Goal: Task Accomplishment & Management: Complete application form

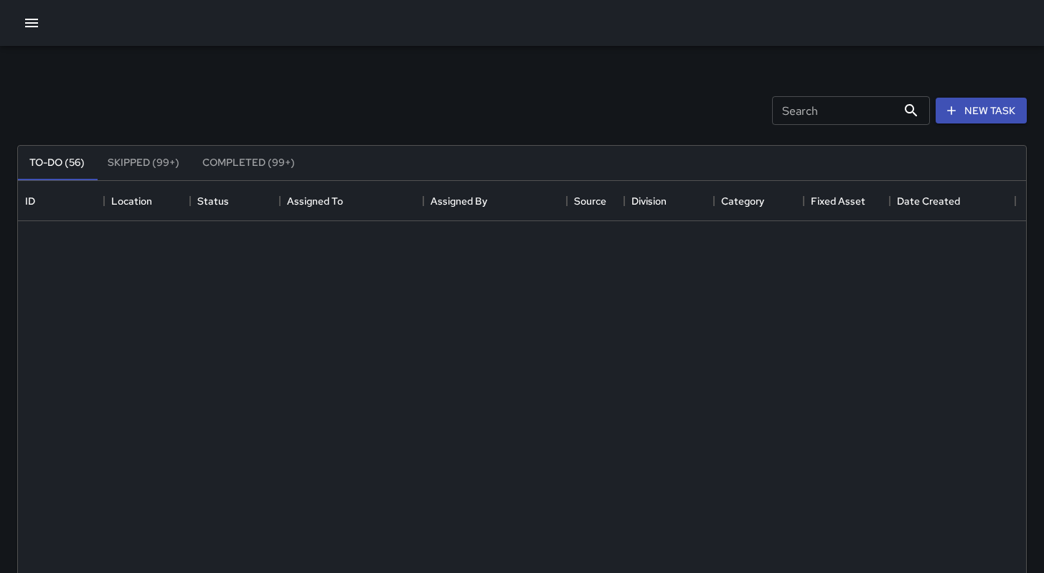
scroll to position [597, 998]
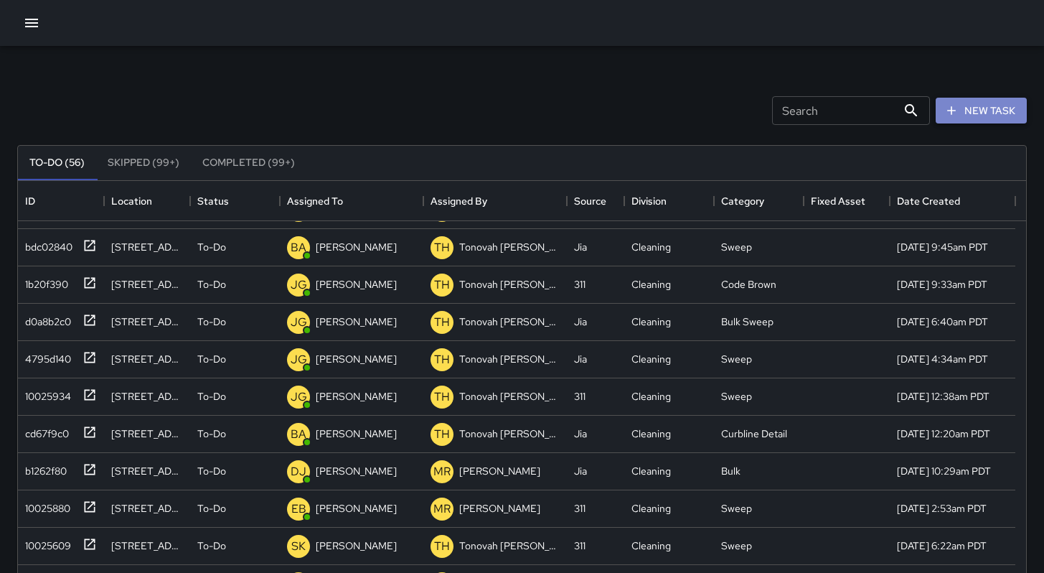
click at [961, 109] on button "New Task" at bounding box center [981, 111] width 91 height 27
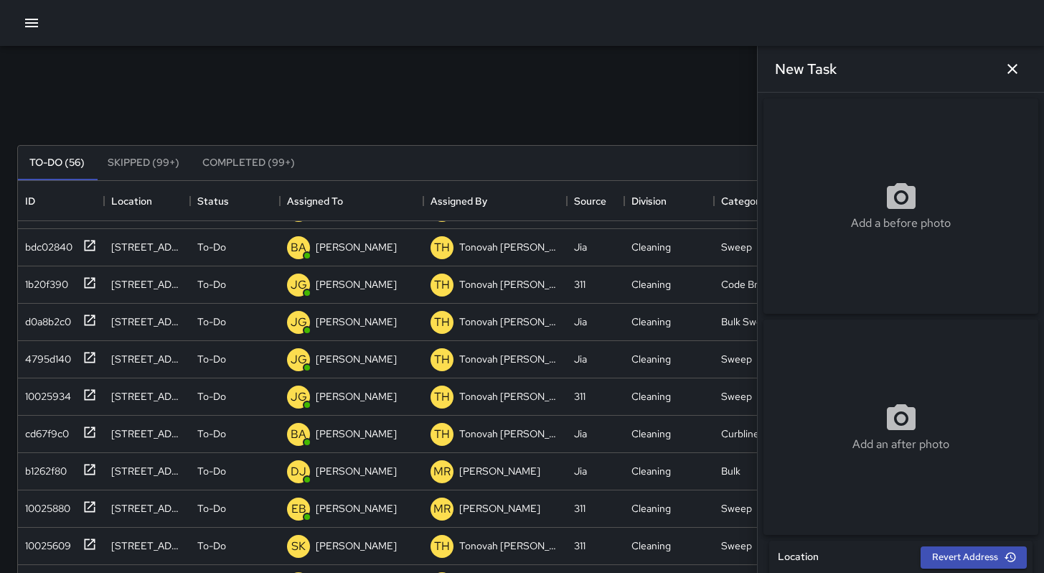
scroll to position [310, 0]
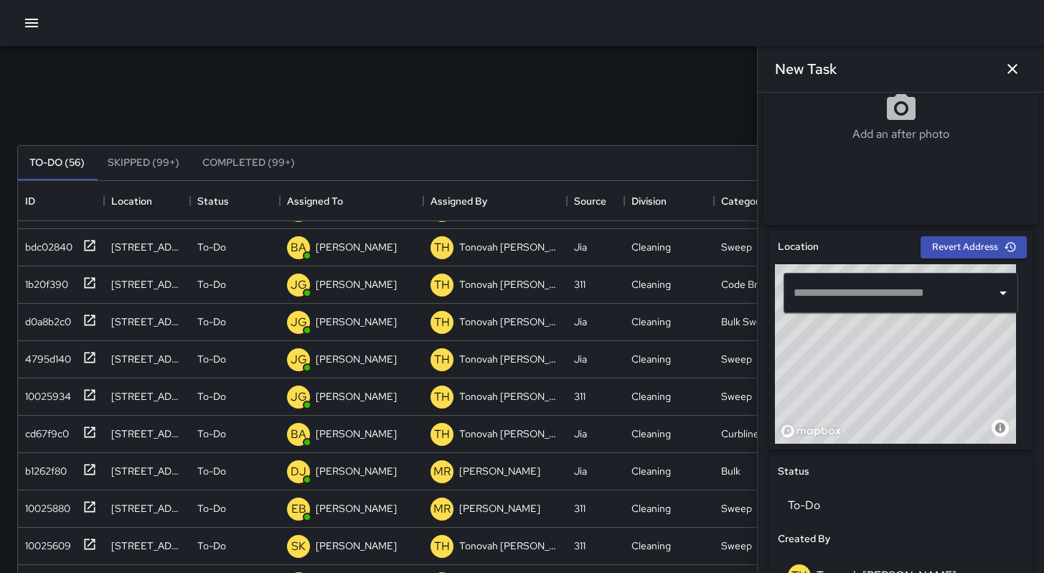
click at [858, 306] on input "text" at bounding box center [890, 292] width 200 height 27
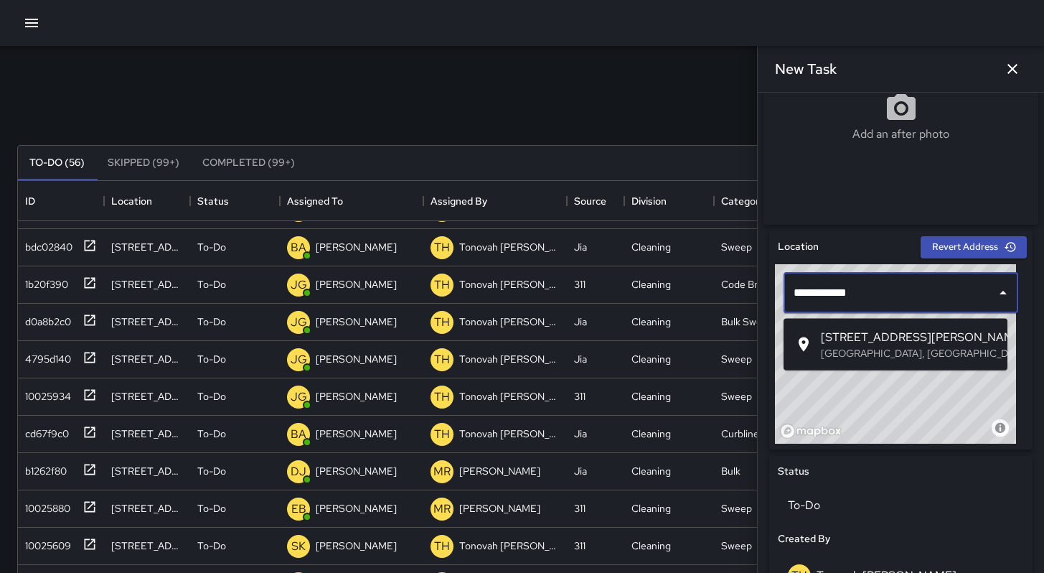
click at [859, 346] on p "[GEOGRAPHIC_DATA], [GEOGRAPHIC_DATA], [GEOGRAPHIC_DATA]" at bounding box center [908, 353] width 175 height 14
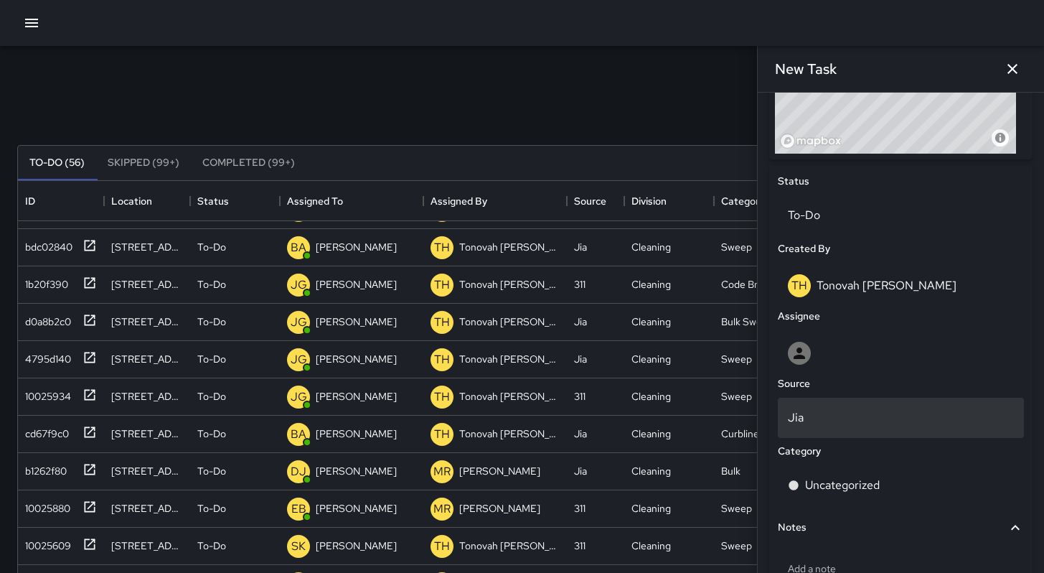
scroll to position [601, 0]
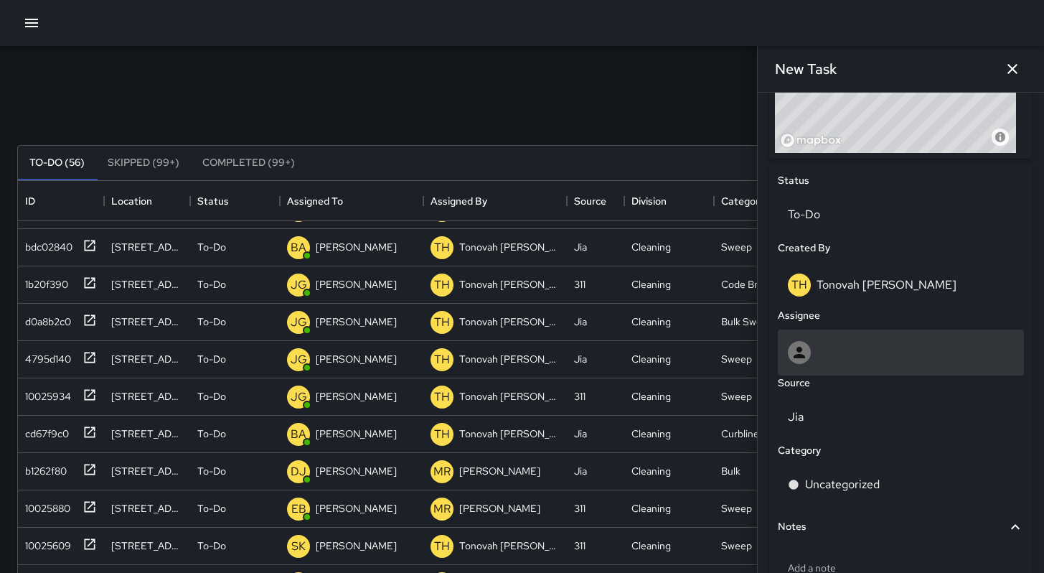
type input "**********"
click at [862, 364] on div at bounding box center [901, 352] width 226 height 23
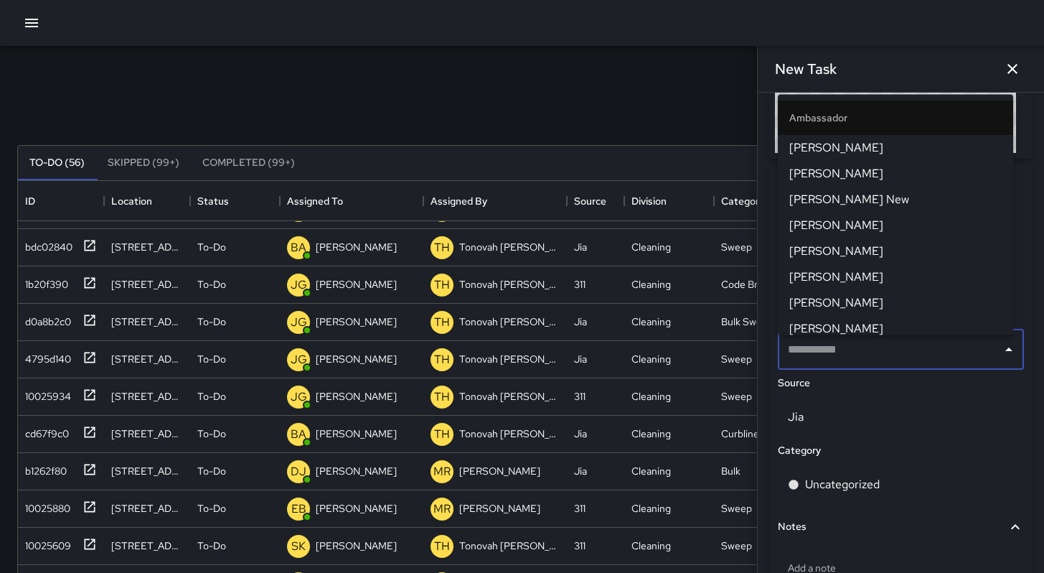
type input "*"
click at [861, 327] on span "[PERSON_NAME]" at bounding box center [896, 327] width 212 height 17
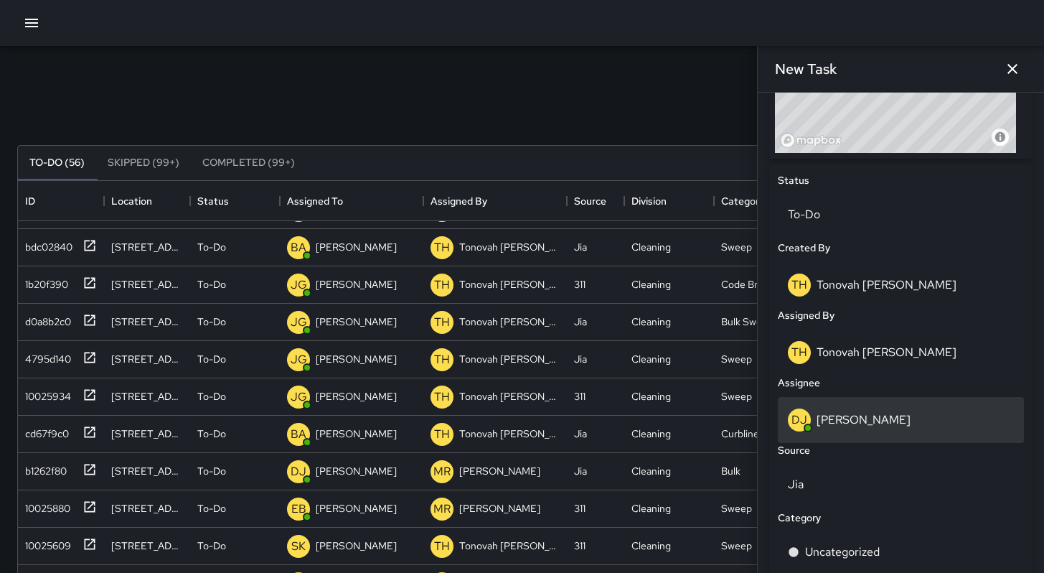
click at [846, 419] on p "[PERSON_NAME]" at bounding box center [864, 419] width 94 height 15
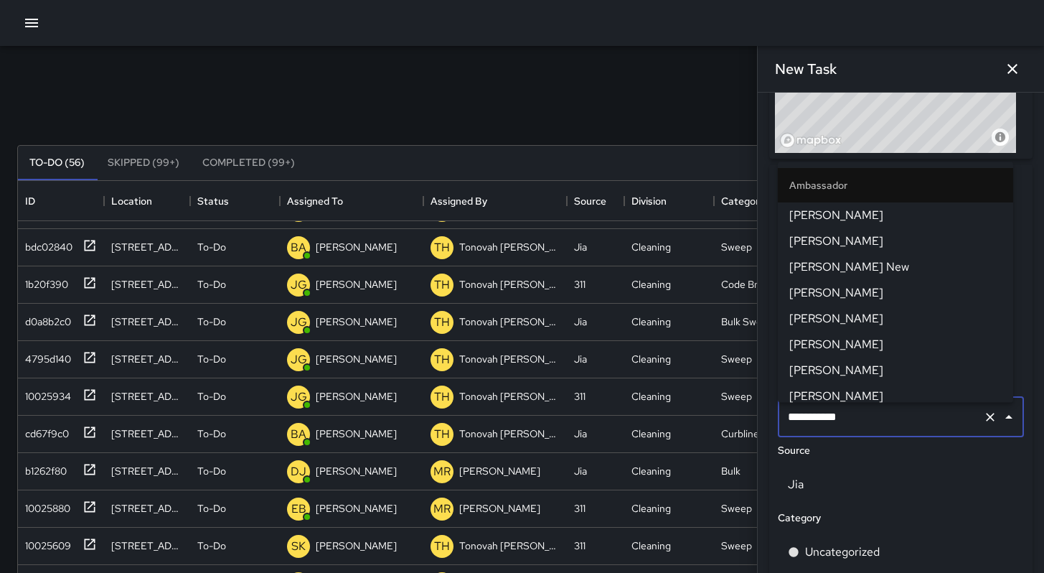
scroll to position [110, 0]
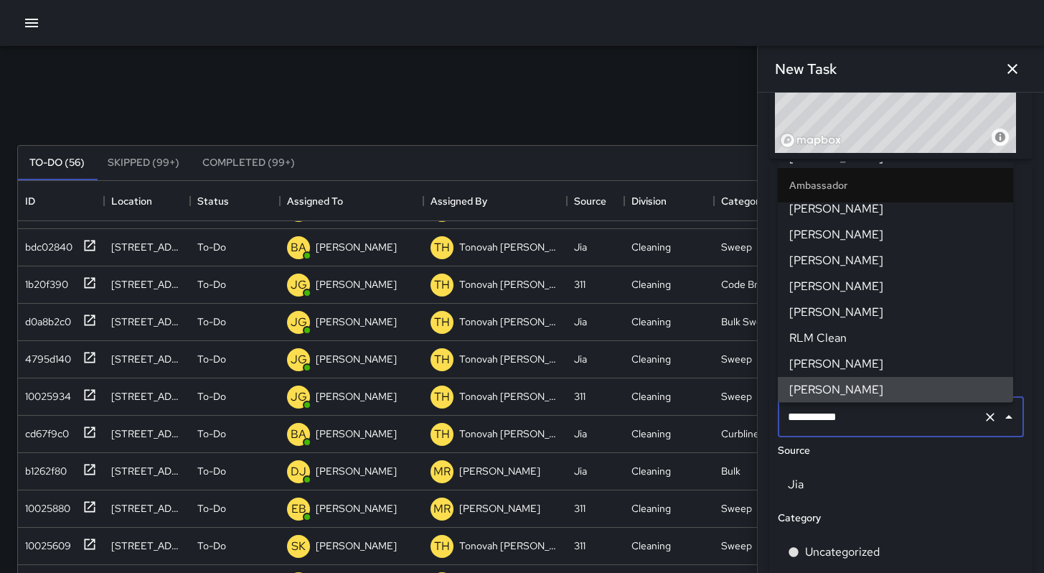
drag, startPoint x: 851, startPoint y: 424, endPoint x: 798, endPoint y: 425, distance: 53.1
click at [798, 425] on input "**********" at bounding box center [880, 416] width 193 height 27
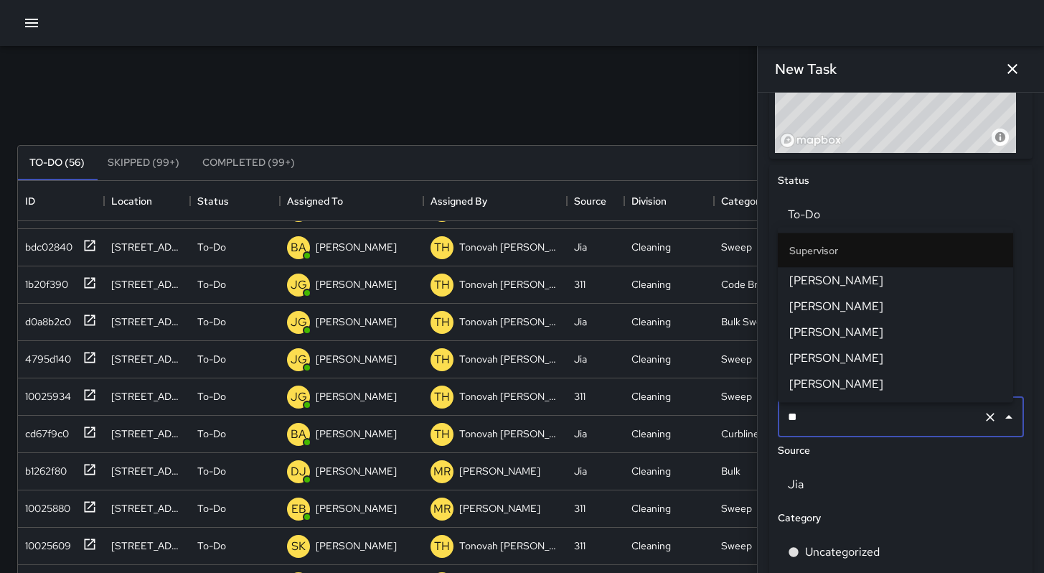
type input "***"
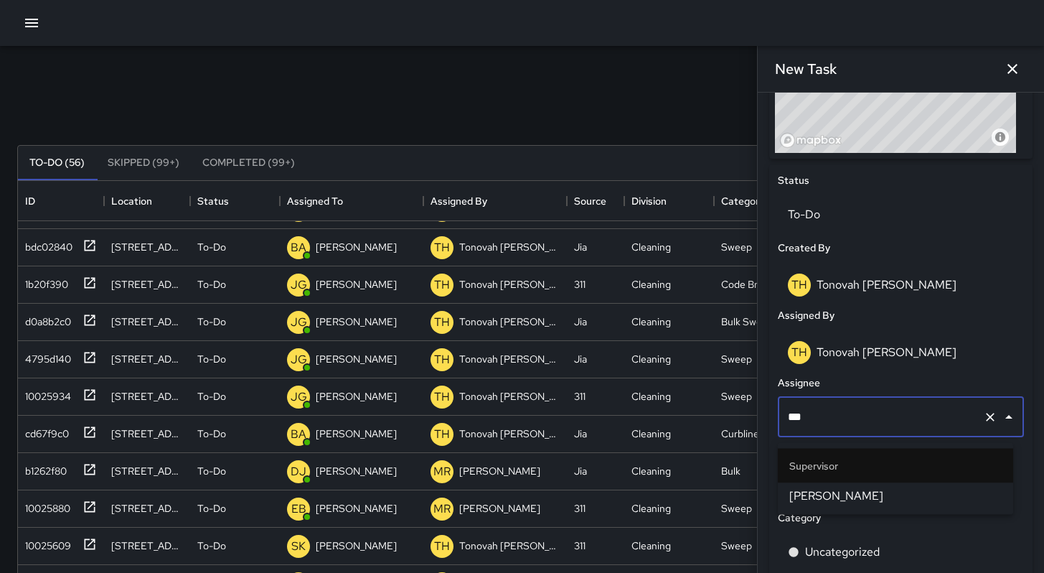
click at [835, 492] on span "[PERSON_NAME]" at bounding box center [896, 495] width 212 height 17
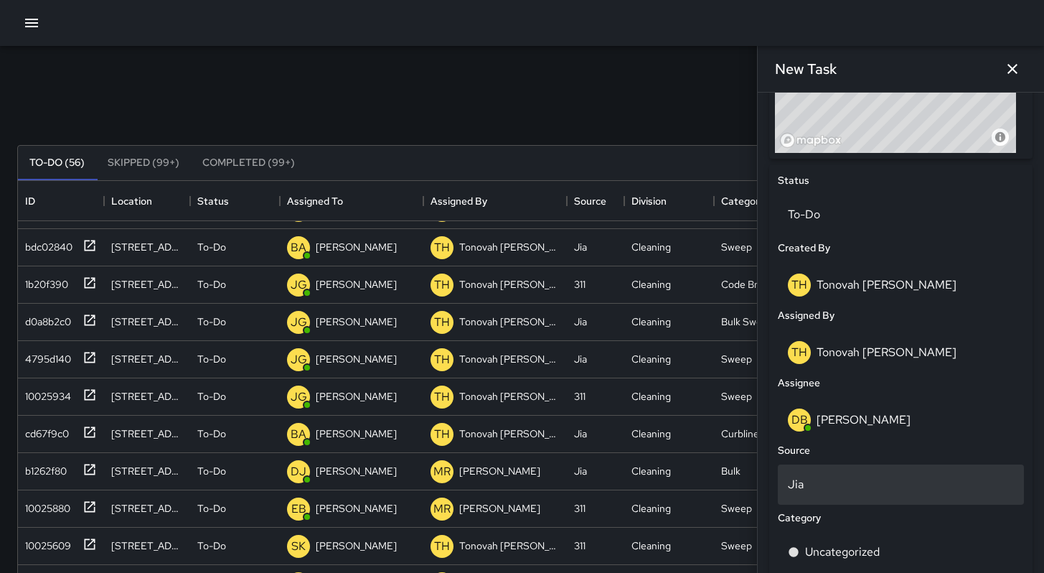
click at [831, 484] on p "Jia" at bounding box center [901, 484] width 226 height 17
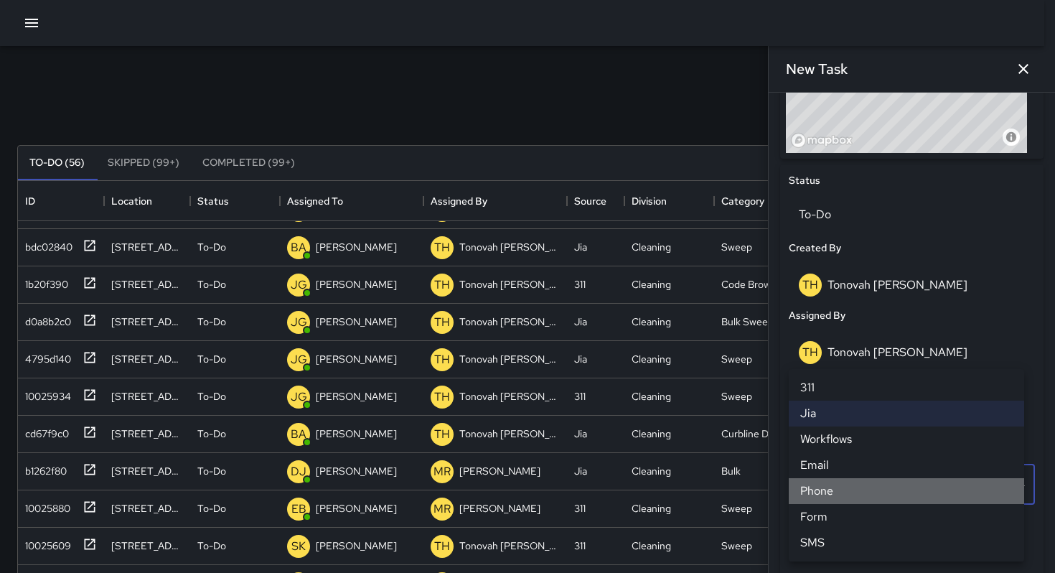
click at [832, 496] on li "Phone" at bounding box center [906, 491] width 235 height 26
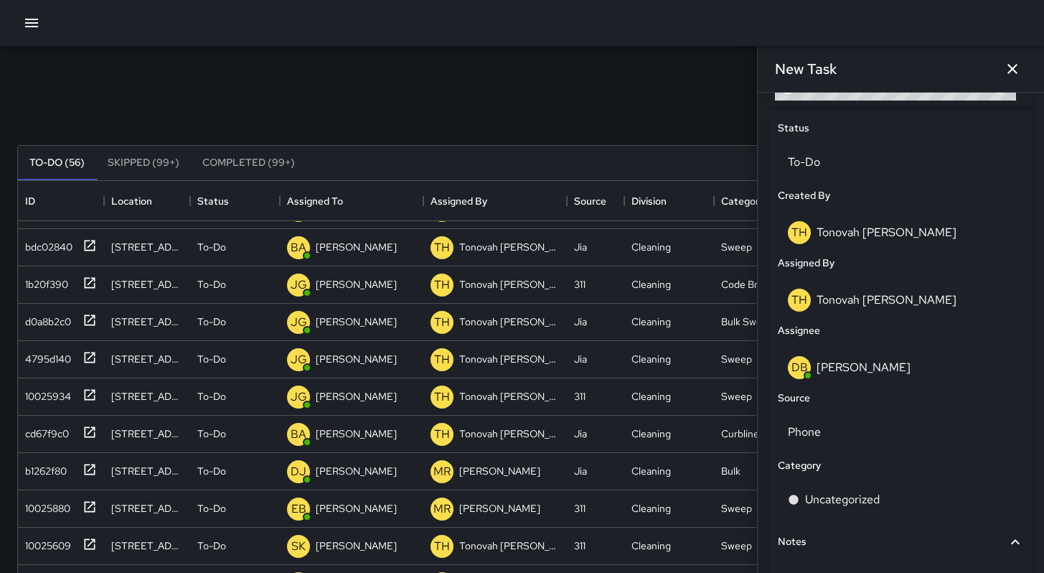
scroll to position [774, 0]
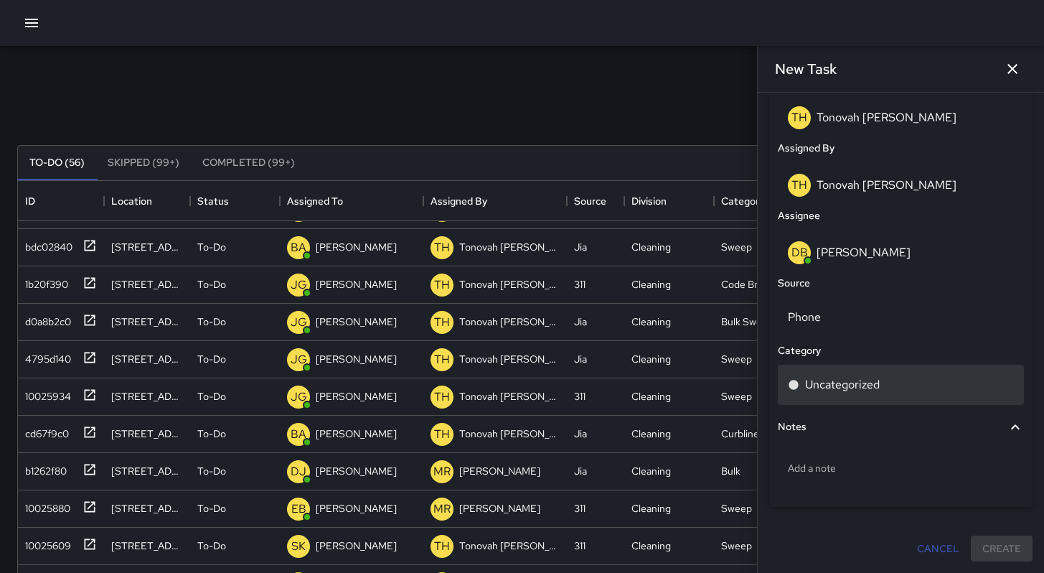
click at [833, 393] on div "Uncategorized" at bounding box center [901, 385] width 246 height 40
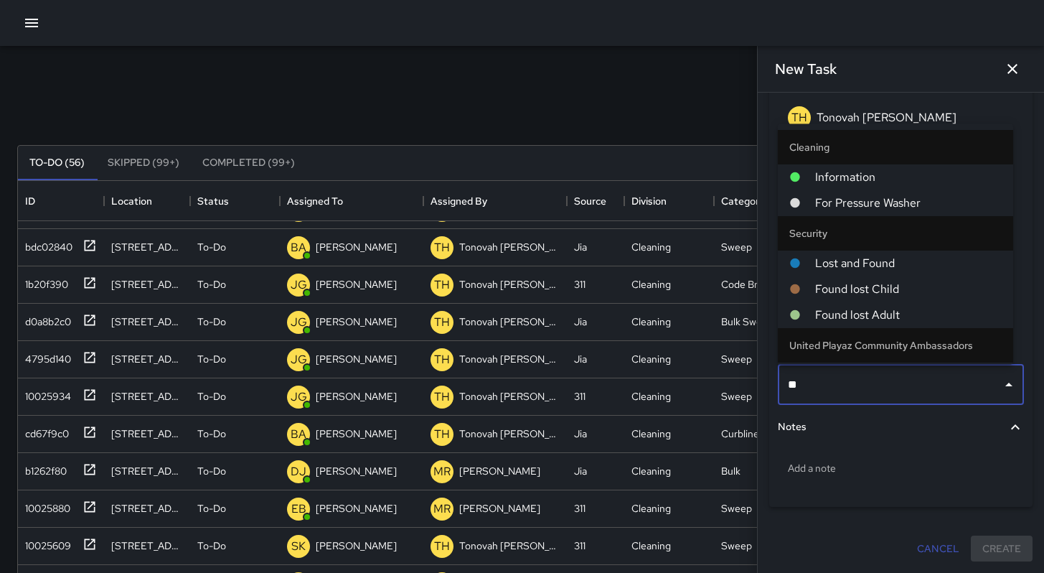
type input "***"
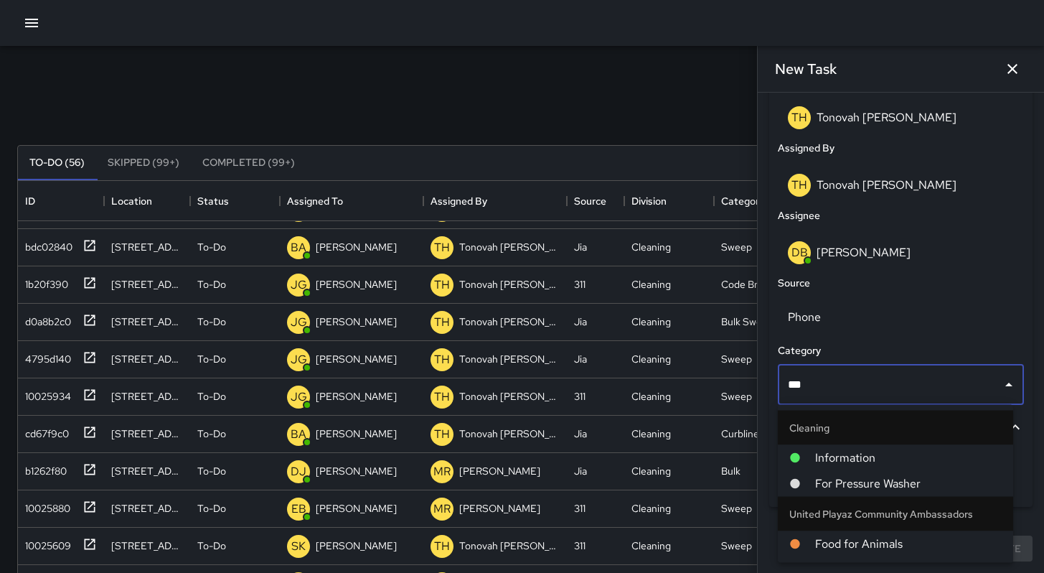
click at [862, 485] on span "For Pressure Washer" at bounding box center [908, 483] width 187 height 17
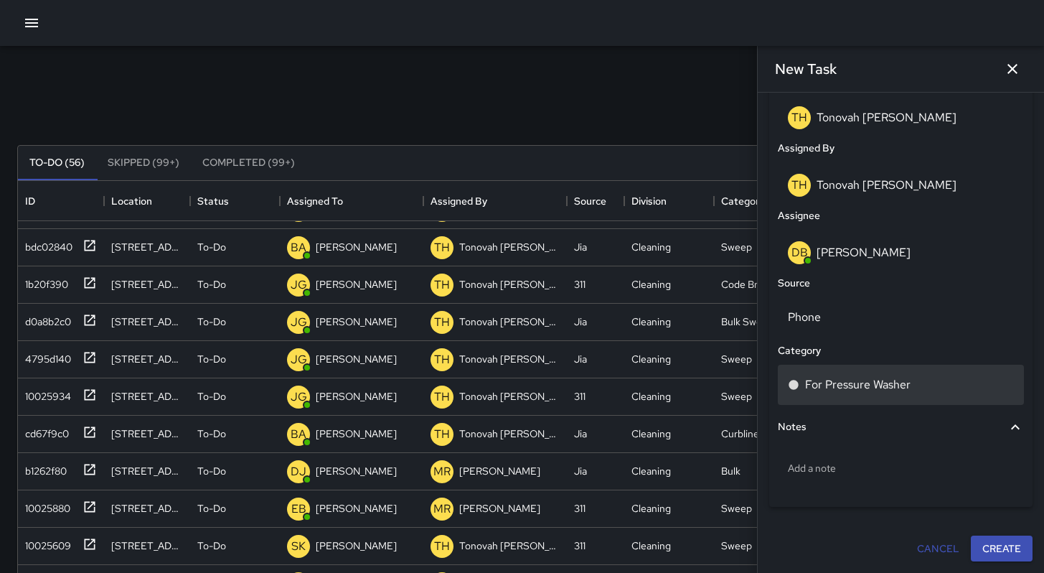
click at [898, 390] on p "For Pressure Washer" at bounding box center [858, 384] width 106 height 17
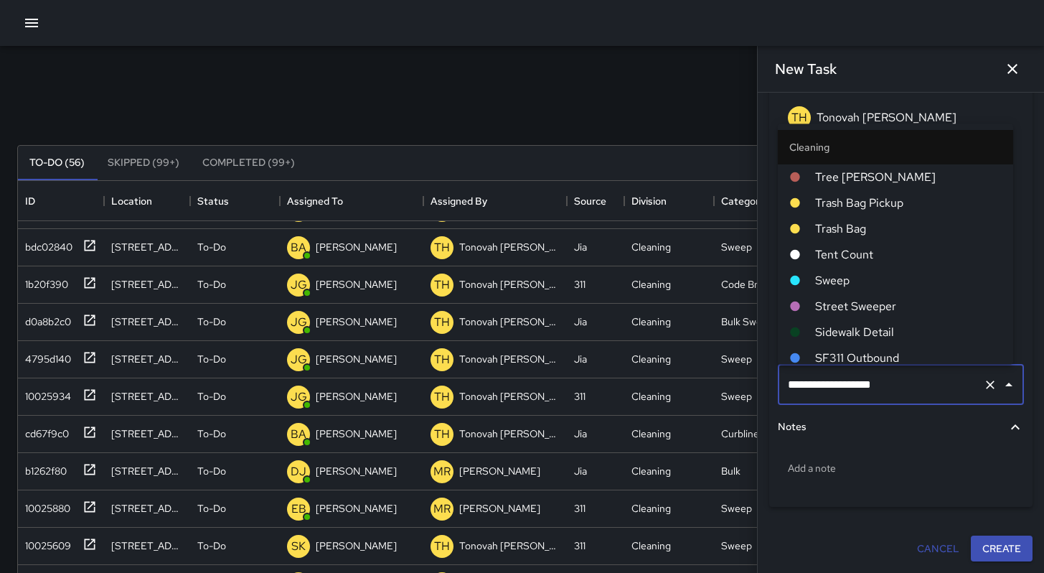
scroll to position [342, 0]
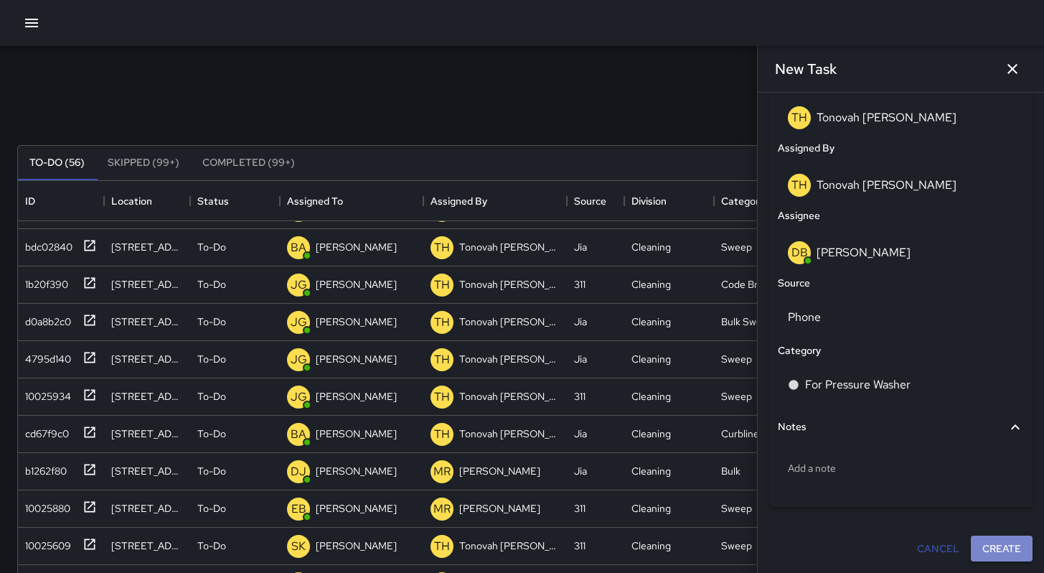
click at [989, 546] on button "Create" at bounding box center [1002, 548] width 62 height 27
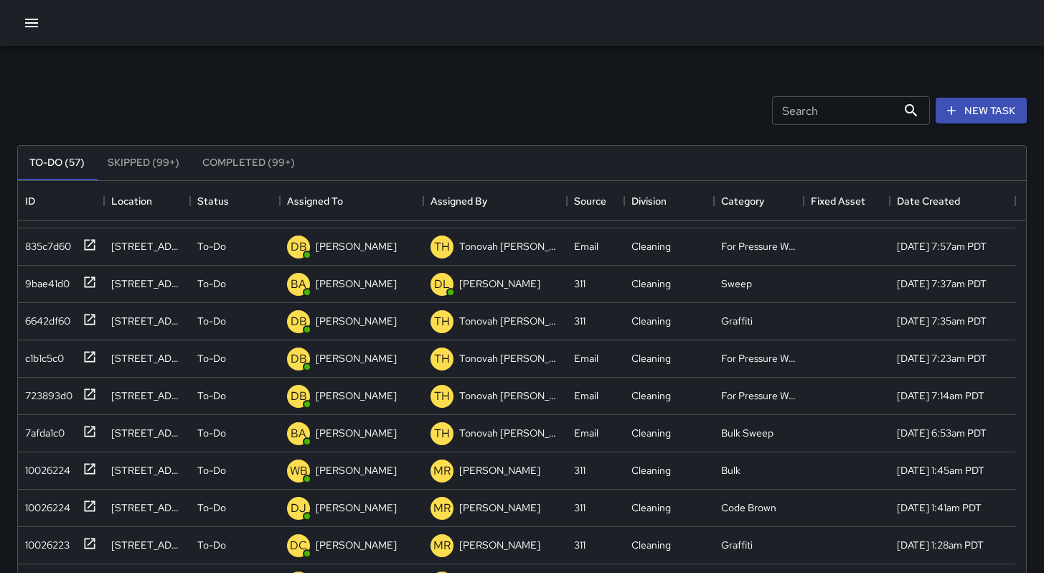
scroll to position [0, 0]
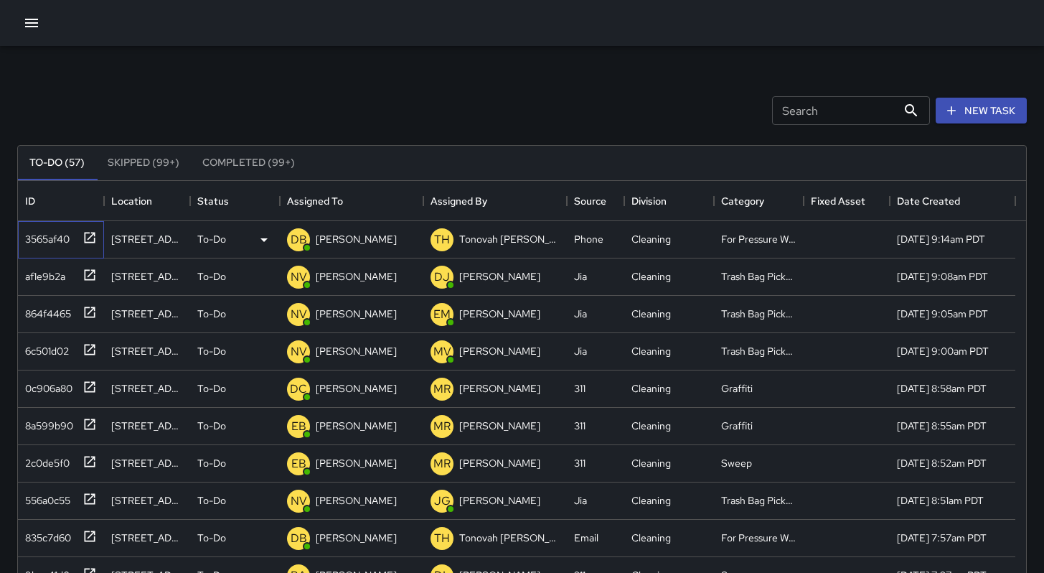
click at [54, 235] on div "3565af40" at bounding box center [44, 236] width 50 height 20
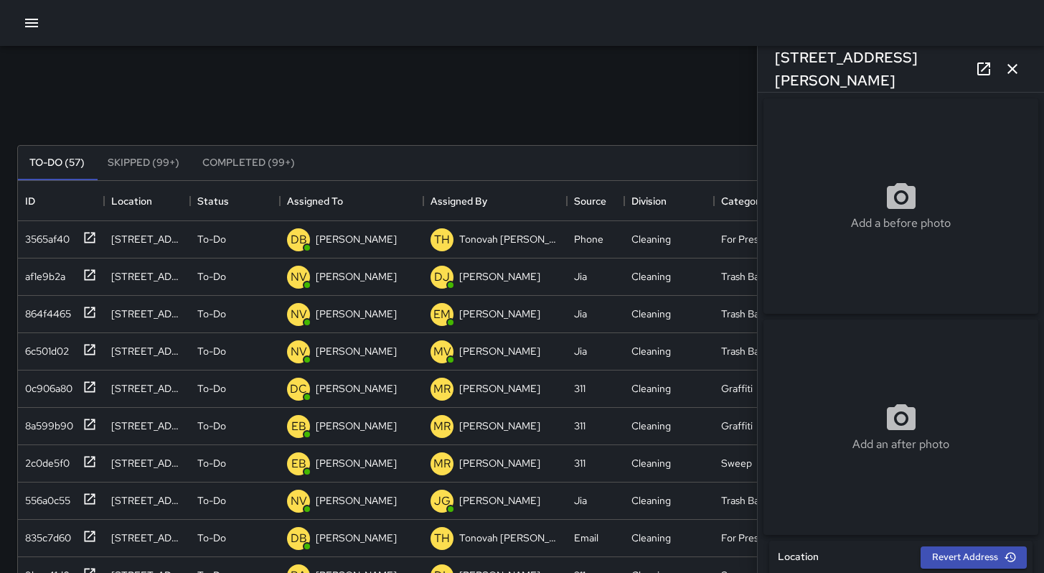
click at [894, 215] on icon at bounding box center [901, 197] width 34 height 34
type input "**********"
click at [776, 111] on img at bounding box center [901, 205] width 275 height 215
click at [323, 238] on p "[PERSON_NAME]" at bounding box center [356, 239] width 81 height 14
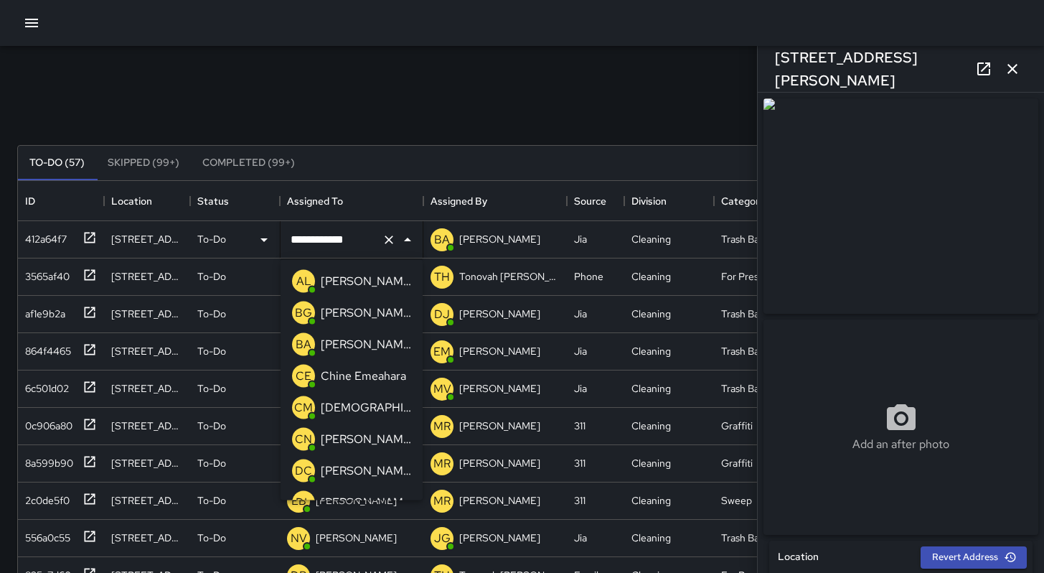
scroll to position [713, 0]
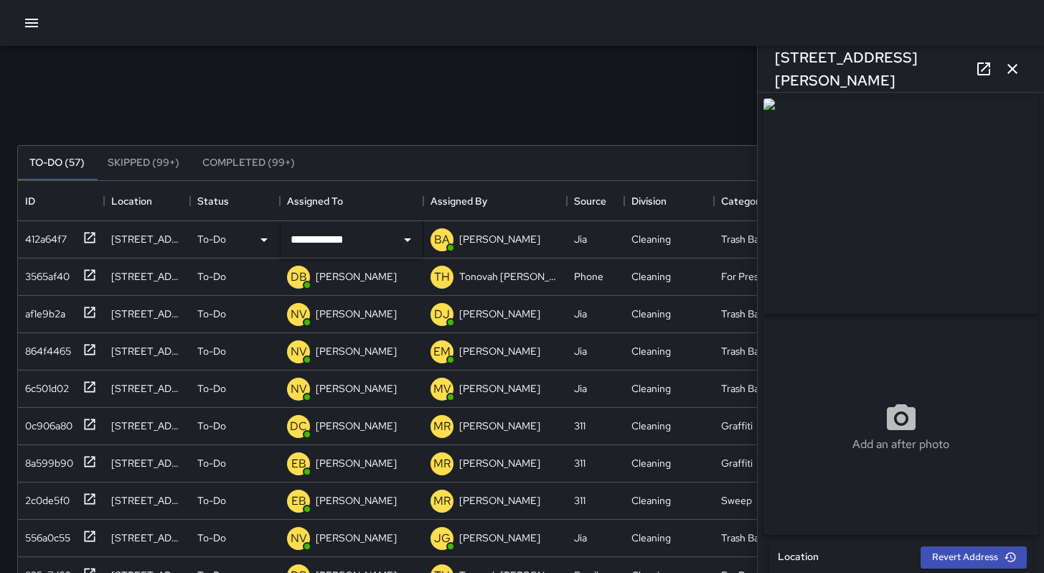
click at [219, 117] on div "Search Search New Task" at bounding box center [522, 110] width 1016 height 75
click at [322, 275] on p "[PERSON_NAME]" at bounding box center [356, 276] width 81 height 14
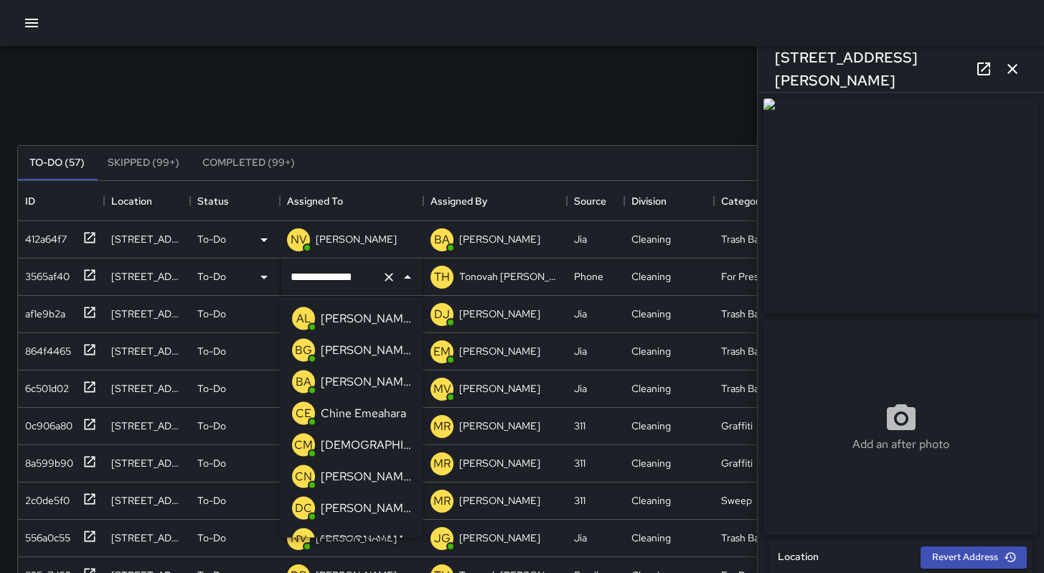
scroll to position [113, 0]
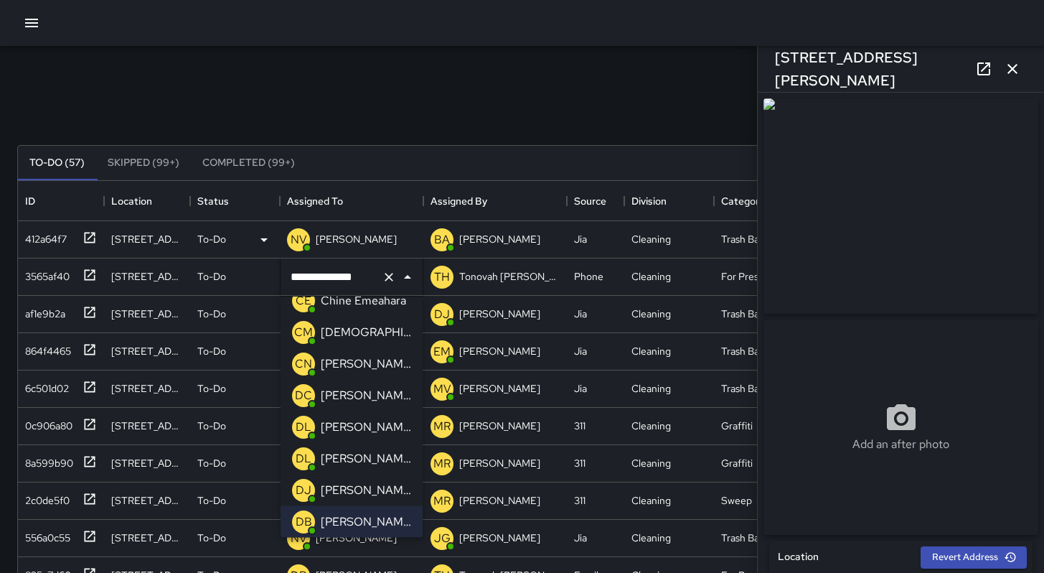
click at [351, 487] on p "[PERSON_NAME]" at bounding box center [366, 490] width 90 height 17
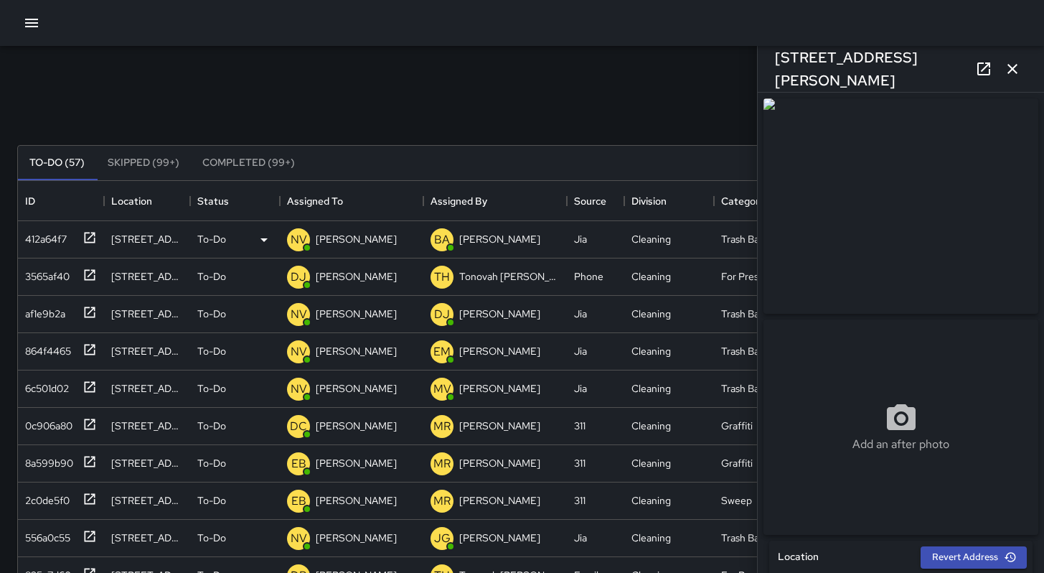
click at [284, 92] on div "Search Search New Task" at bounding box center [522, 110] width 1016 height 75
click at [767, 119] on div at bounding box center [901, 205] width 281 height 221
click at [772, 114] on img at bounding box center [901, 205] width 275 height 215
click at [774, 113] on img at bounding box center [901, 205] width 275 height 215
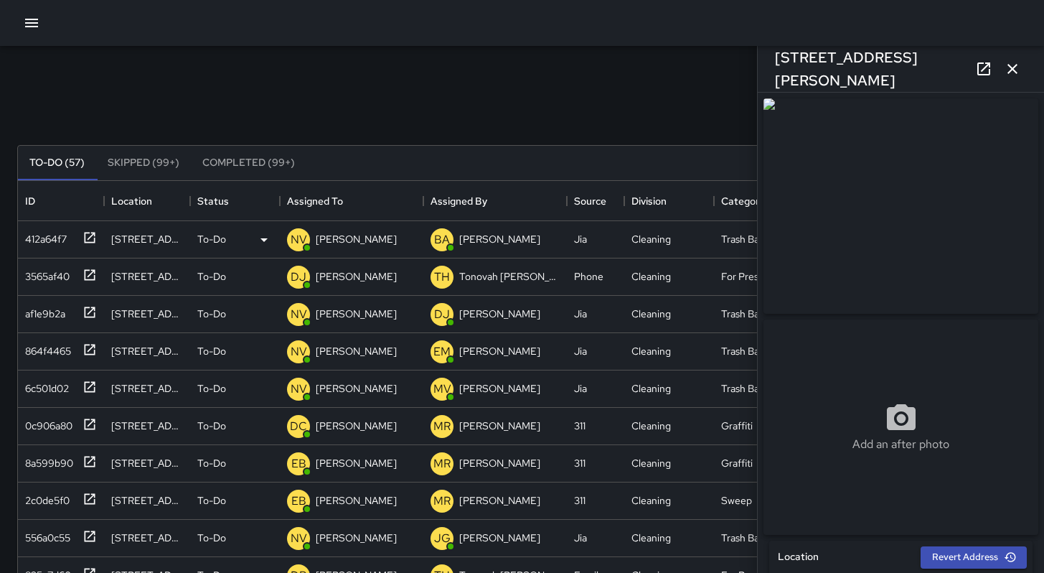
click at [815, 83] on div "[STREET_ADDRESS][PERSON_NAME]" at bounding box center [901, 69] width 286 height 46
click at [858, 70] on h6 "[STREET_ADDRESS][PERSON_NAME]" at bounding box center [872, 69] width 195 height 46
click at [896, 423] on circle at bounding box center [900, 418] width 9 height 9
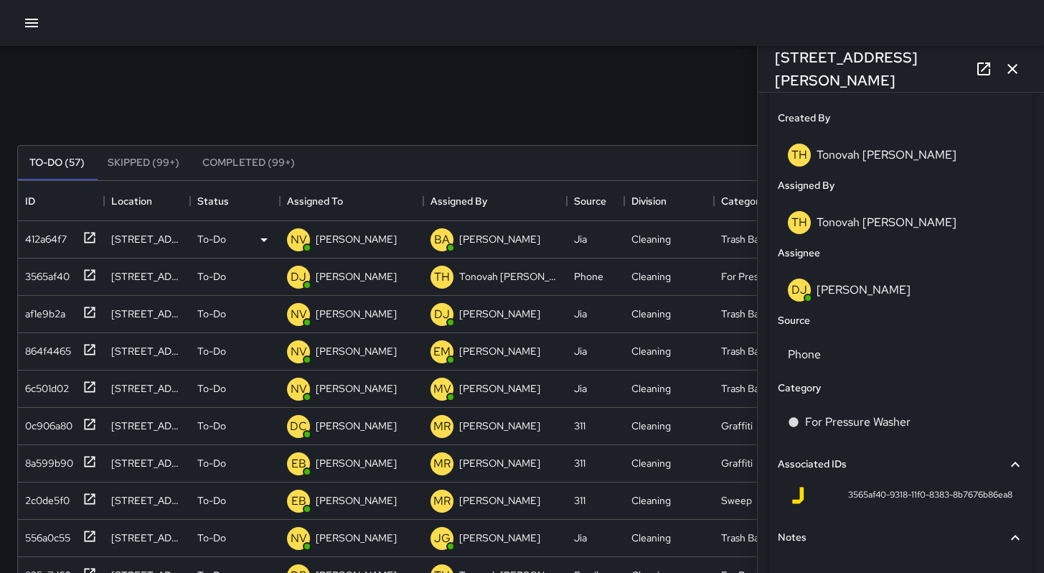
scroll to position [532, 0]
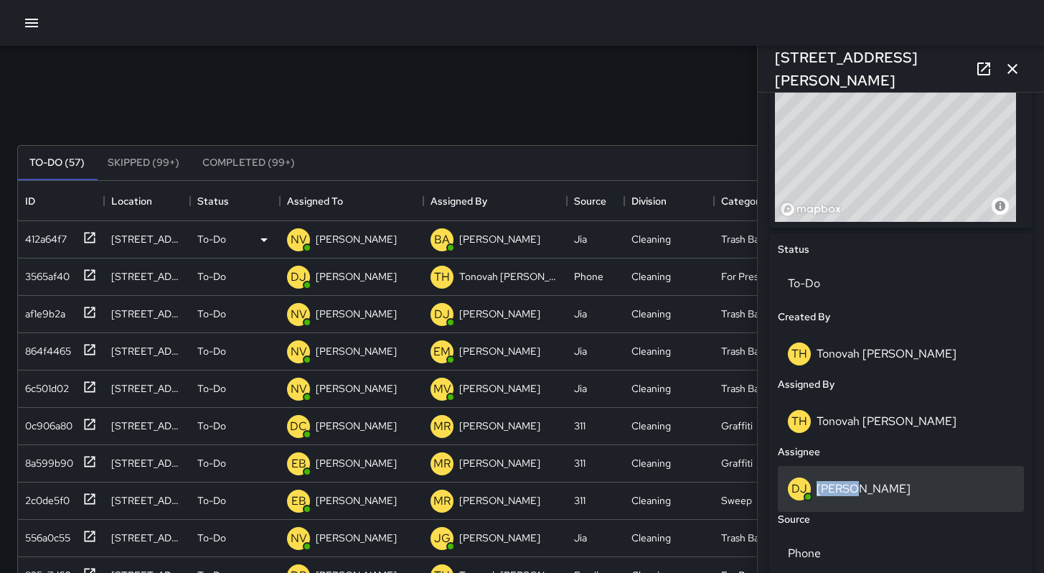
click at [848, 486] on p "[PERSON_NAME]" at bounding box center [864, 488] width 94 height 15
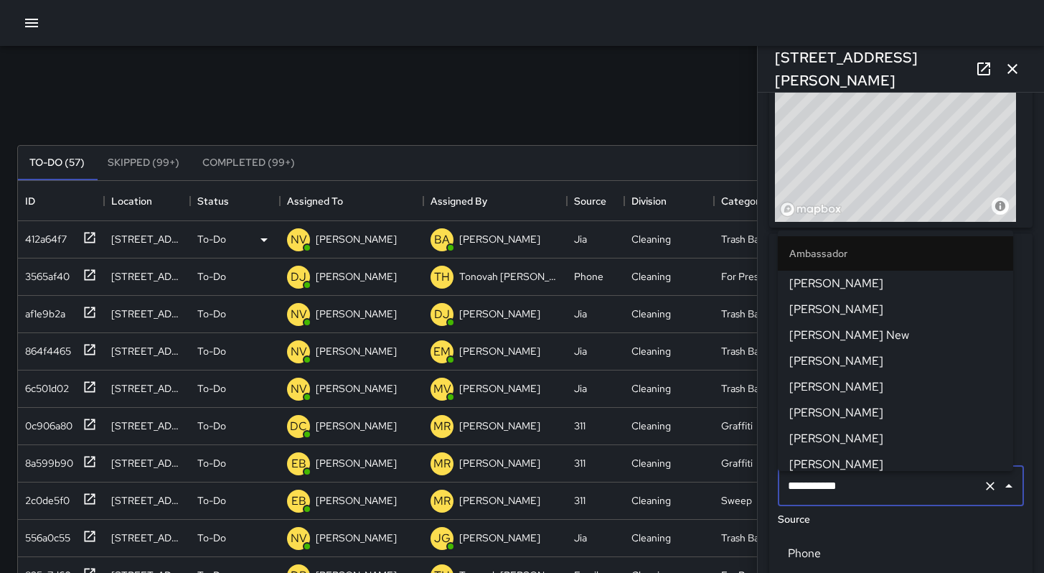
scroll to position [110, 0]
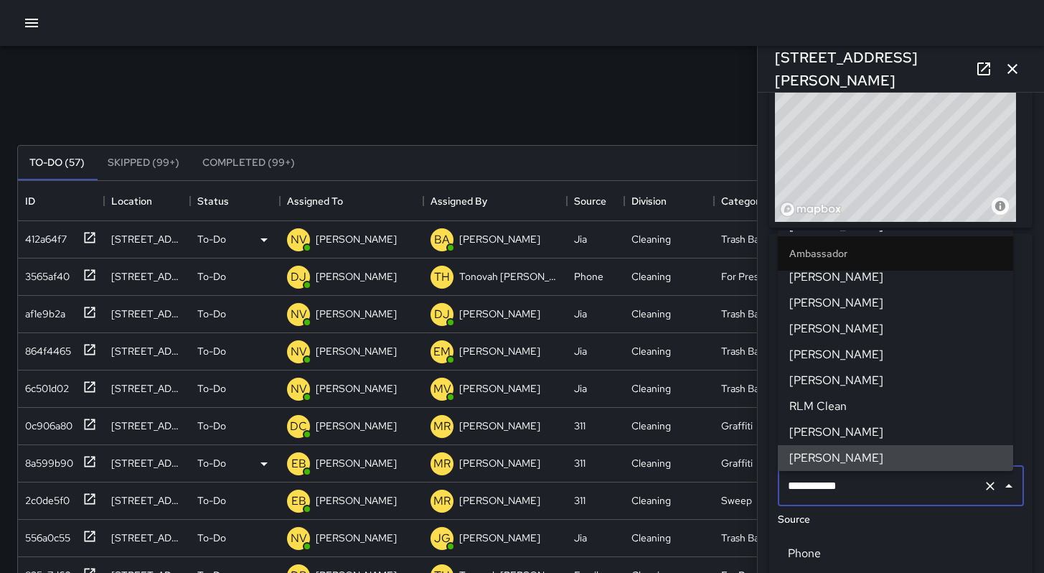
drag, startPoint x: 853, startPoint y: 489, endPoint x: 736, endPoint y: 474, distance: 117.2
click at [736, 474] on div "Search Search New Task To-Do (57) Skipped (99+) Completed (99+) ID Location Sta…" at bounding box center [522, 447] width 1044 height 802
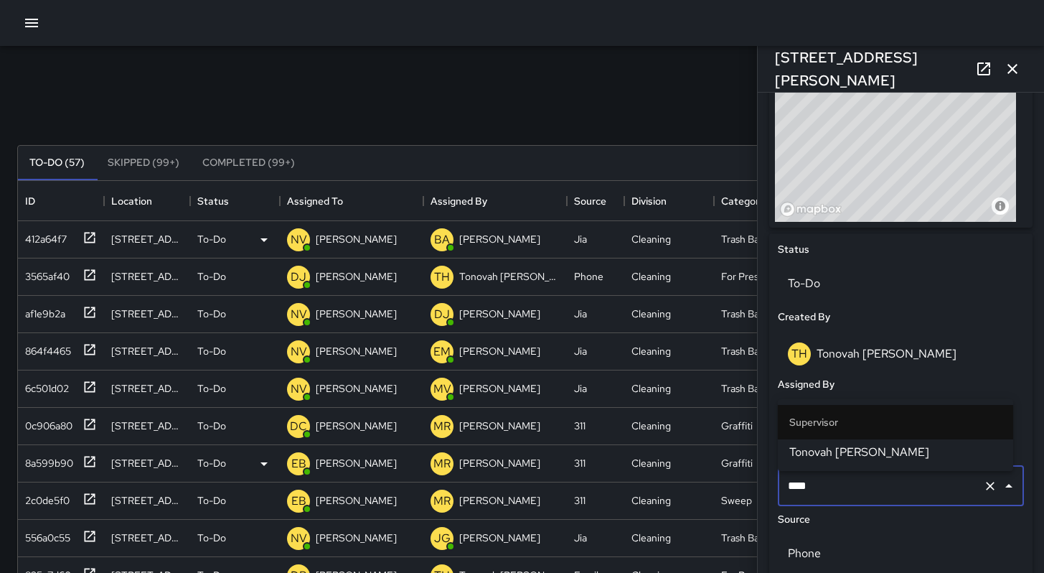
type input "*****"
click at [790, 449] on span "Tonovah [PERSON_NAME]" at bounding box center [896, 452] width 212 height 17
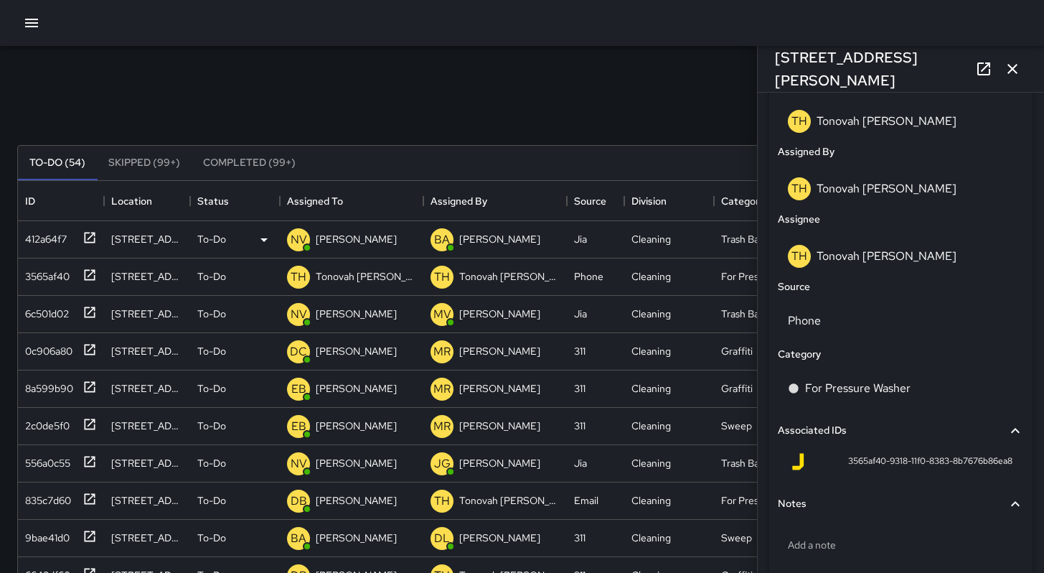
scroll to position [637, 0]
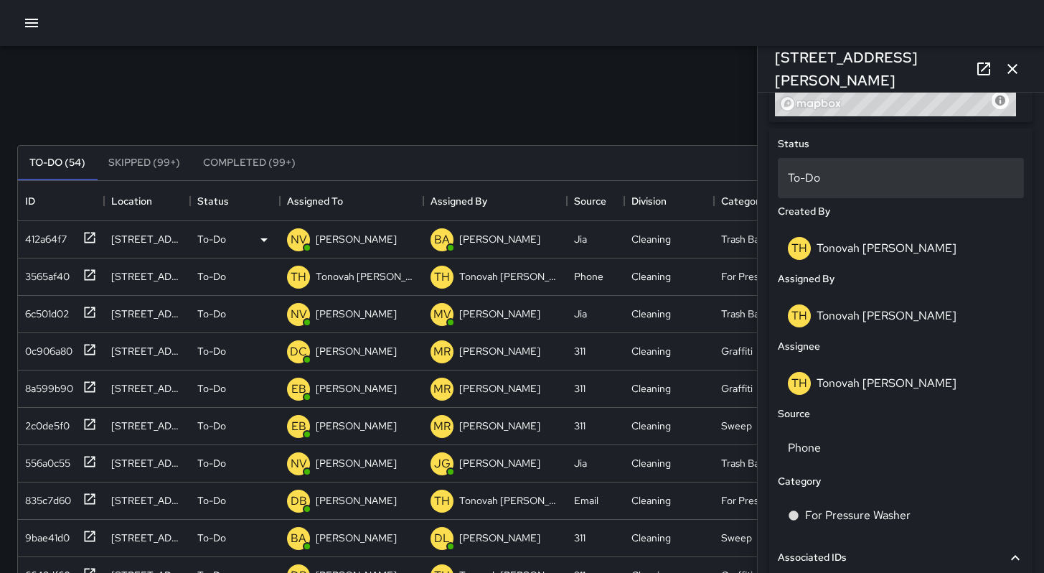
click at [809, 184] on p "To-Do" at bounding box center [901, 177] width 226 height 17
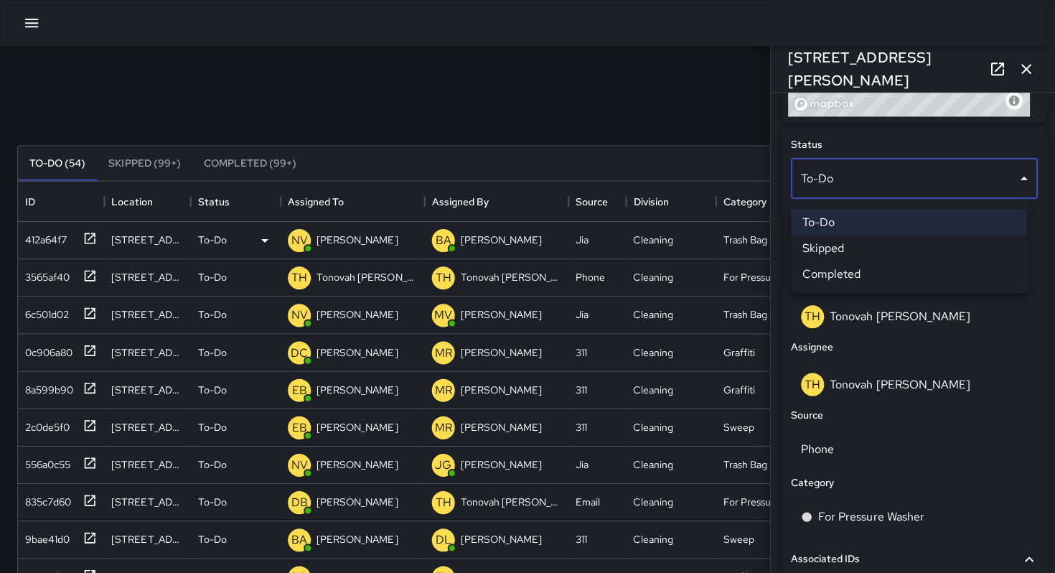
click at [809, 184] on div at bounding box center [527, 286] width 1055 height 573
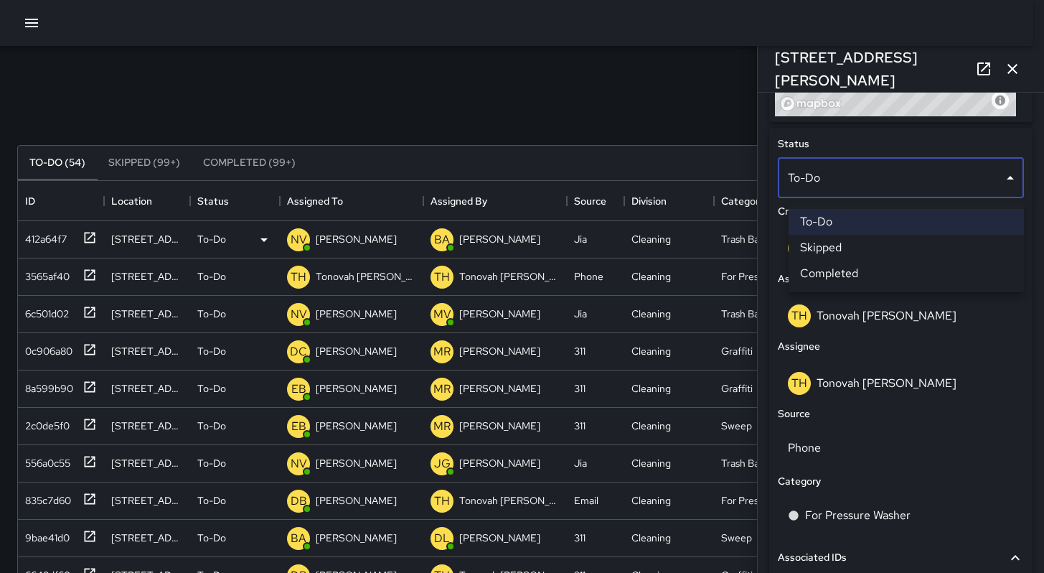
scroll to position [11, 11]
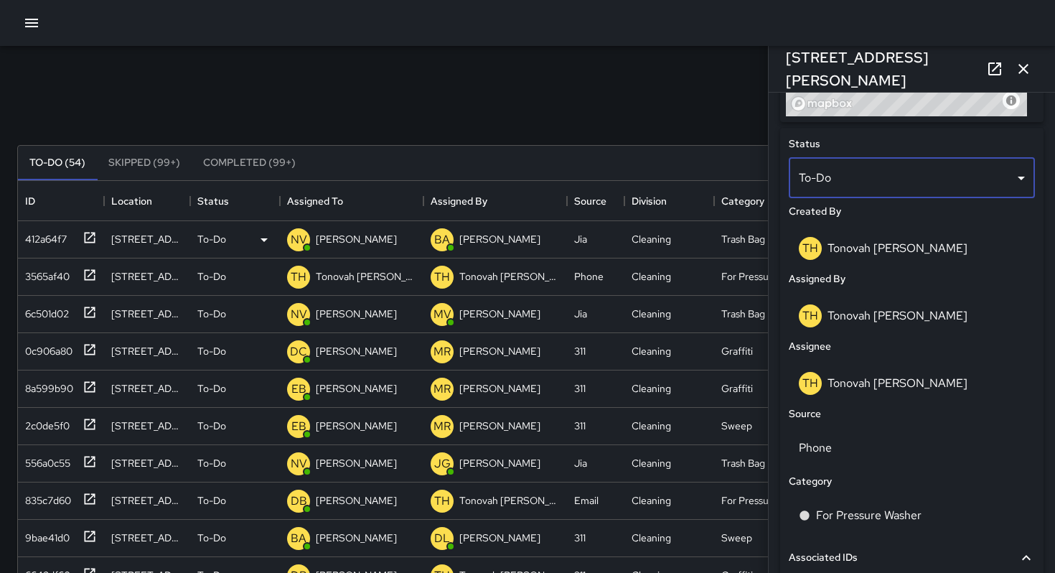
click at [821, 185] on body "Search Search New Task To-Do (54) Skipped (99+) Completed (99+) ID Location Sta…" at bounding box center [527, 424] width 1055 height 848
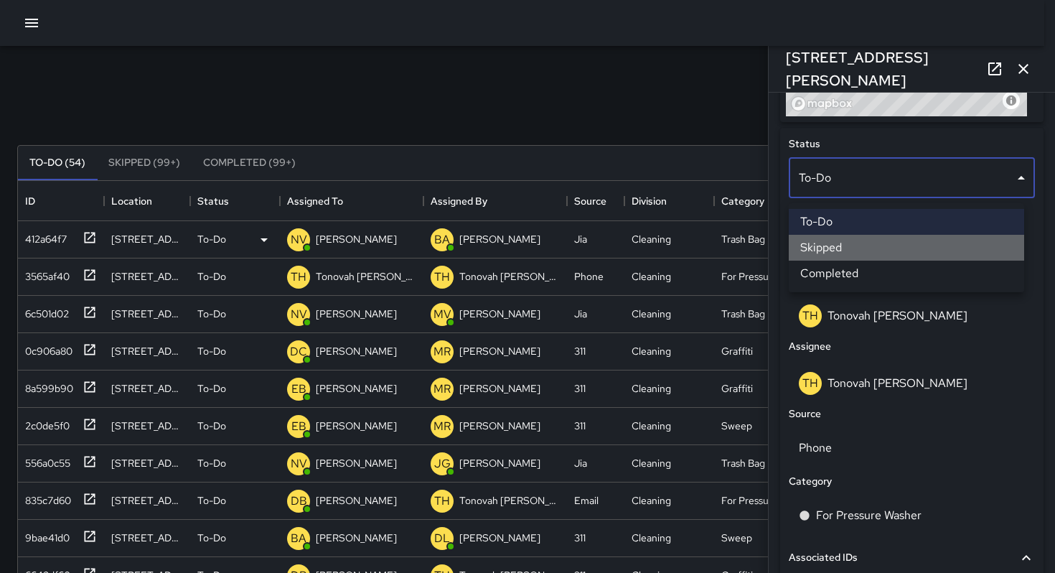
click at [839, 250] on li "Skipped" at bounding box center [906, 248] width 235 height 26
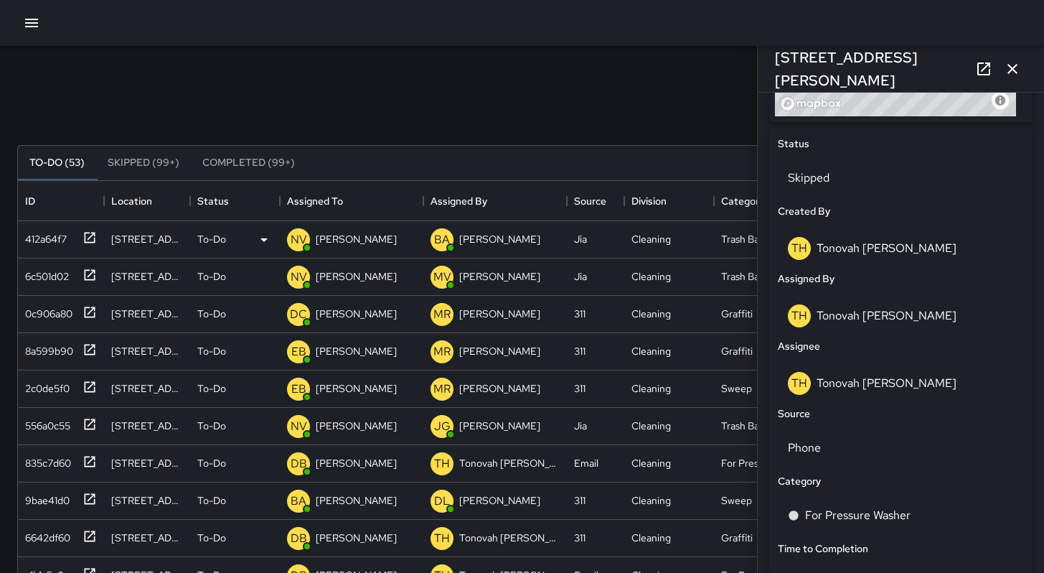
click at [627, 126] on div "To-Do (53) Skipped (99+) Completed (99+) ID Location Status Assigned To Assigne…" at bounding box center [522, 486] width 1010 height 723
drag, startPoint x: 886, startPoint y: 74, endPoint x: 771, endPoint y: 77, distance: 114.9
click at [771, 77] on div "[STREET_ADDRESS][PERSON_NAME]" at bounding box center [901, 69] width 286 height 46
click at [901, 57] on h6 "[STREET_ADDRESS][PERSON_NAME]" at bounding box center [872, 69] width 195 height 46
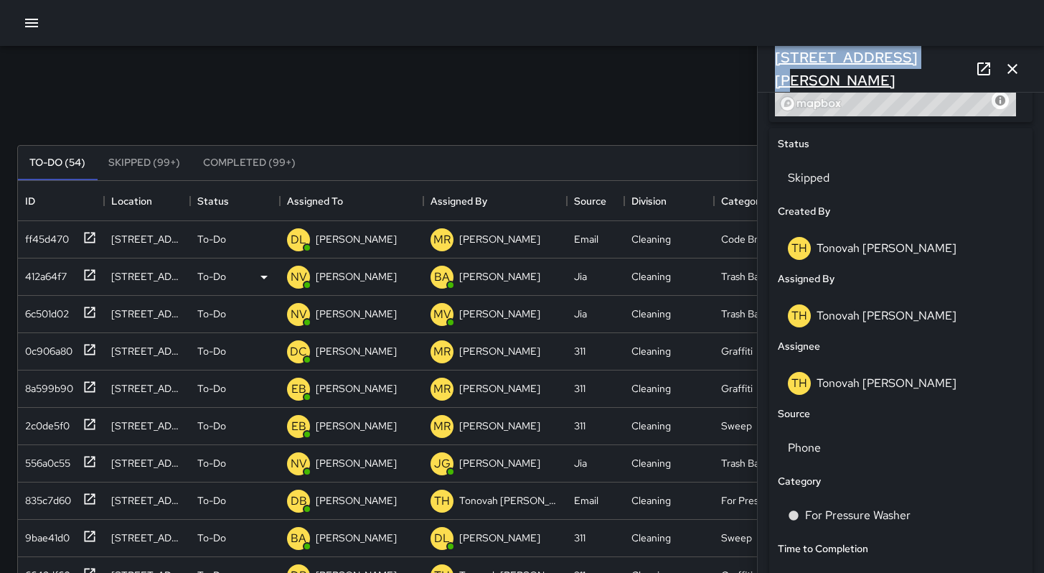
drag, startPoint x: 910, startPoint y: 66, endPoint x: 777, endPoint y: 76, distance: 133.9
click at [777, 76] on div "[STREET_ADDRESS][PERSON_NAME]" at bounding box center [901, 69] width 286 height 46
copy h6 "[STREET_ADDRESS][PERSON_NAME]"
drag, startPoint x: 784, startPoint y: 72, endPoint x: 666, endPoint y: 98, distance: 121.4
click at [661, 105] on div "Search Search New Task To-Do (54) Skipped (99+) Completed (99+) ID Location Sta…" at bounding box center [522, 447] width 1044 height 802
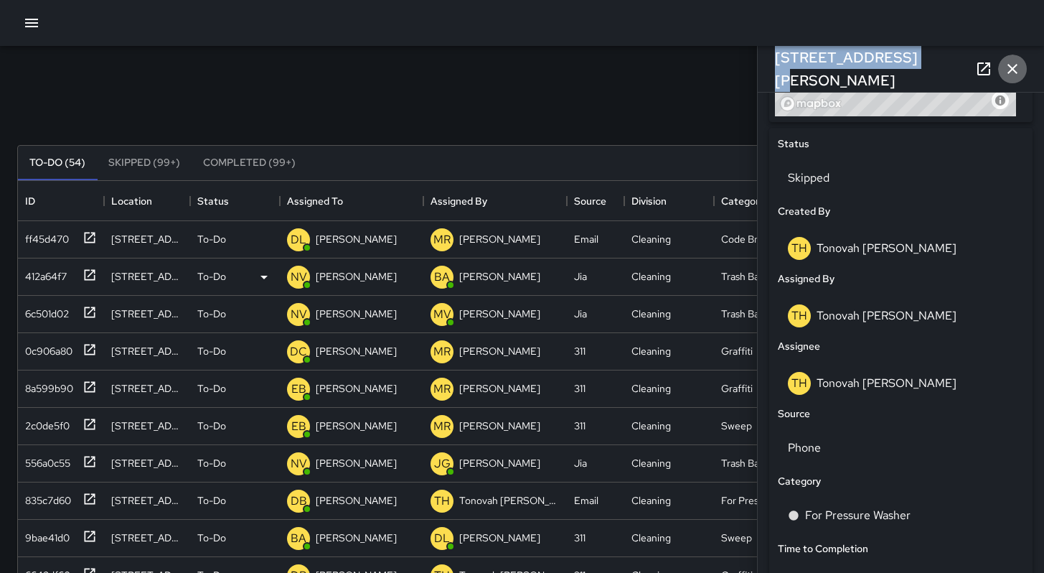
click at [1013, 65] on icon "button" at bounding box center [1012, 68] width 17 height 17
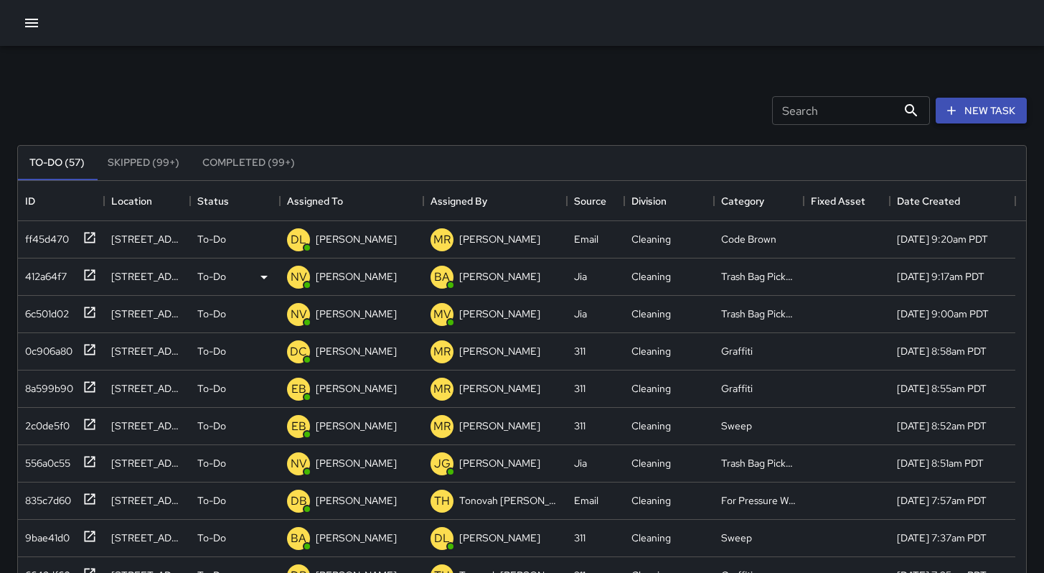
click at [986, 100] on button "New Task" at bounding box center [981, 111] width 91 height 27
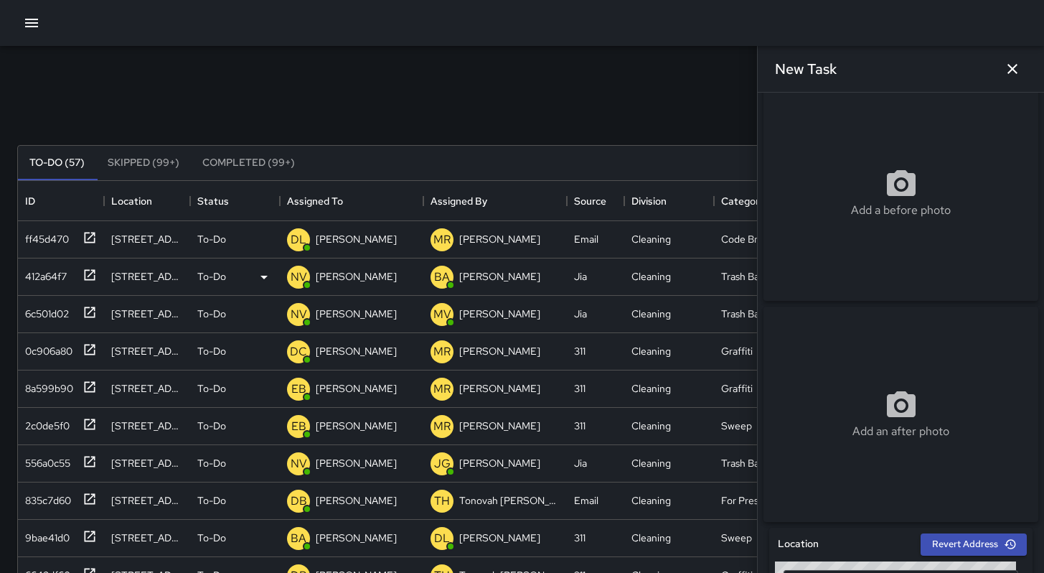
scroll to position [24, 0]
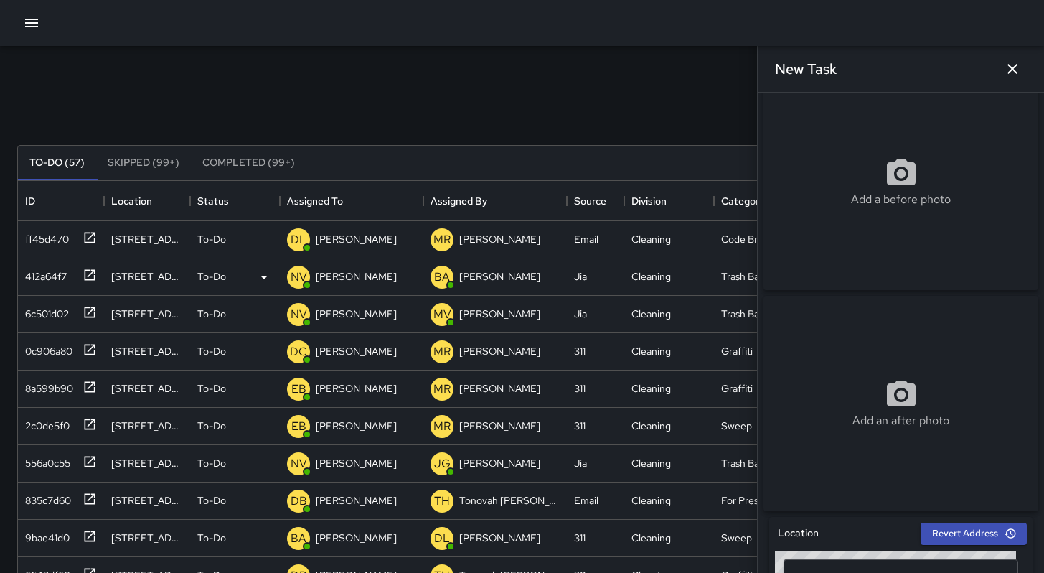
click at [847, 255] on div "Add a before photo" at bounding box center [901, 182] width 275 height 215
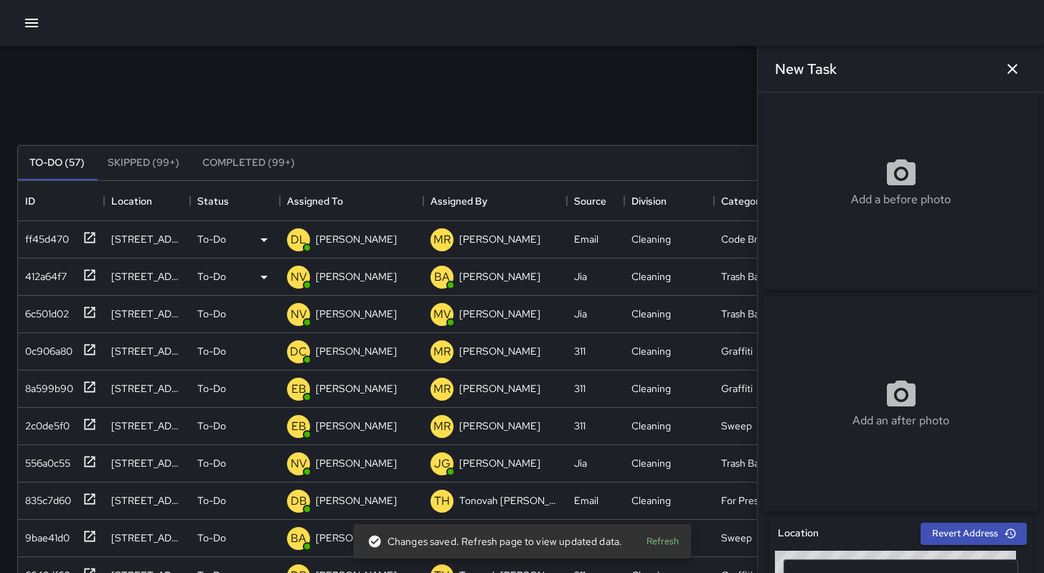
type input "**********"
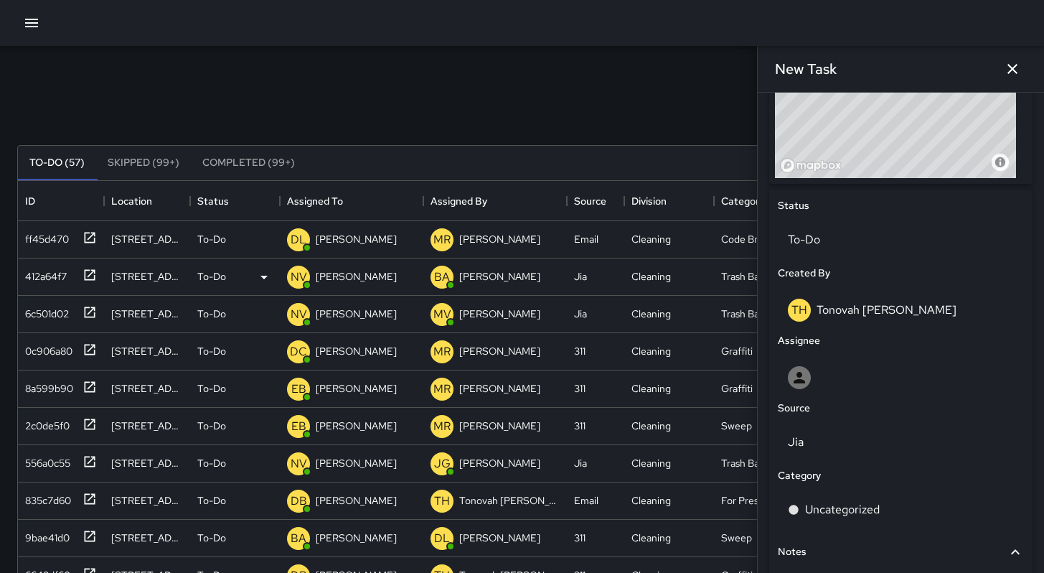
scroll to position [660, 0]
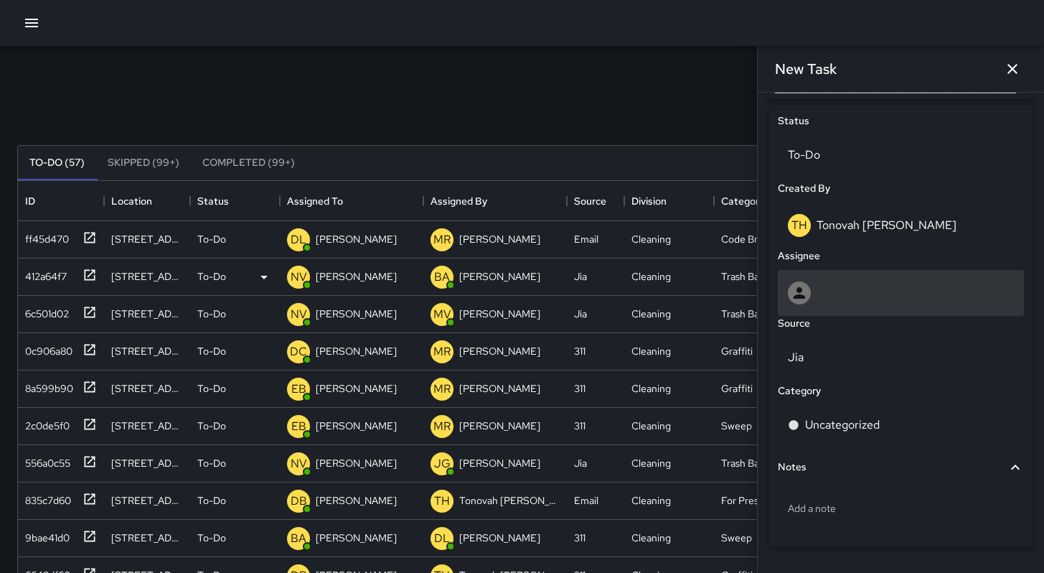
click at [820, 289] on div at bounding box center [901, 292] width 226 height 23
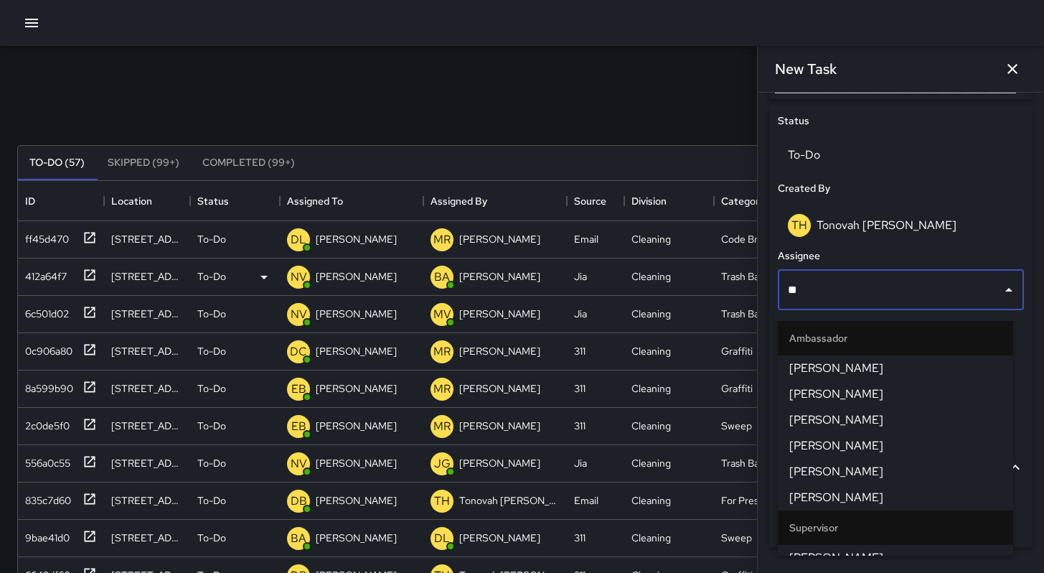
type input "***"
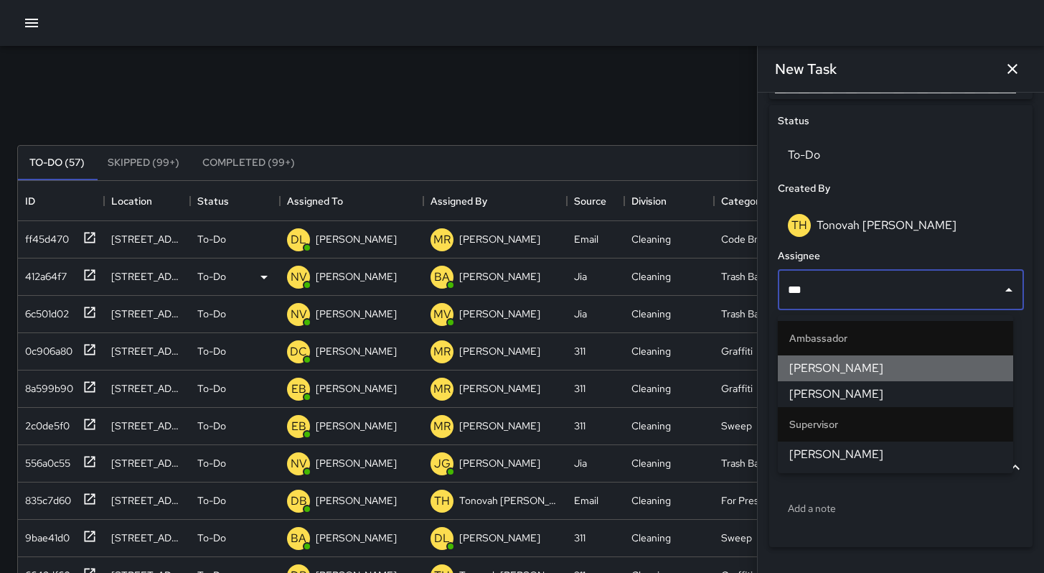
click at [821, 367] on span "[PERSON_NAME]" at bounding box center [896, 368] width 212 height 17
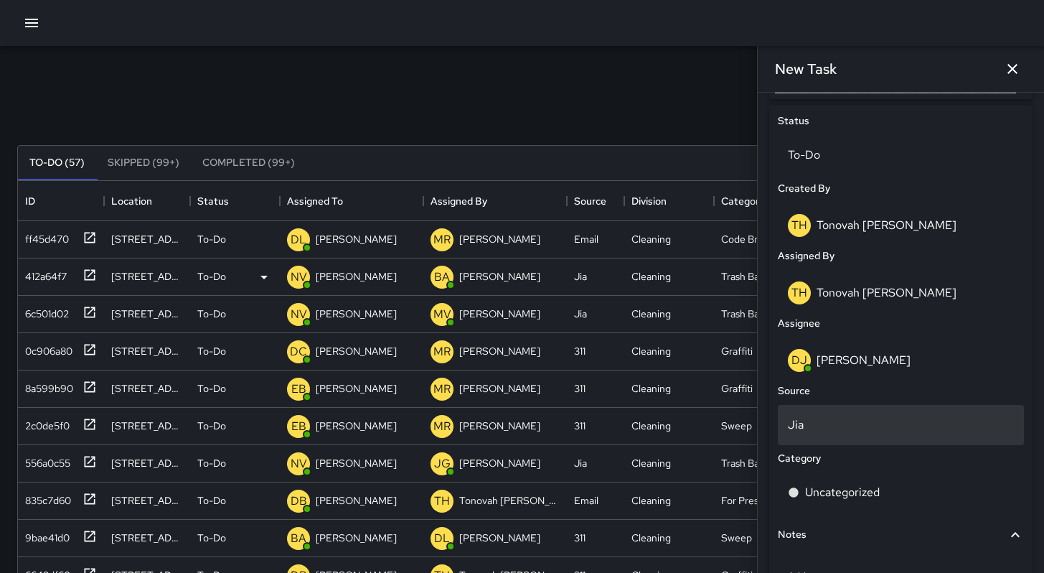
click at [823, 434] on p "Jia" at bounding box center [901, 424] width 226 height 17
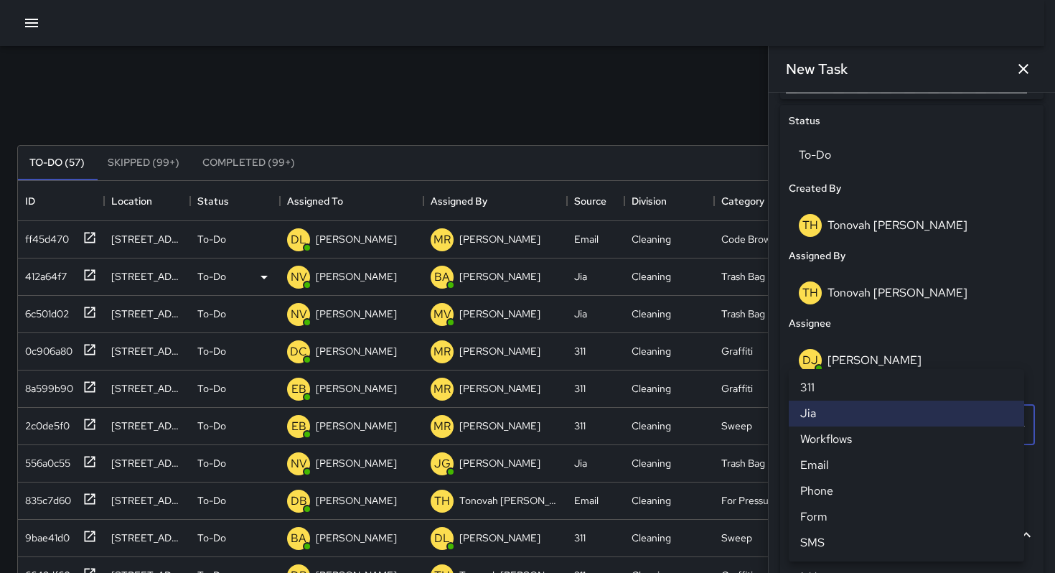
click at [823, 495] on li "Phone" at bounding box center [906, 491] width 235 height 26
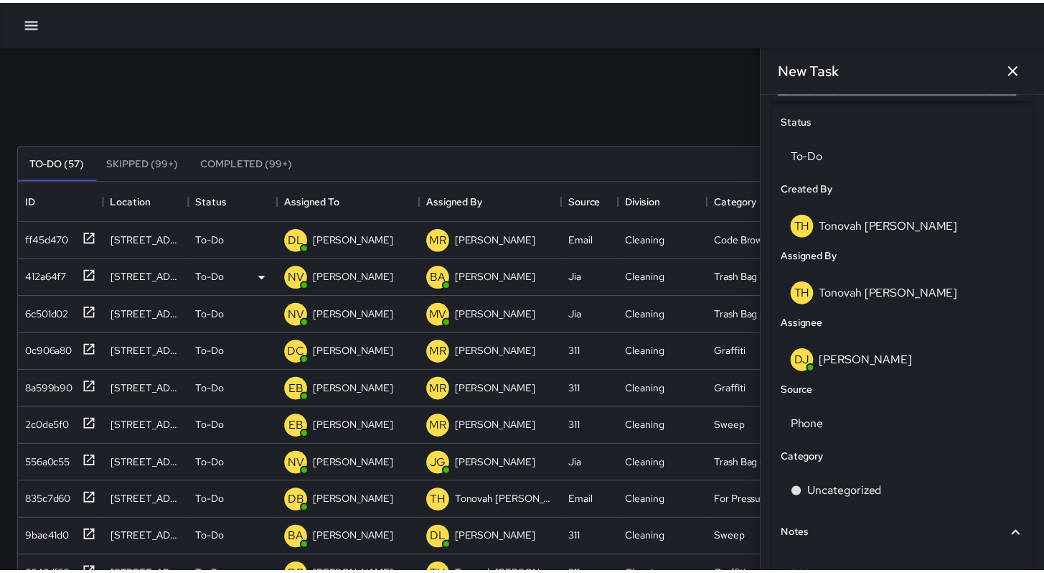
scroll to position [11, 11]
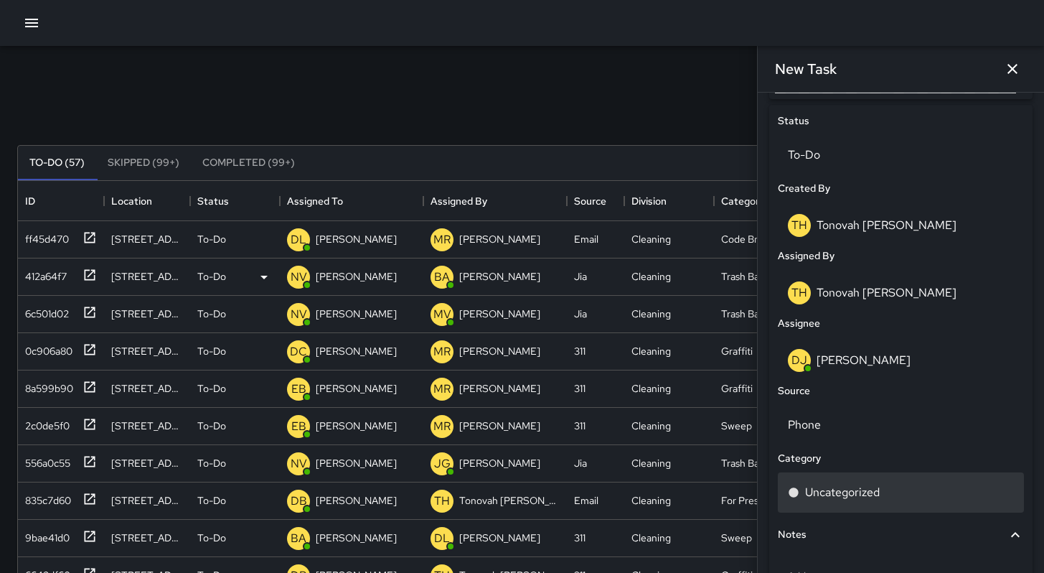
click at [833, 495] on p "Uncategorized" at bounding box center [842, 492] width 75 height 17
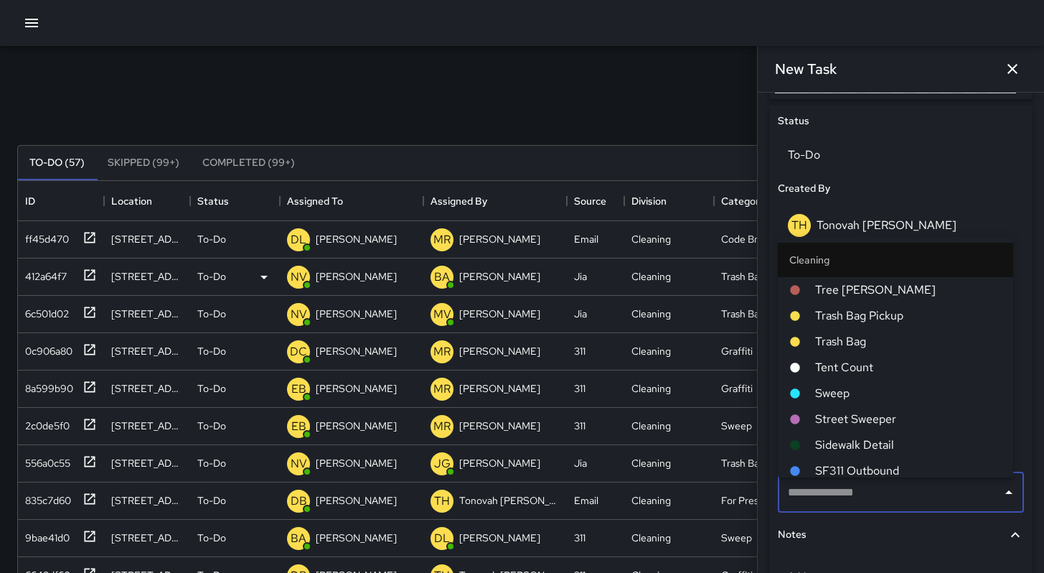
click at [833, 496] on input "text" at bounding box center [890, 492] width 212 height 27
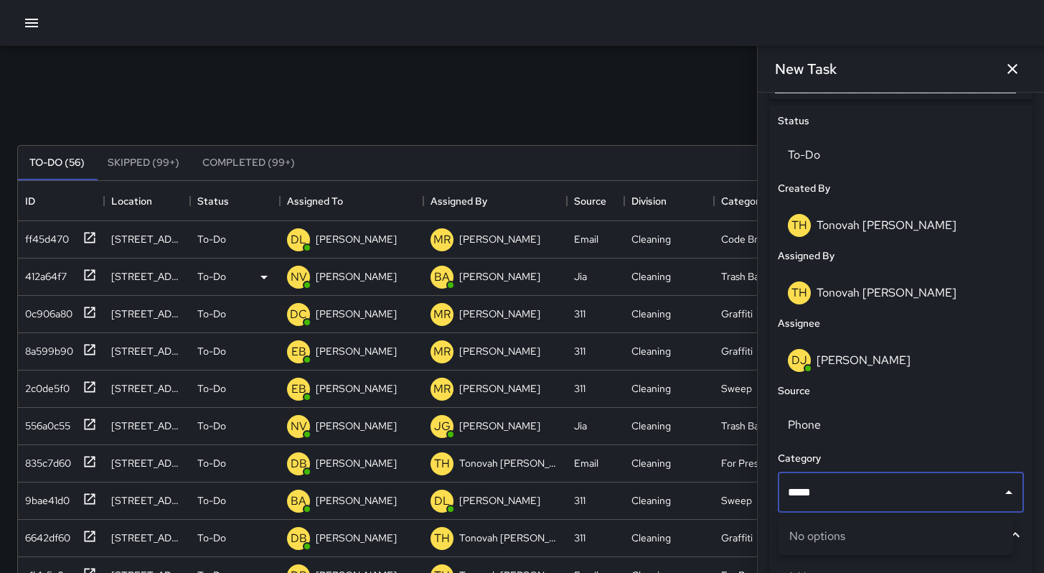
drag, startPoint x: 834, startPoint y: 501, endPoint x: 770, endPoint y: 501, distance: 63.9
click at [770, 501] on div "Status To-Do Created By TH [PERSON_NAME] Assigned By TH [PERSON_NAME] Assignee …" at bounding box center [900, 360] width 263 height 510
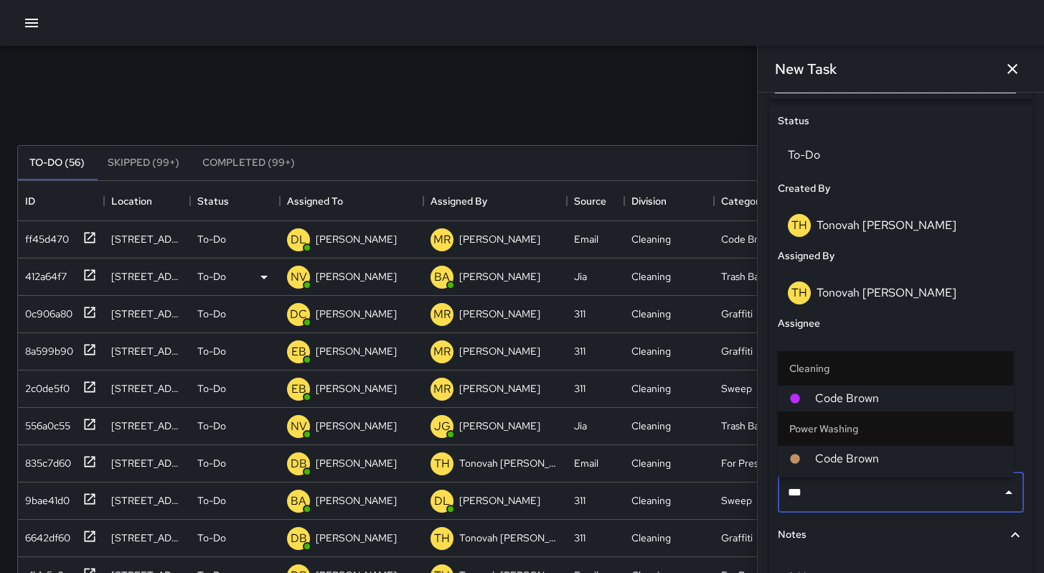
type input "****"
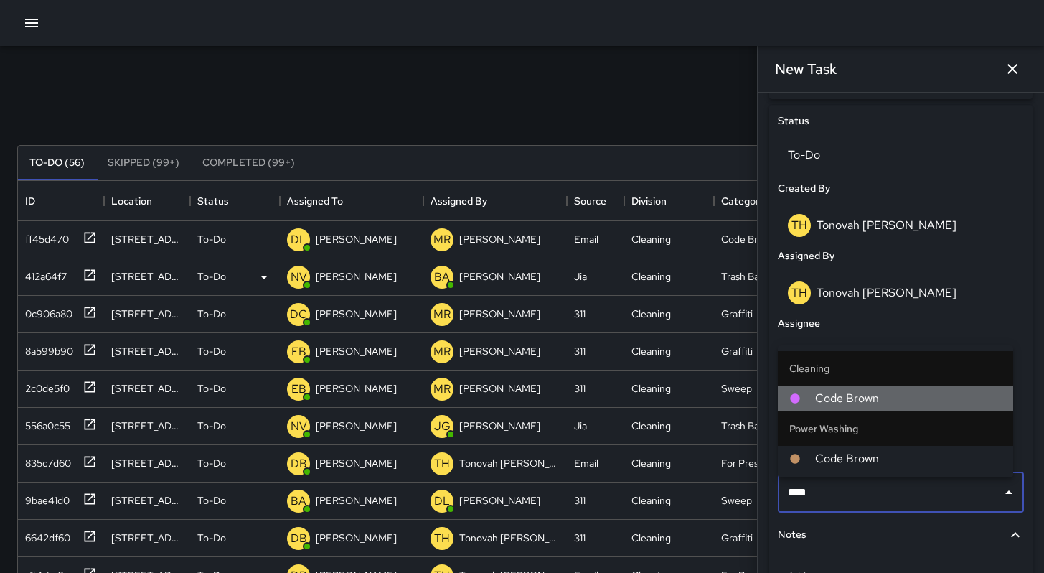
click at [836, 404] on span "Code Brown" at bounding box center [908, 398] width 187 height 17
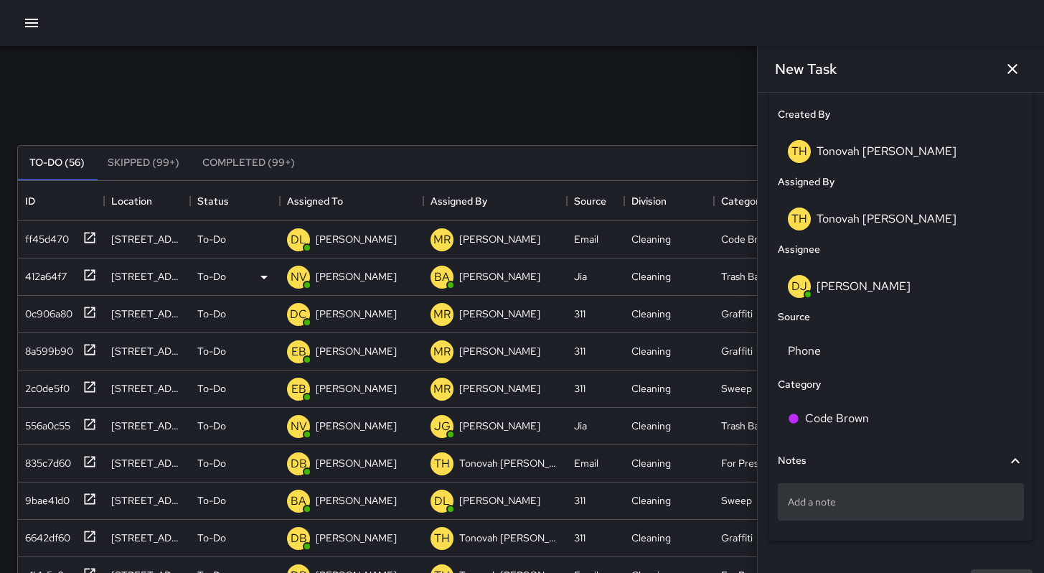
scroll to position [774, 0]
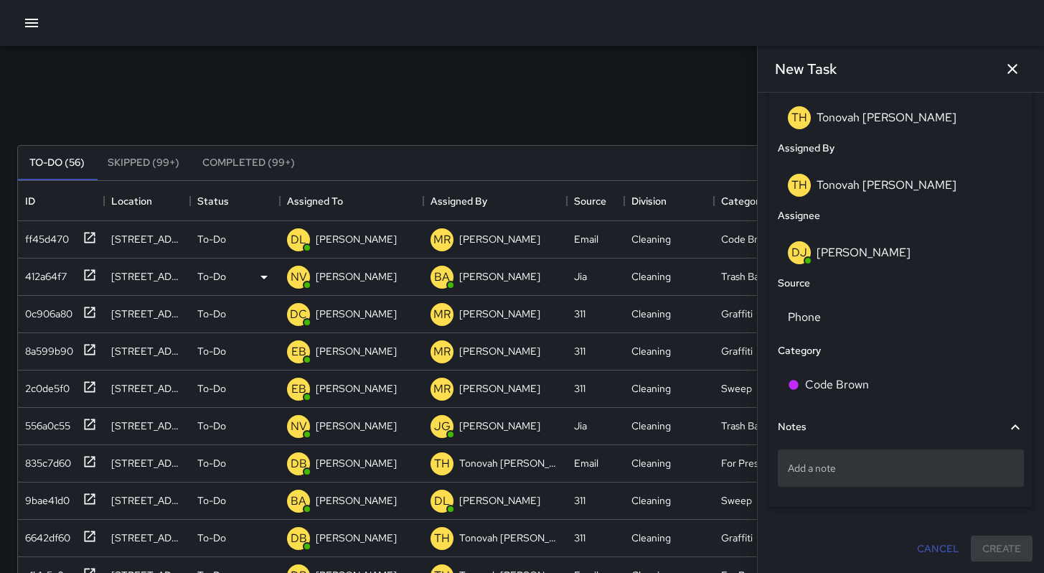
click at [841, 464] on p "Add a note" at bounding box center [901, 468] width 226 height 14
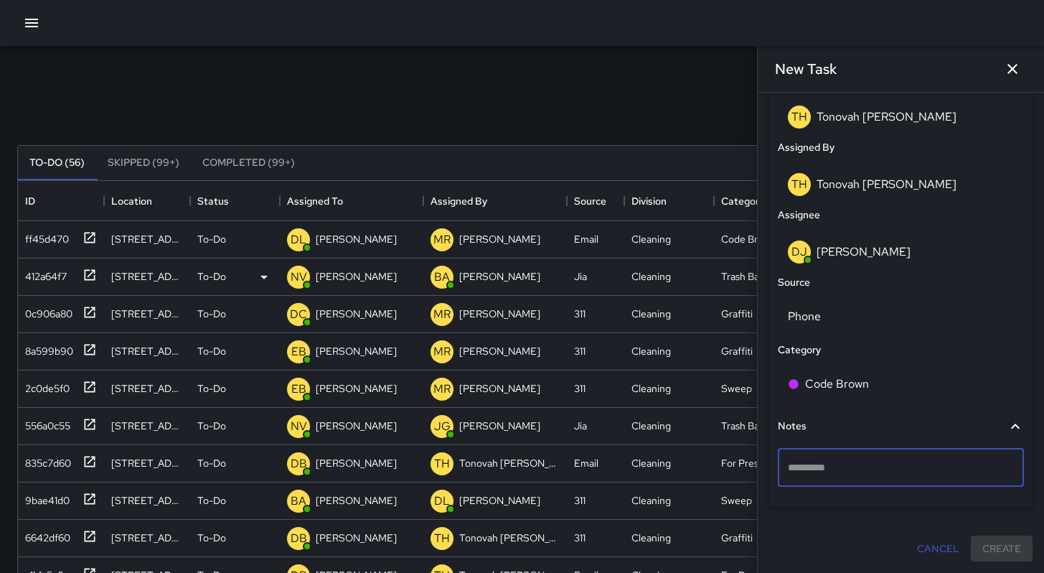
click at [851, 469] on textarea at bounding box center [901, 467] width 226 height 14
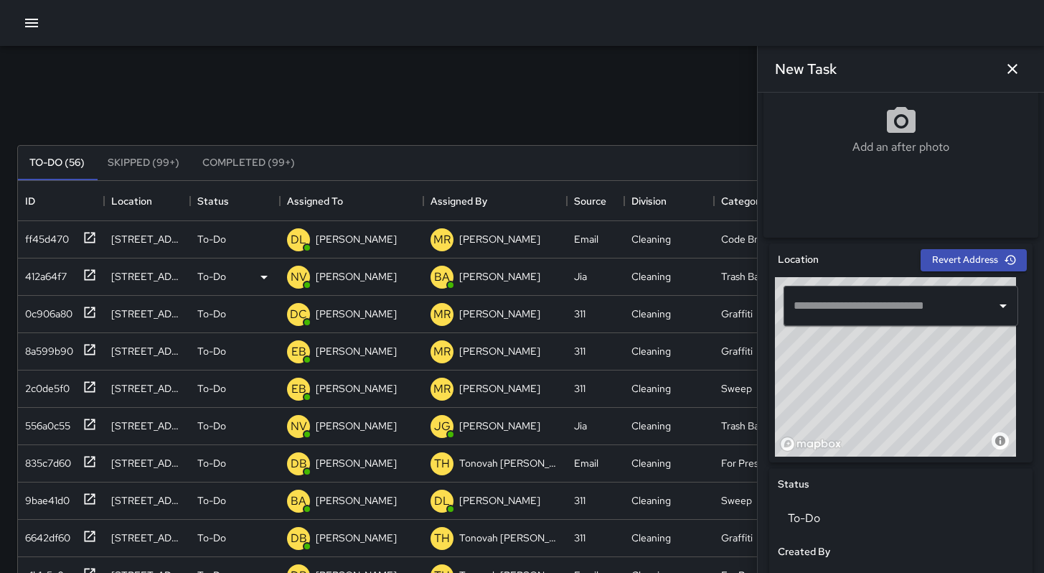
scroll to position [219, 0]
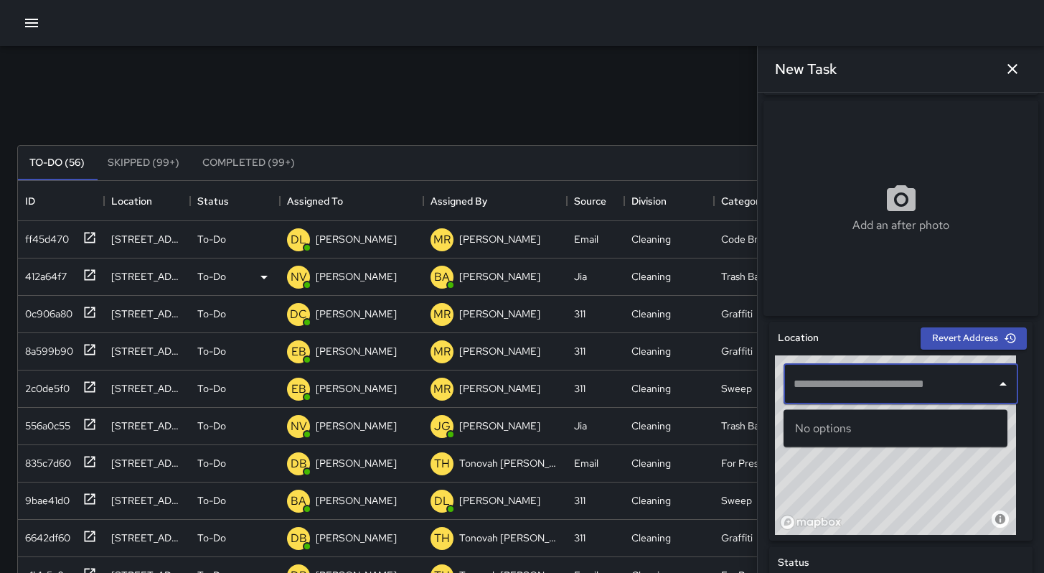
click at [825, 384] on input "text" at bounding box center [890, 383] width 200 height 27
paste input "**********"
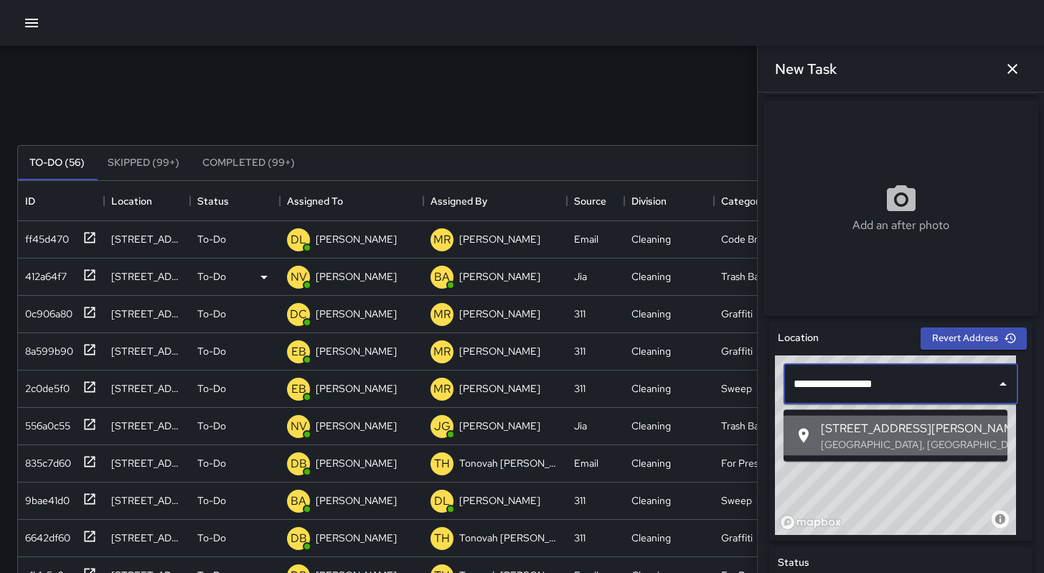
click at [840, 453] on li "[STREET_ADDRESS][PERSON_NAME]" at bounding box center [896, 436] width 224 height 40
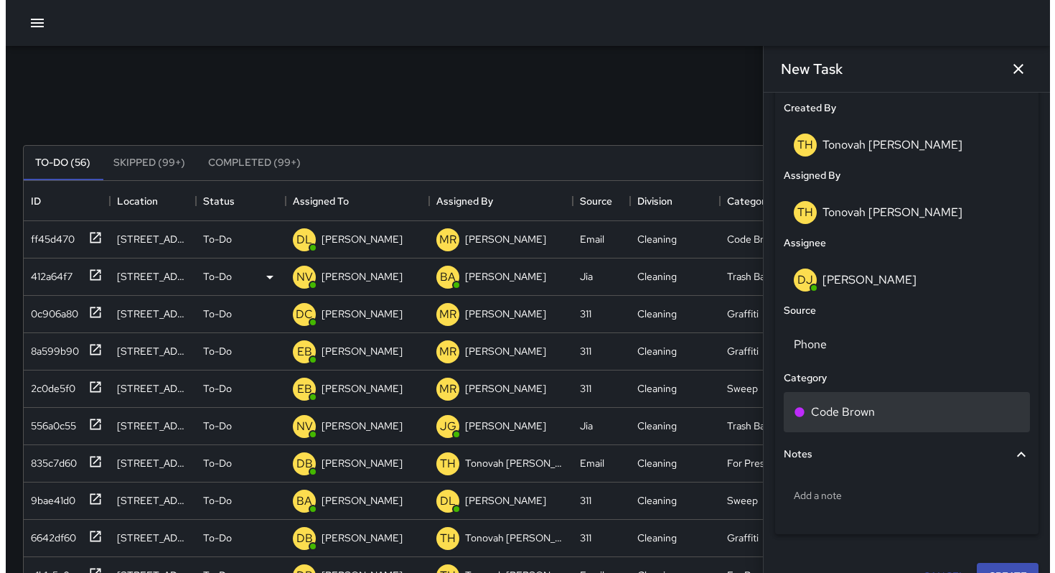
scroll to position [774, 0]
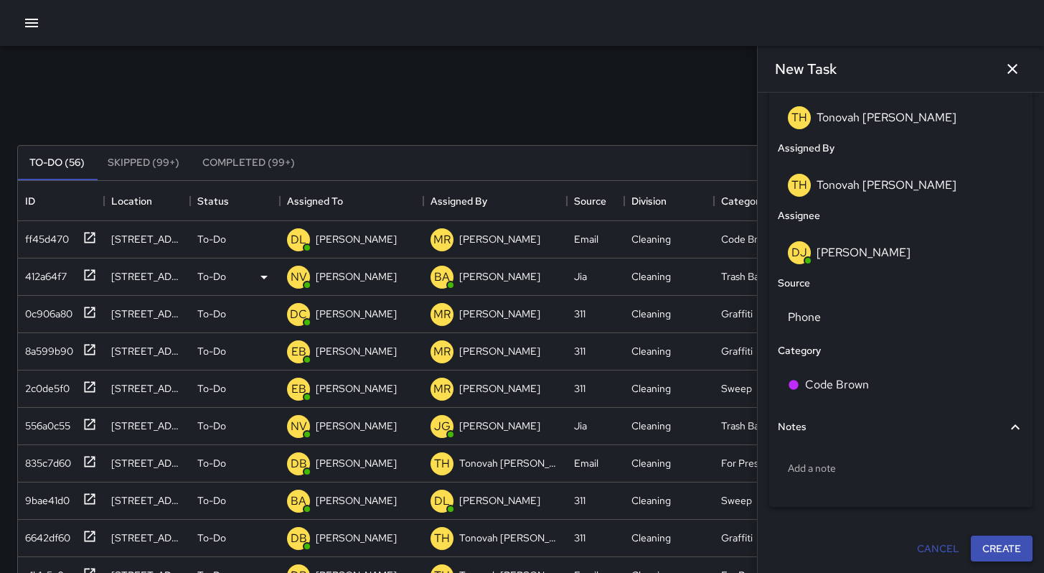
type input "**********"
click at [1003, 556] on button "Create" at bounding box center [1002, 548] width 62 height 27
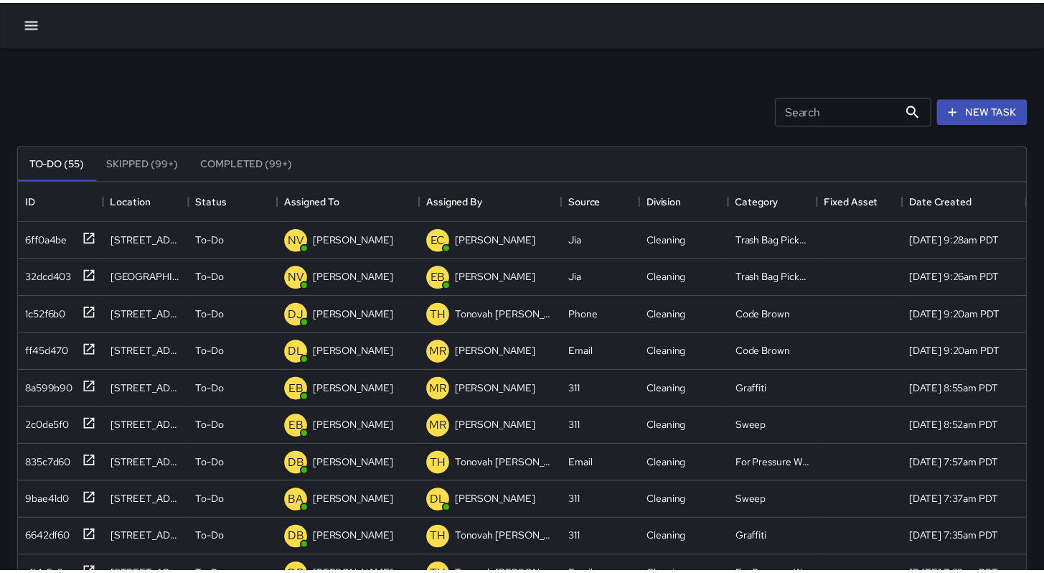
scroll to position [11, 11]
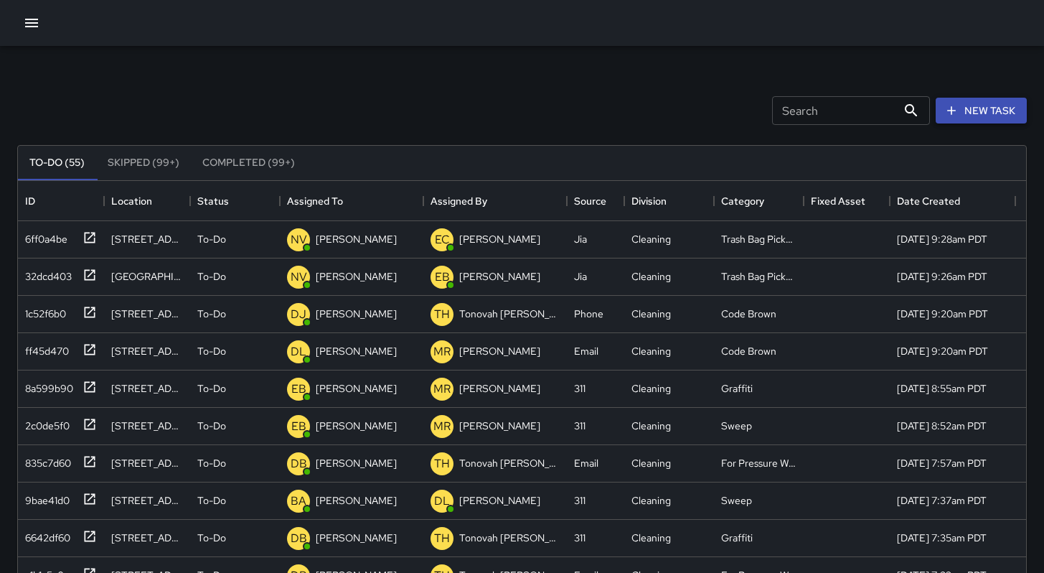
click at [965, 113] on button "New Task" at bounding box center [981, 111] width 91 height 27
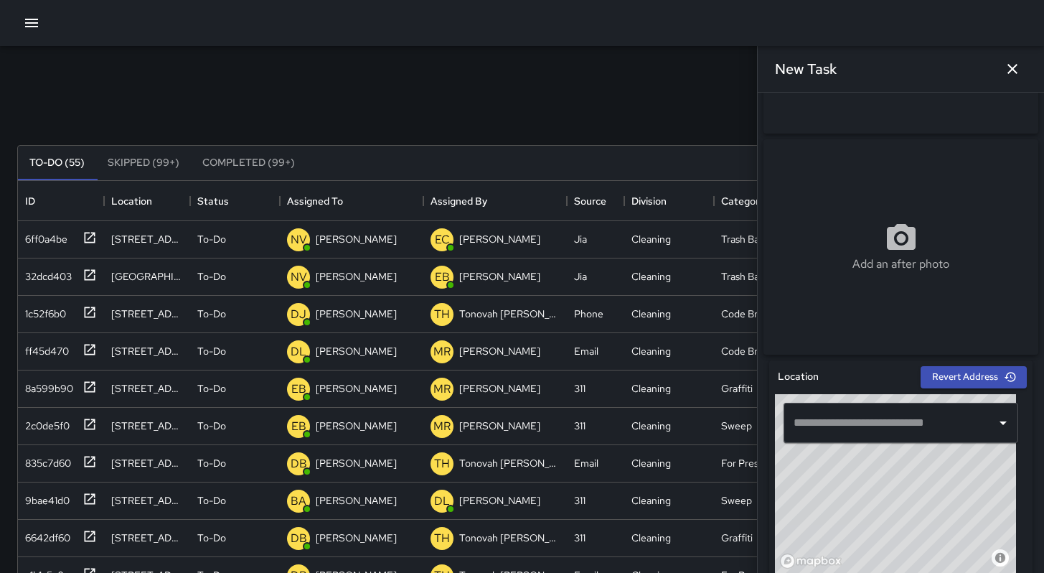
scroll to position [274, 0]
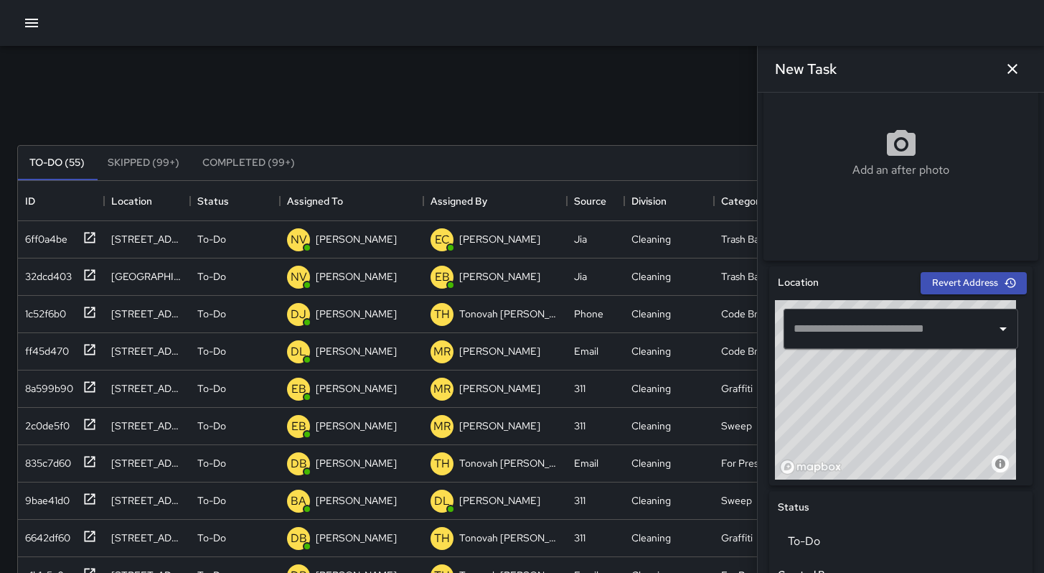
click at [840, 342] on input "text" at bounding box center [890, 328] width 200 height 27
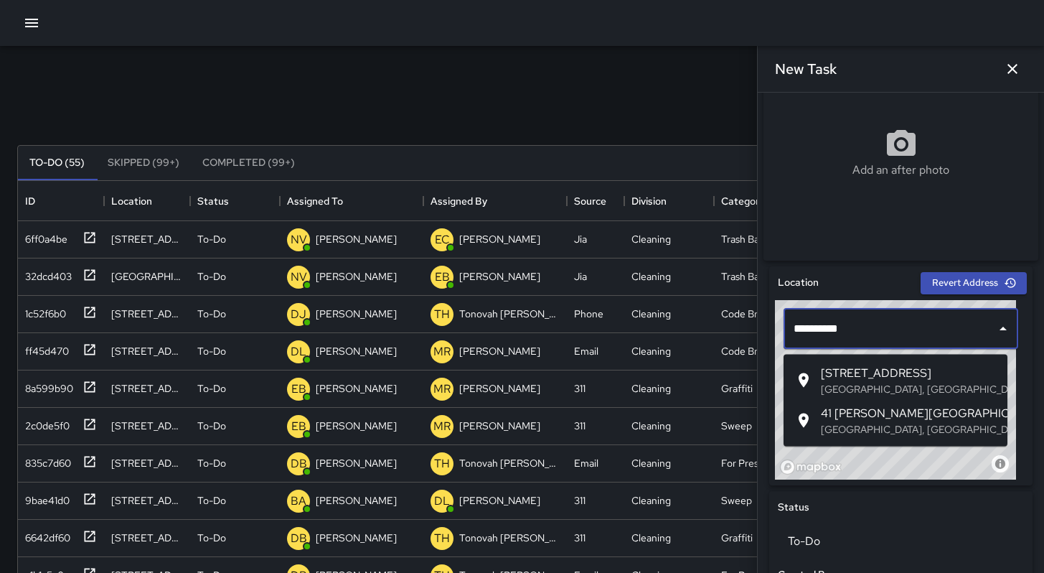
click at [854, 388] on p "[GEOGRAPHIC_DATA], [GEOGRAPHIC_DATA], [GEOGRAPHIC_DATA]" at bounding box center [908, 389] width 175 height 14
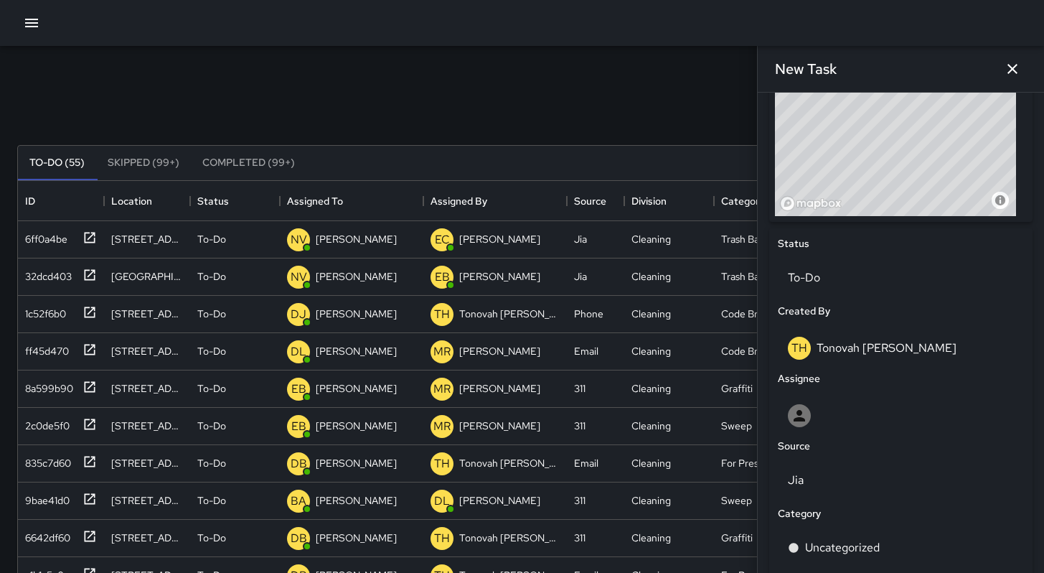
scroll to position [706, 0]
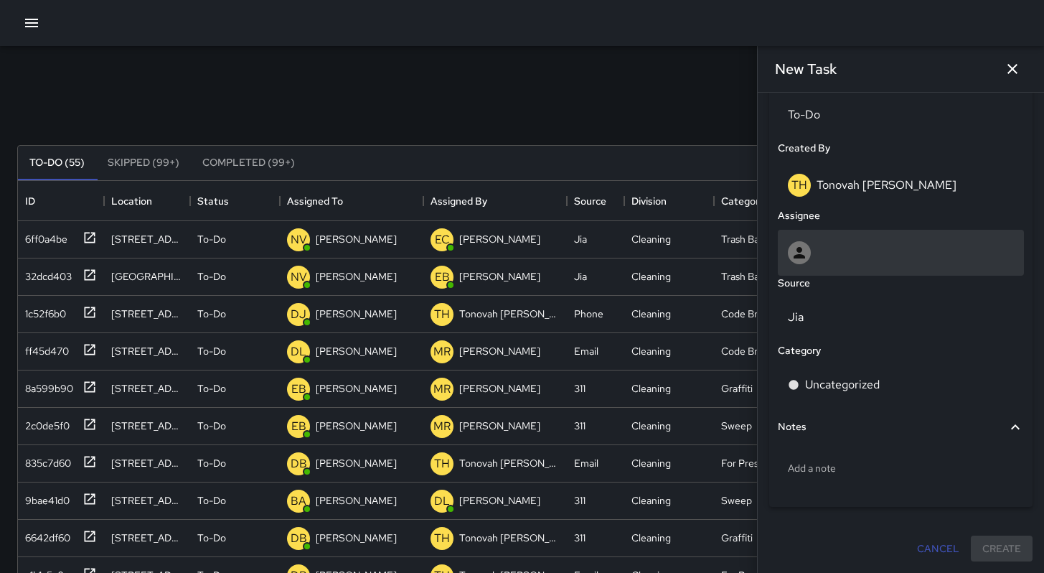
type input "**********"
click at [823, 253] on div at bounding box center [901, 252] width 226 height 23
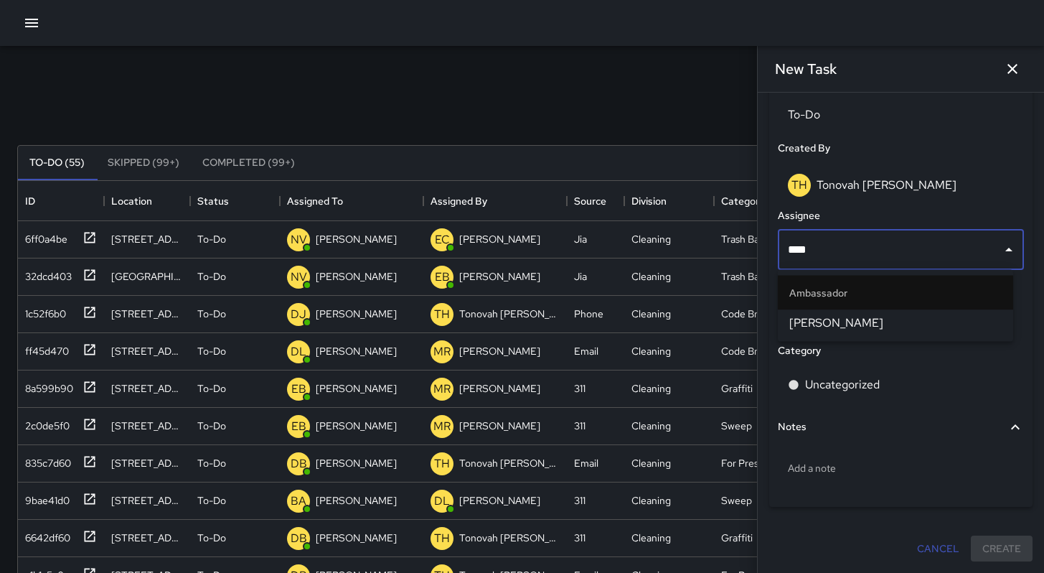
type input "*****"
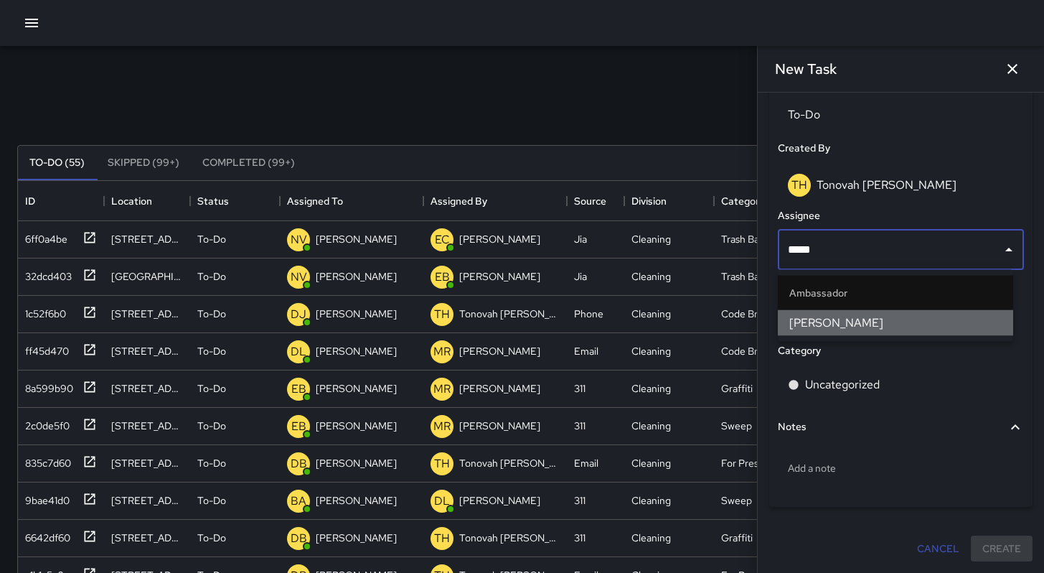
click at [830, 330] on span "[PERSON_NAME]" at bounding box center [896, 322] width 212 height 17
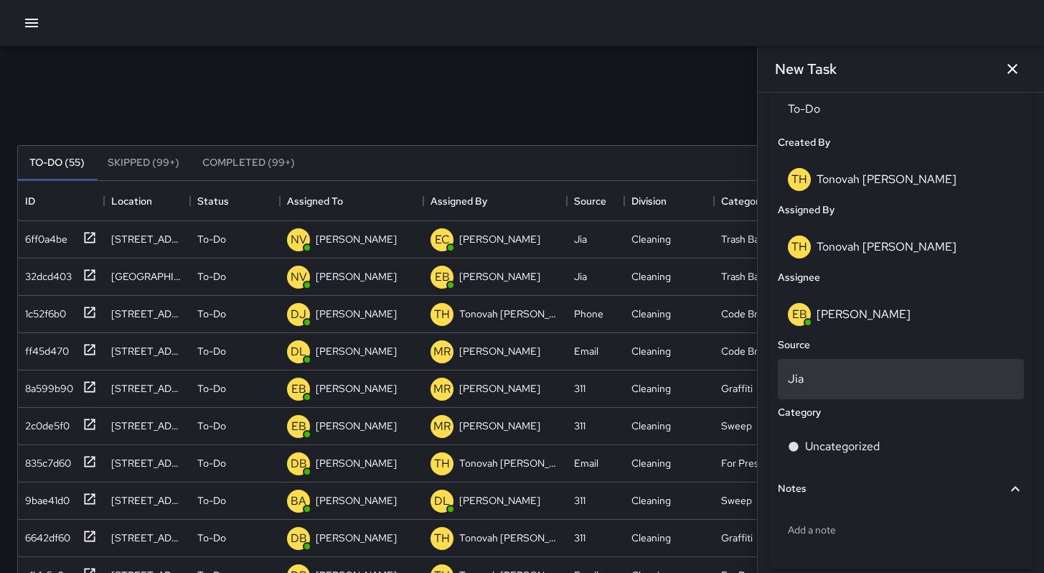
click at [812, 388] on p "Jia" at bounding box center [901, 378] width 226 height 17
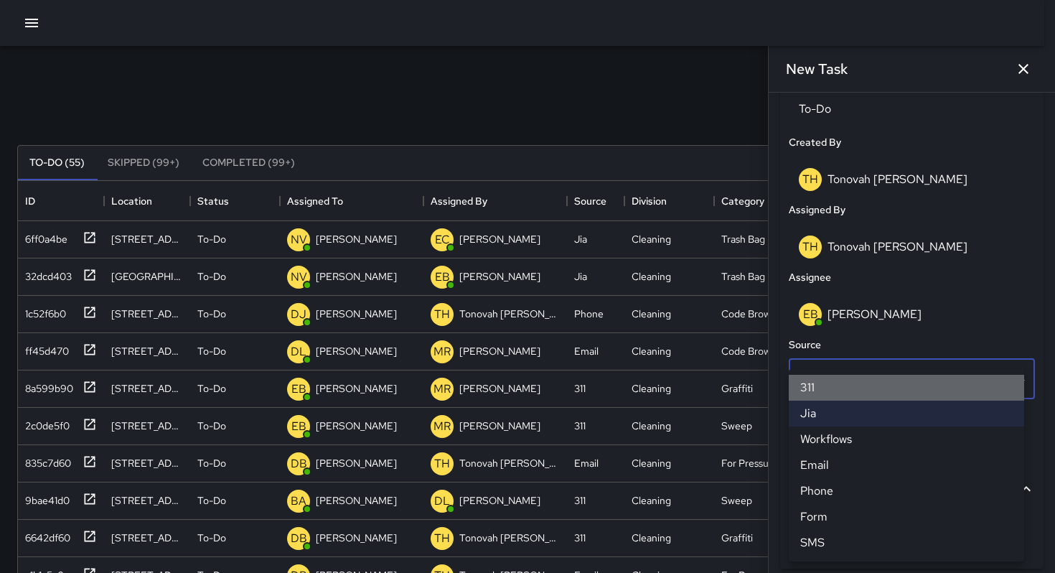
click at [836, 388] on li "311" at bounding box center [906, 388] width 235 height 26
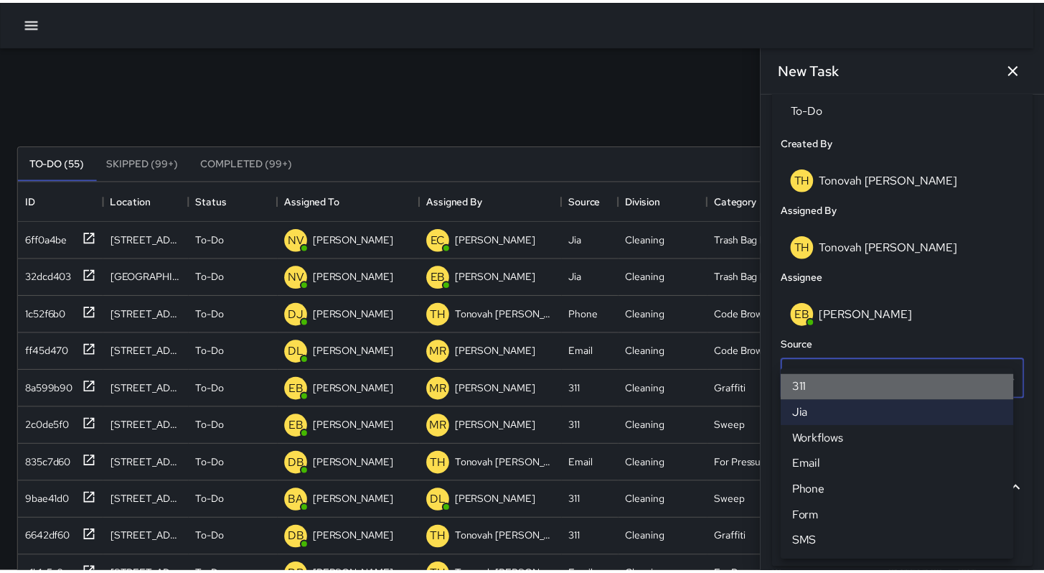
scroll to position [11, 11]
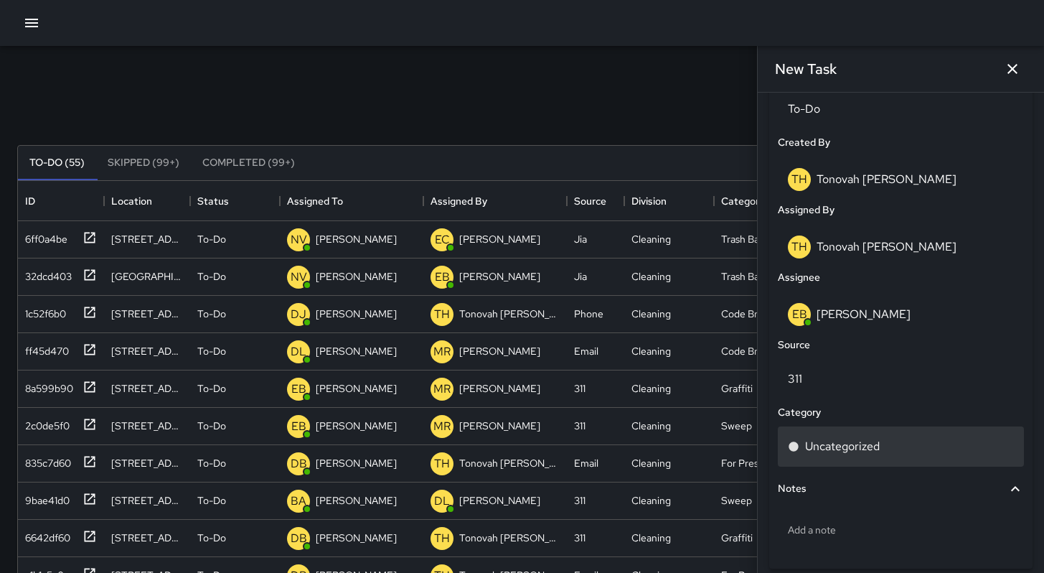
click at [824, 446] on p "Uncategorized" at bounding box center [842, 446] width 75 height 17
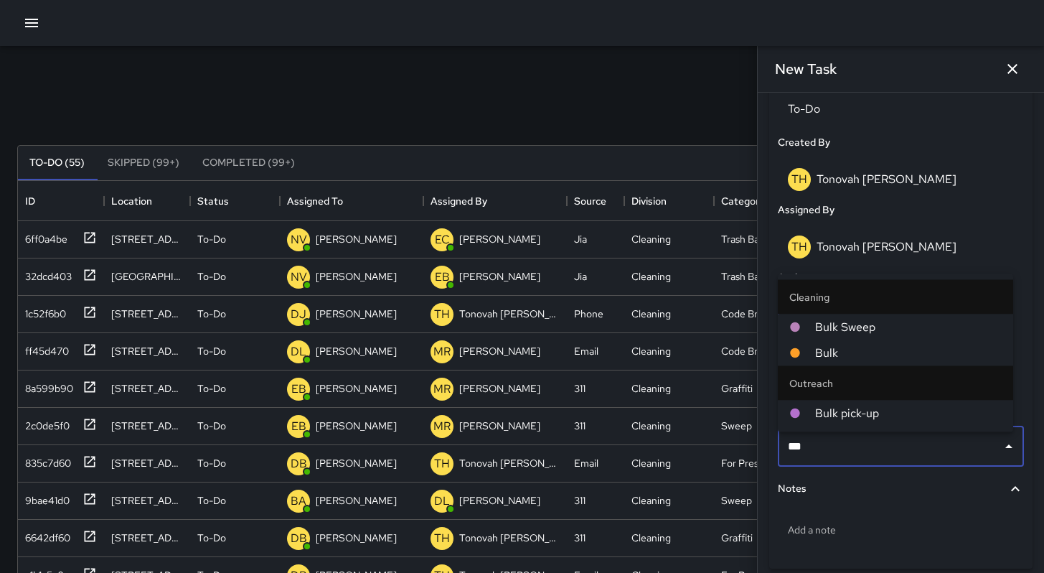
type input "****"
click at [851, 351] on span "Bulk" at bounding box center [908, 353] width 187 height 17
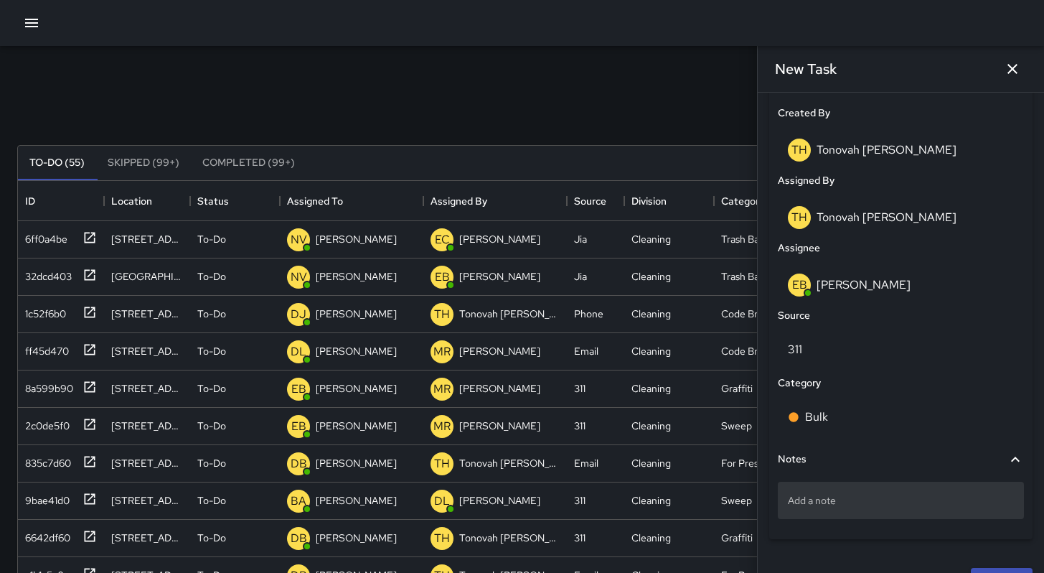
scroll to position [774, 0]
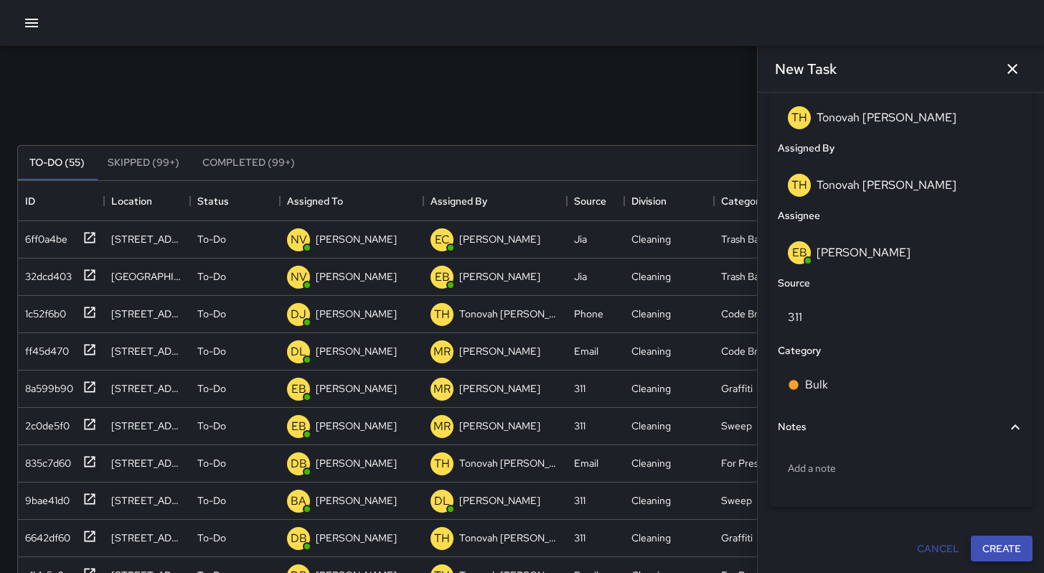
click at [979, 553] on button "Create" at bounding box center [1002, 548] width 62 height 27
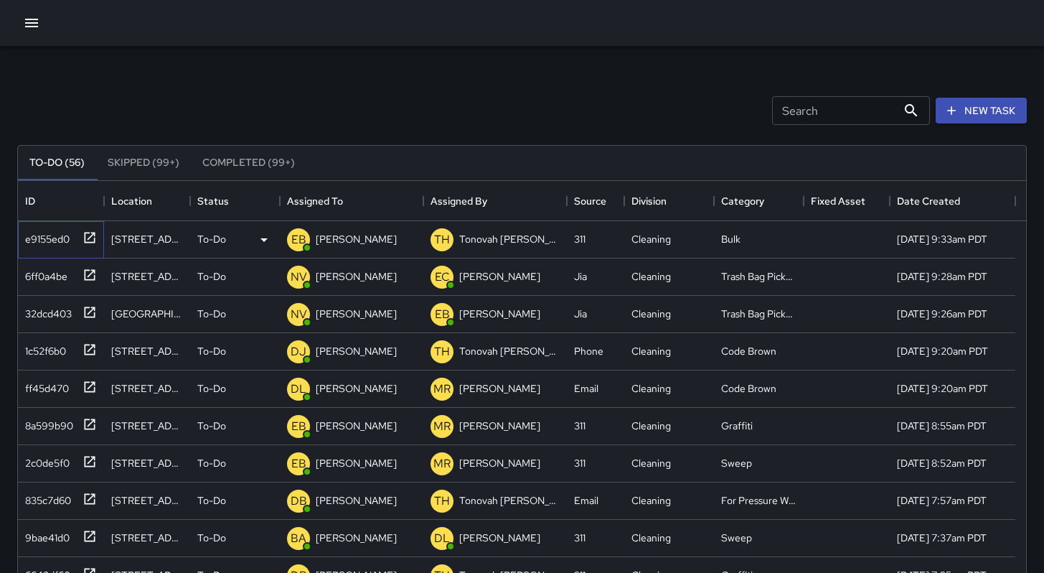
click at [47, 236] on div "e9155ed0" at bounding box center [44, 236] width 50 height 20
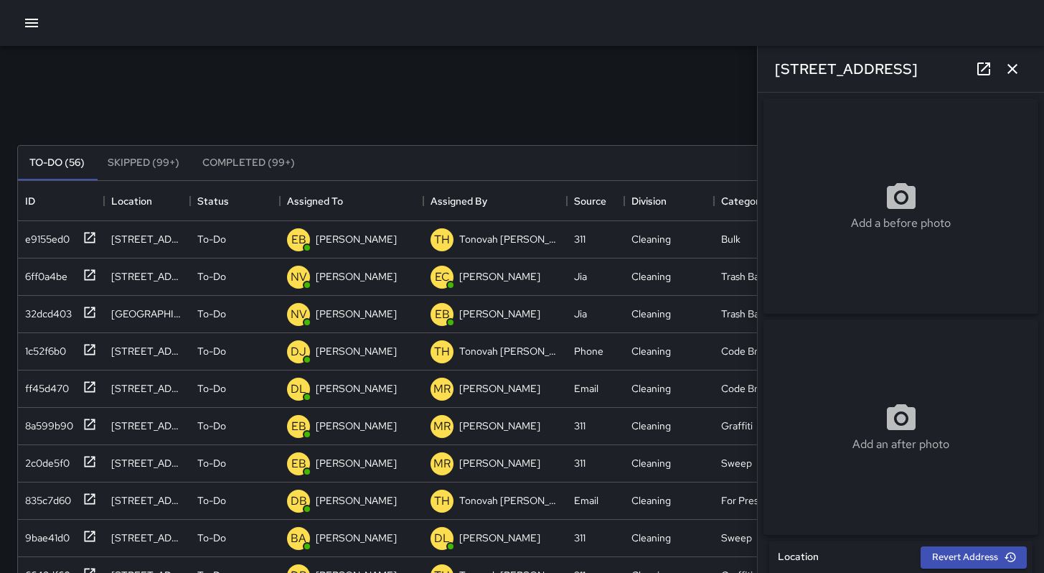
click at [836, 258] on div "Add a before photo" at bounding box center [901, 205] width 275 height 215
type input "**********"
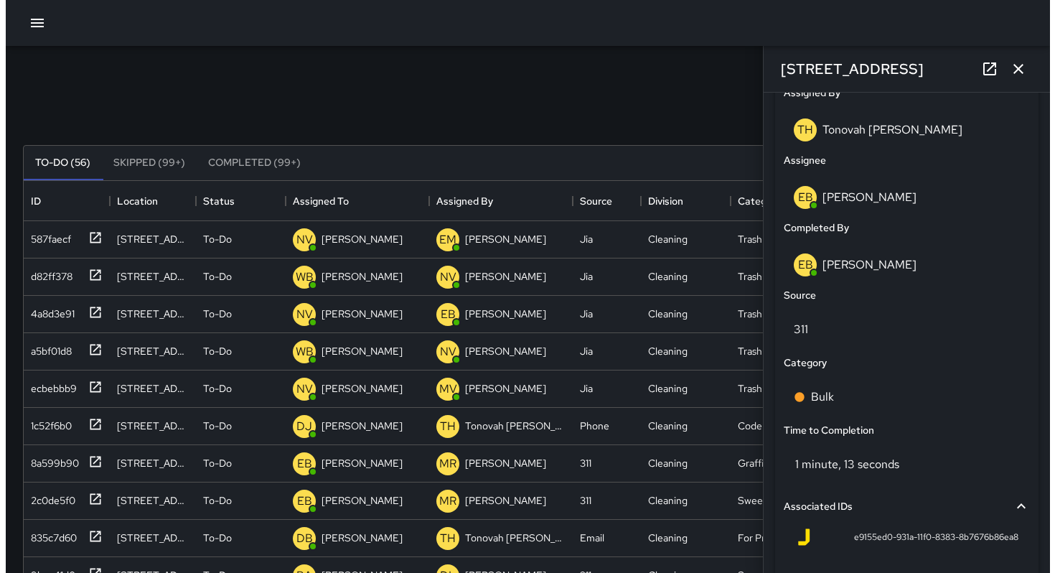
scroll to position [11, 11]
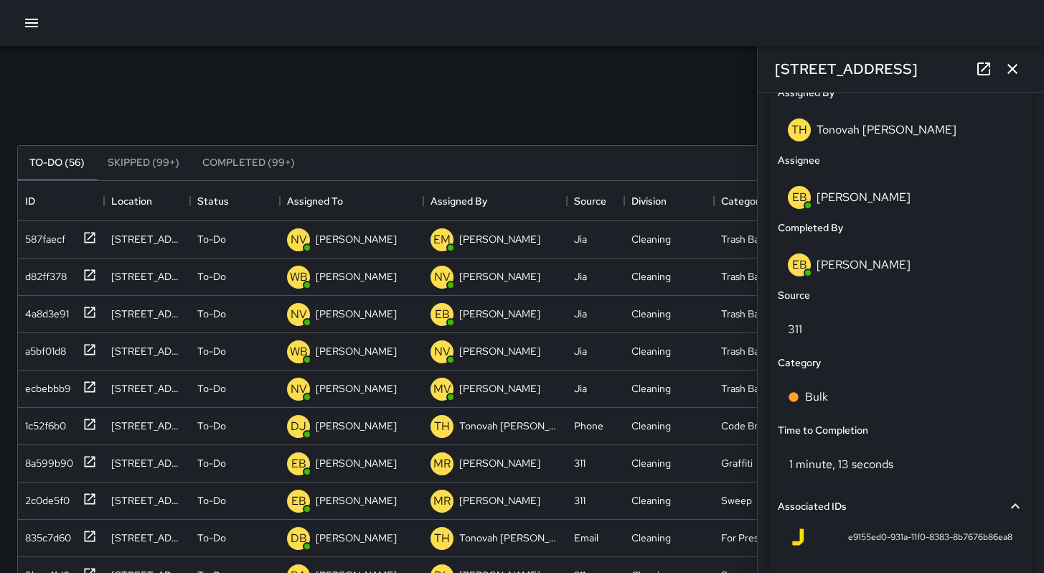
click at [622, 68] on div "Search Search New Task To-Do (56) Skipped (99+) Completed (99+) ID Location Sta…" at bounding box center [522, 447] width 1044 height 802
click at [1009, 67] on icon "button" at bounding box center [1012, 68] width 17 height 17
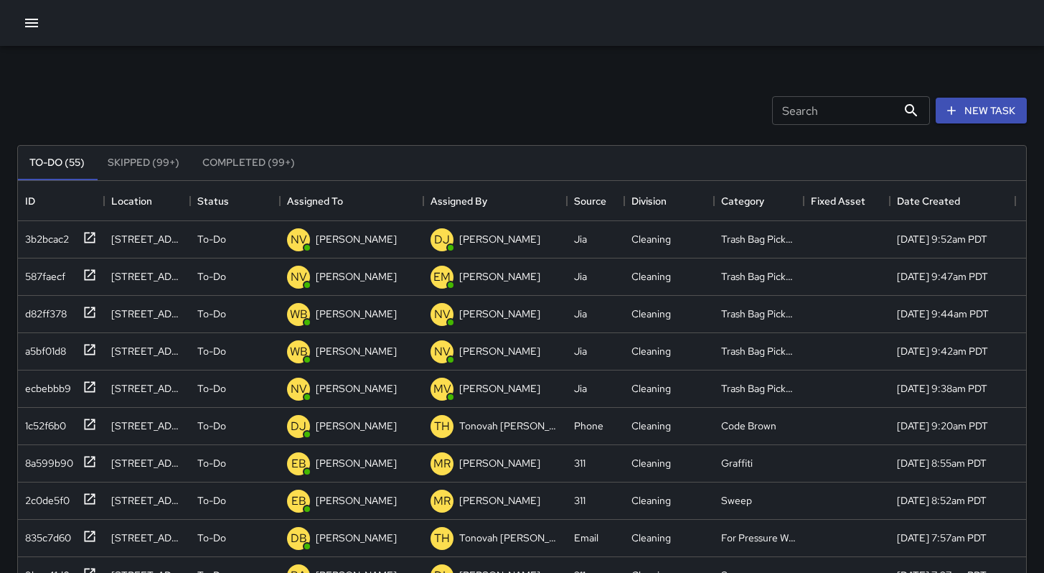
click at [802, 117] on input "Search" at bounding box center [834, 110] width 125 height 29
click at [697, 111] on div "Search Search New Task" at bounding box center [522, 110] width 1016 height 75
click at [812, 104] on input "Search" at bounding box center [834, 110] width 125 height 29
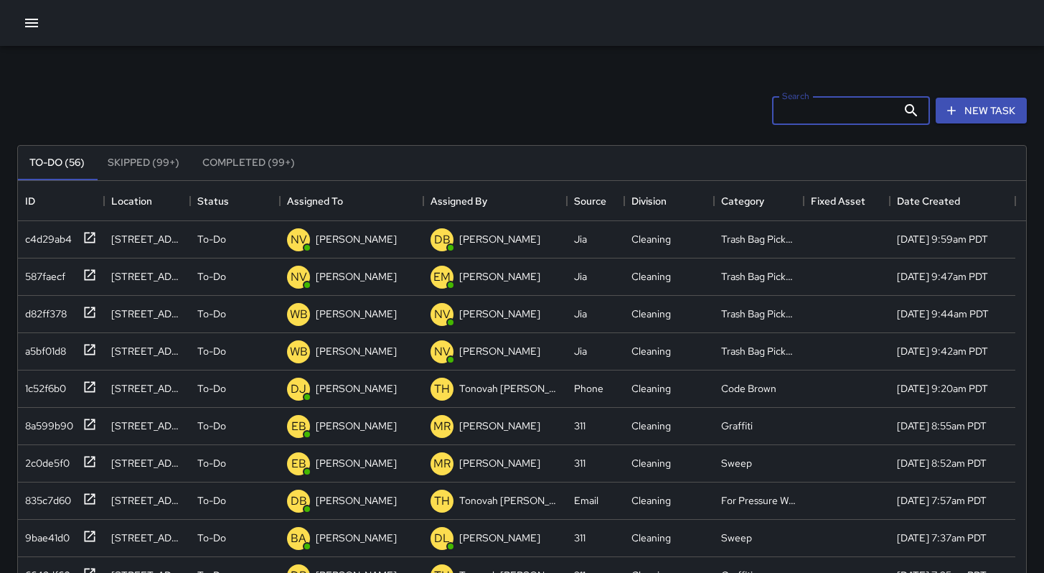
click at [665, 125] on div "To-Do (56) Skipped (99+) Completed (99+) ID Location Status Assigned To Assigne…" at bounding box center [522, 486] width 1010 height 723
click at [803, 116] on input "Search" at bounding box center [834, 110] width 125 height 29
click at [706, 121] on div "Search Search New Task" at bounding box center [522, 110] width 1016 height 75
click at [777, 111] on input "Search" at bounding box center [834, 110] width 125 height 29
click at [32, 24] on icon "button" at bounding box center [31, 22] width 17 height 17
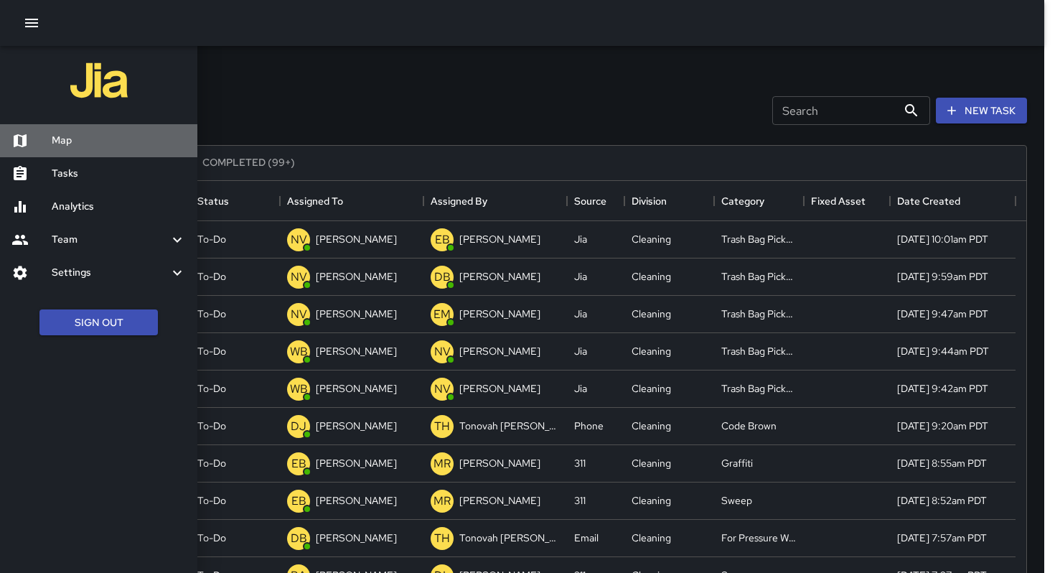
drag, startPoint x: 88, startPoint y: 133, endPoint x: 100, endPoint y: 126, distance: 13.8
click at [88, 133] on h6 "Map" at bounding box center [119, 141] width 134 height 16
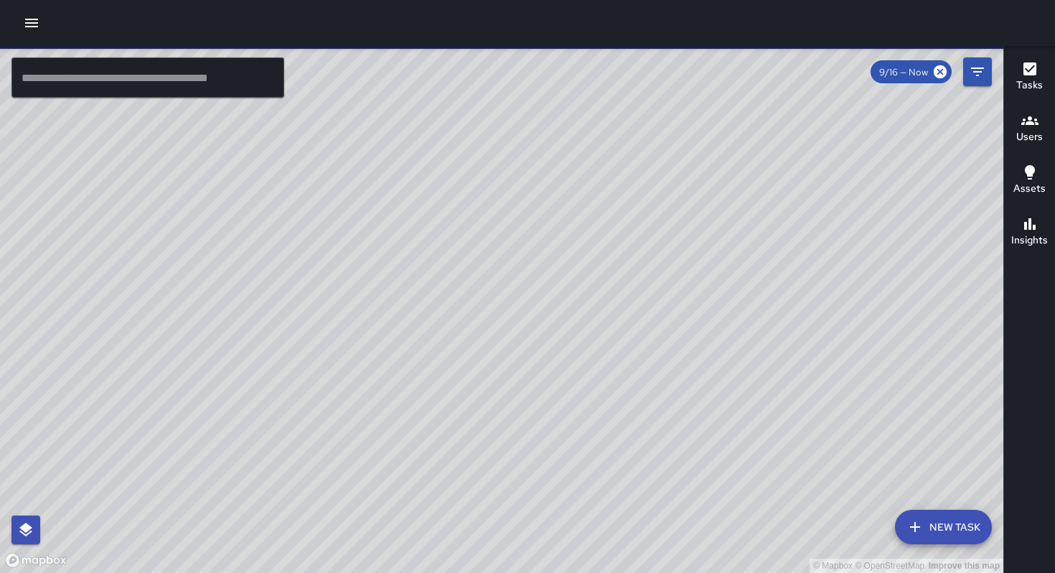
click at [1029, 139] on h6 "Users" at bounding box center [1029, 137] width 27 height 16
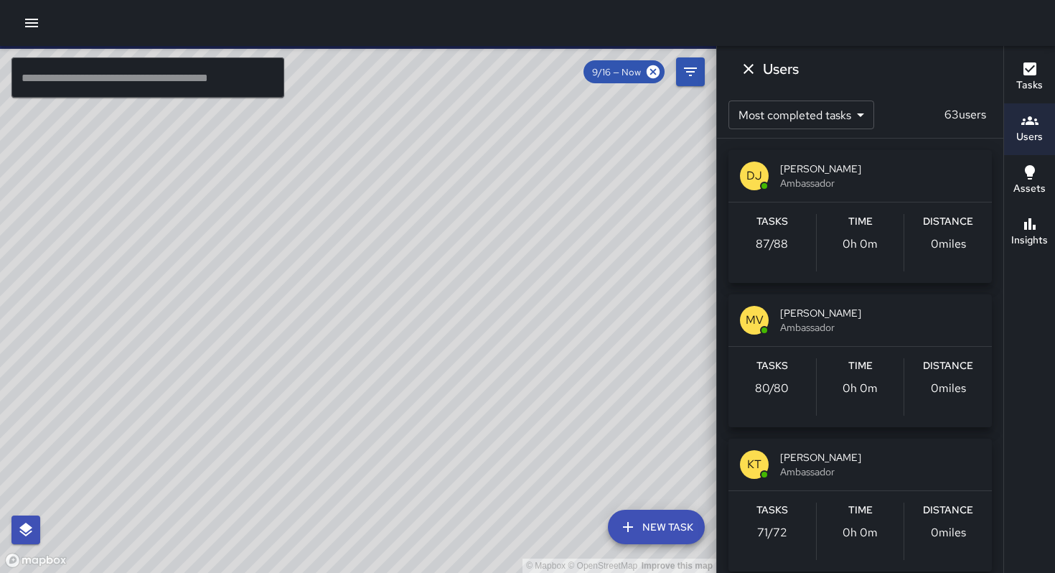
click at [184, 78] on input "text" at bounding box center [147, 77] width 273 height 40
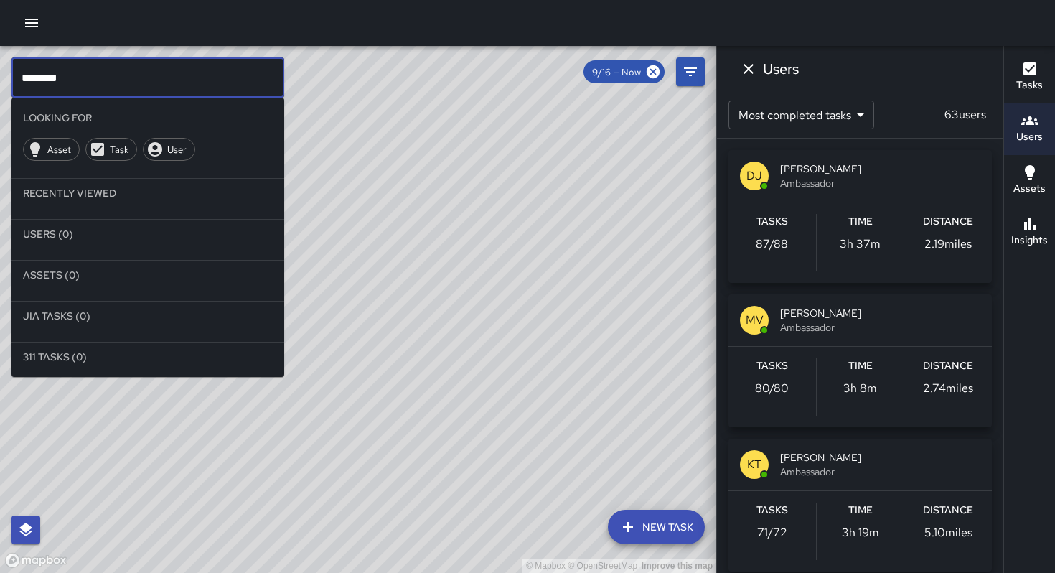
click at [42, 80] on input "********" at bounding box center [147, 77] width 273 height 40
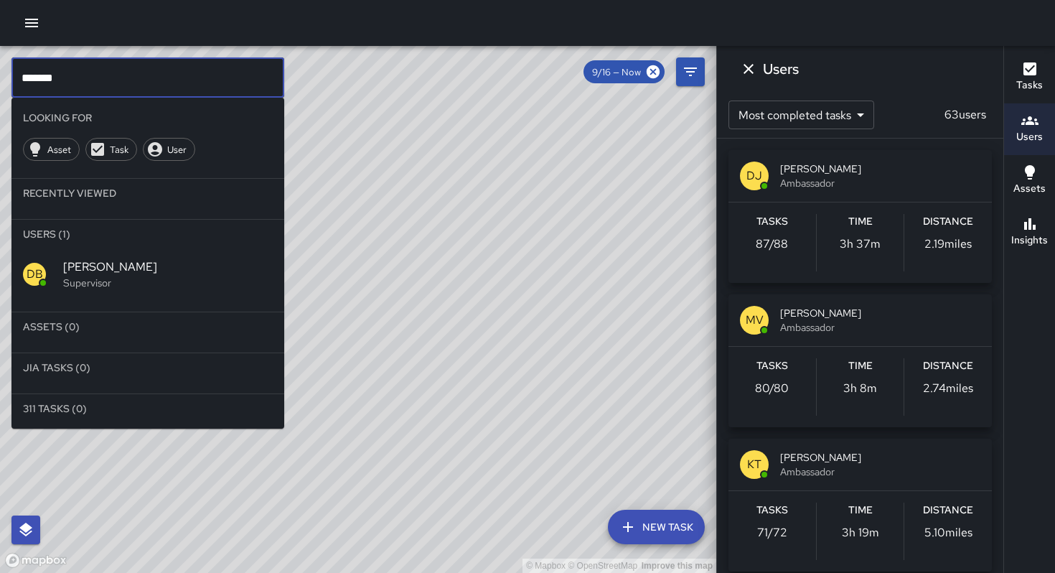
type input "*******"
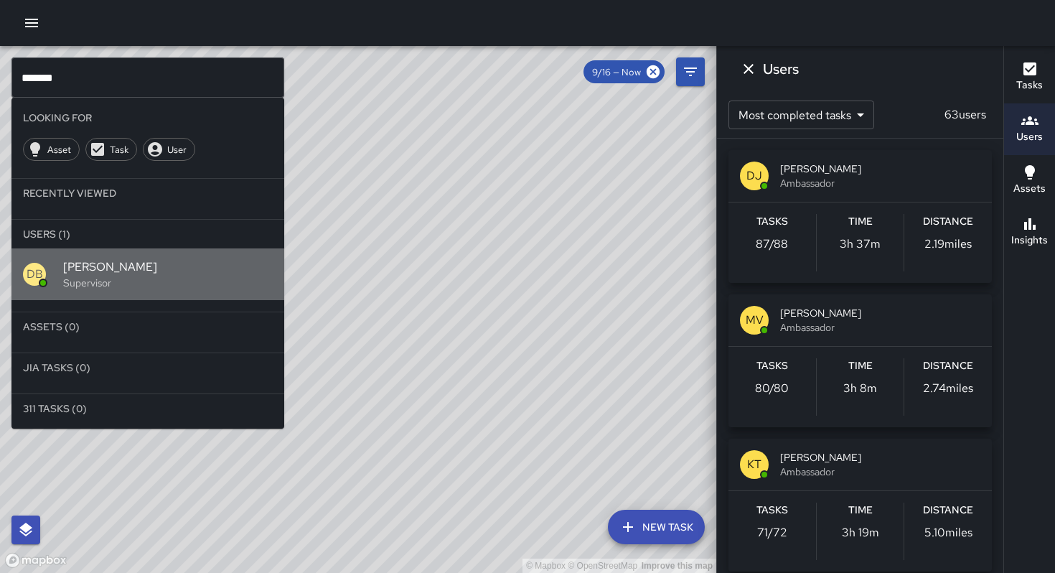
click at [87, 281] on p "Supervisor" at bounding box center [168, 283] width 210 height 14
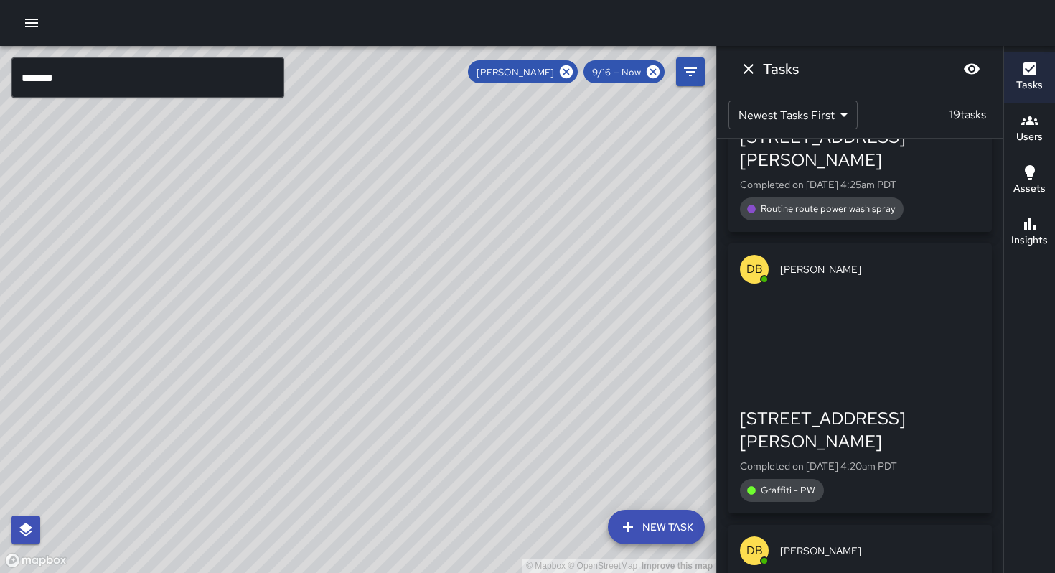
scroll to position [4355, 0]
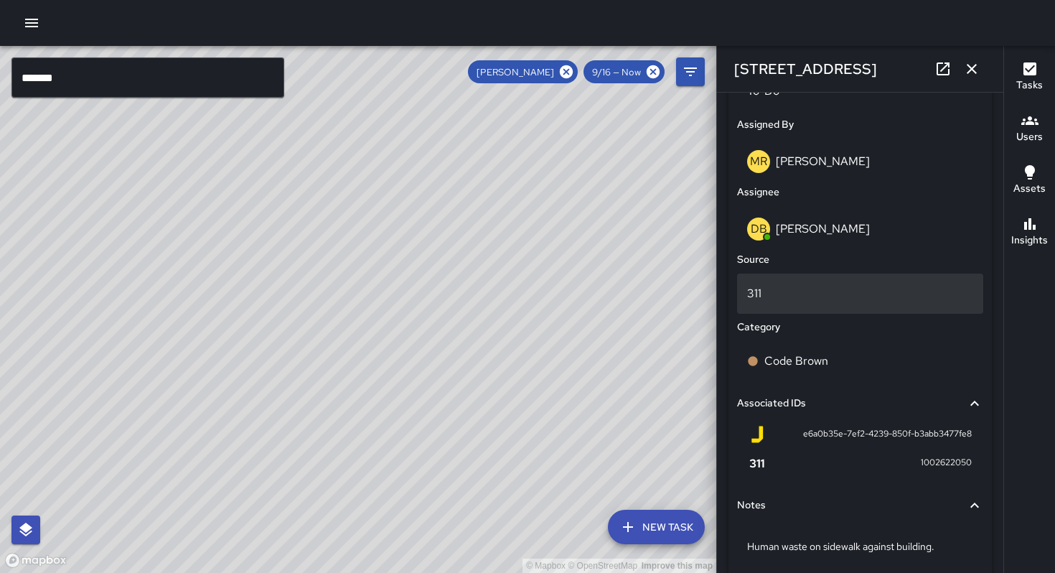
scroll to position [723, 0]
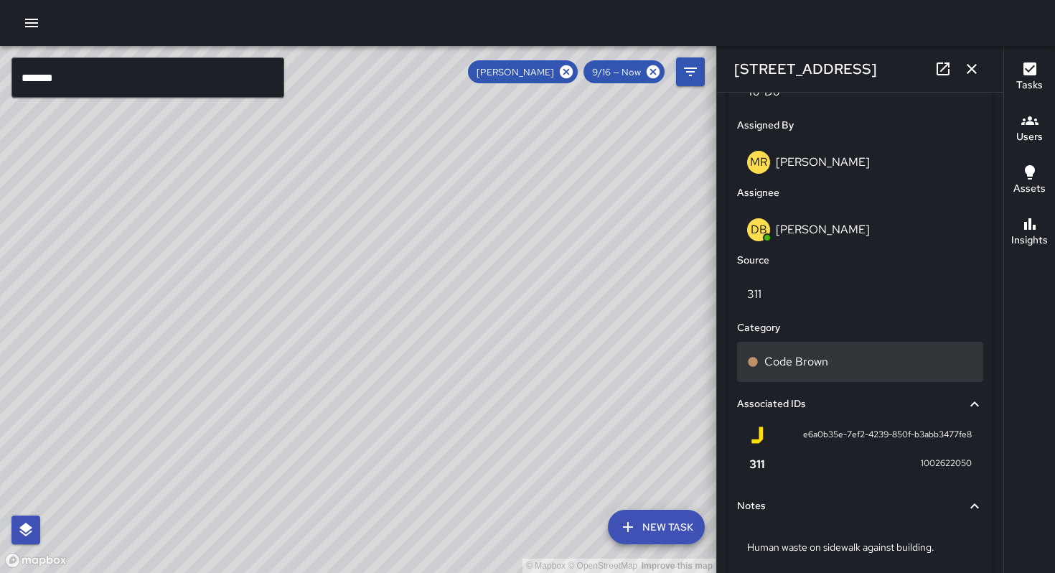
click at [807, 369] on p "Code Brown" at bounding box center [796, 361] width 64 height 17
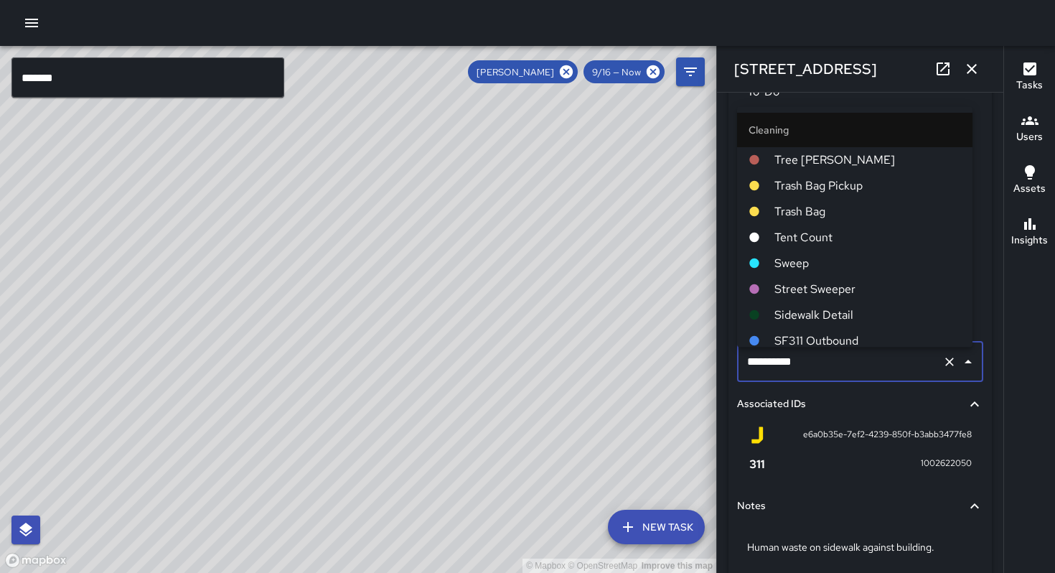
scroll to position [1583, 0]
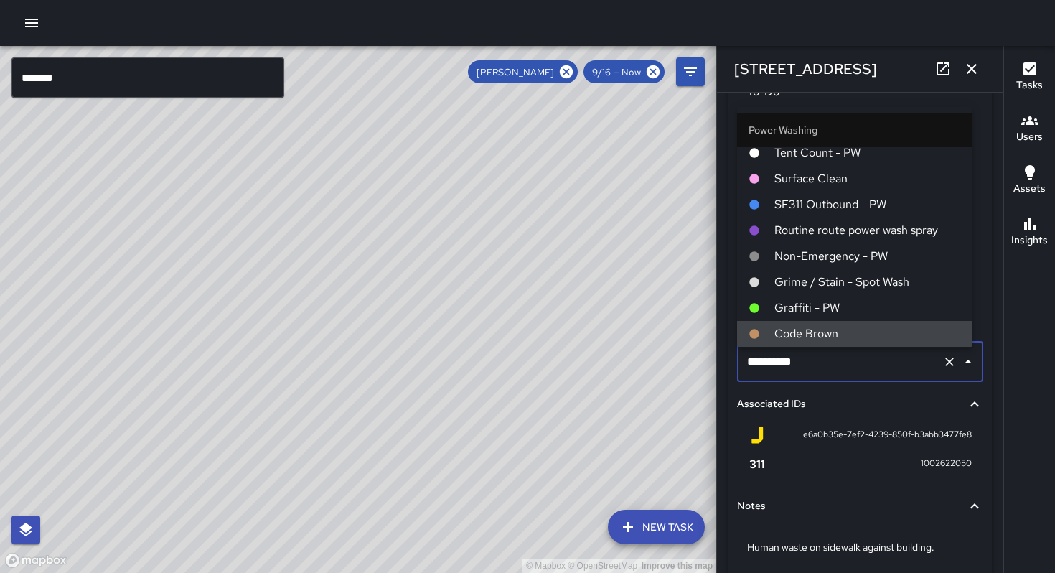
drag, startPoint x: 808, startPoint y: 370, endPoint x: 693, endPoint y: 360, distance: 115.3
click at [693, 360] on div "© Mapbox © OpenStreetMap Improve this map ******* ​ New Task [PERSON_NAME] 9/16…" at bounding box center [527, 309] width 1055 height 527
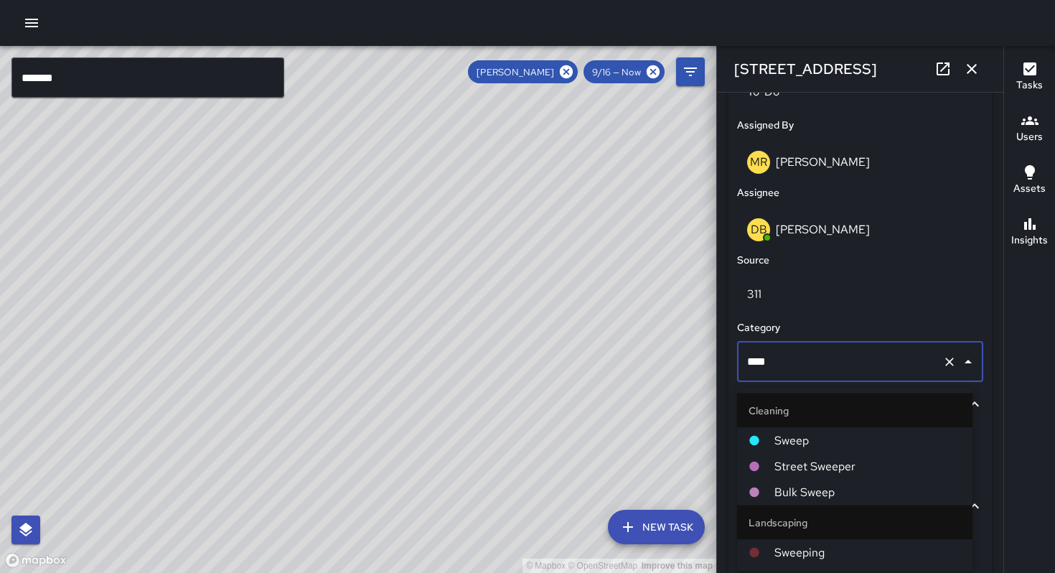
type input "*****"
click at [784, 435] on span "Sweep" at bounding box center [867, 440] width 187 height 17
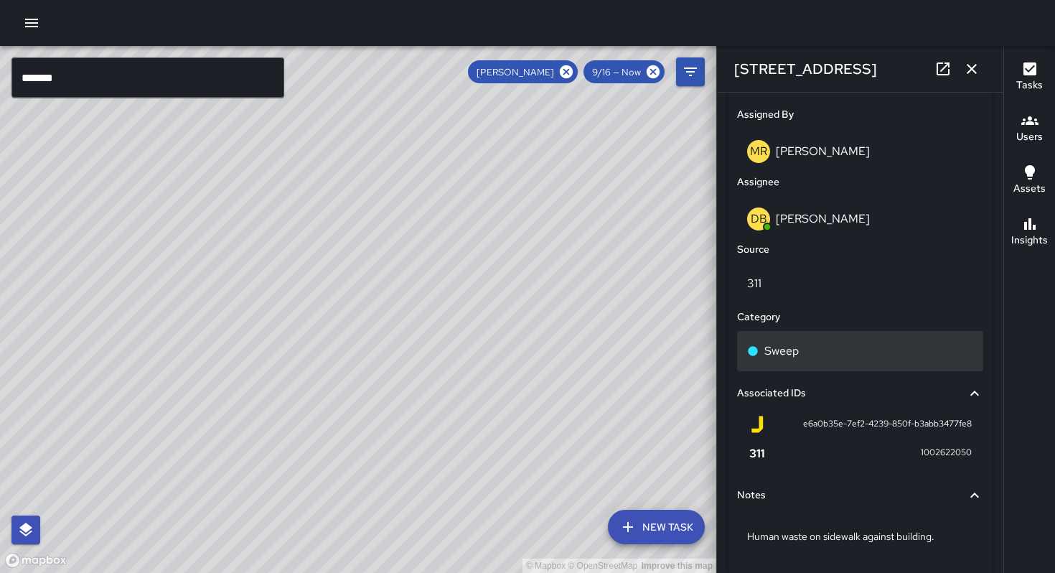
scroll to position [734, 0]
click at [777, 357] on p "Sweep" at bounding box center [781, 350] width 34 height 17
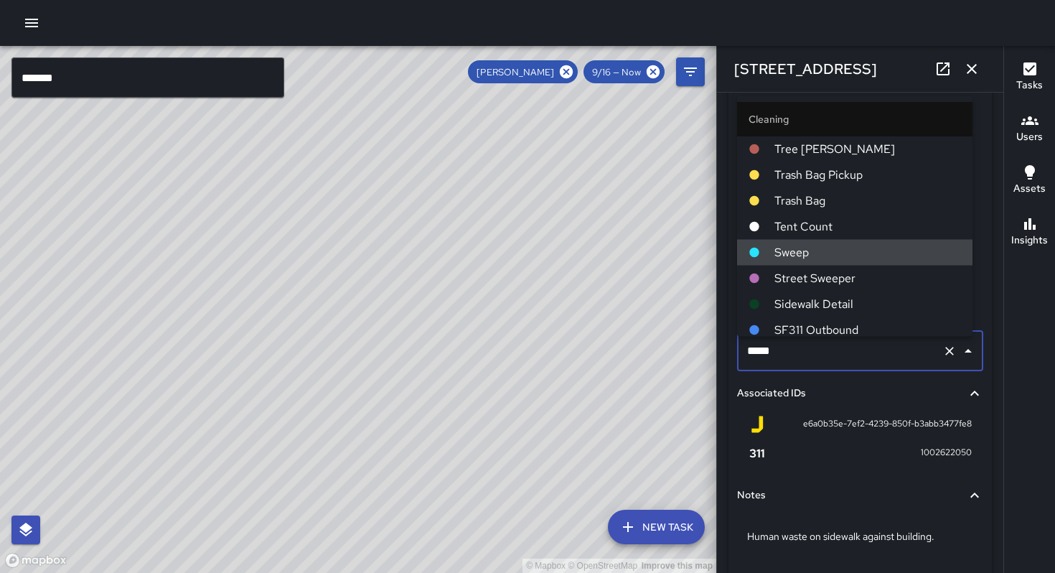
drag, startPoint x: 787, startPoint y: 357, endPoint x: 718, endPoint y: 339, distance: 71.2
click at [718, 339] on div "**********" at bounding box center [860, 333] width 286 height 480
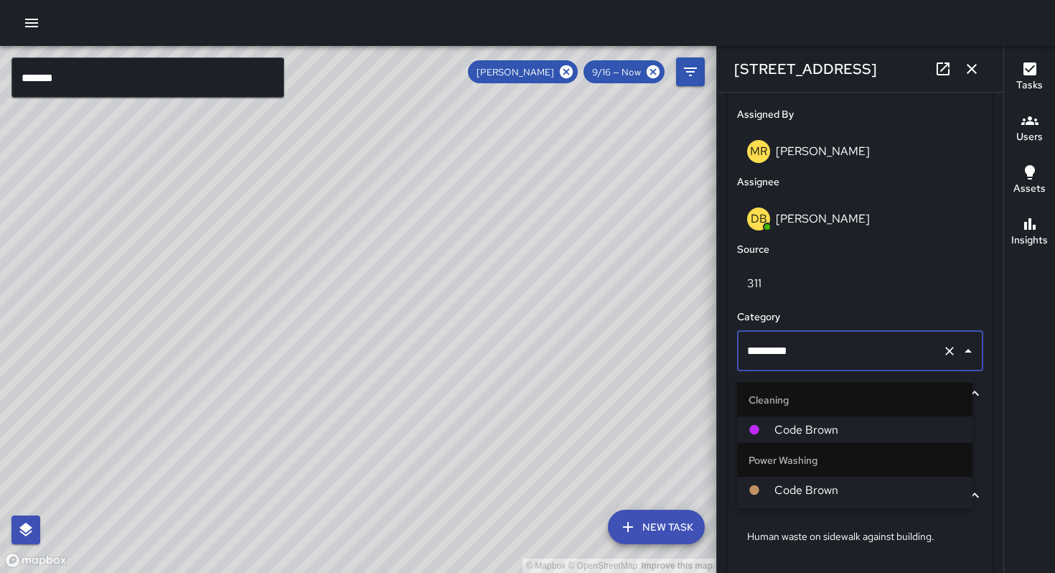
type input "**********"
click at [772, 423] on li "Code Brown" at bounding box center [854, 430] width 235 height 26
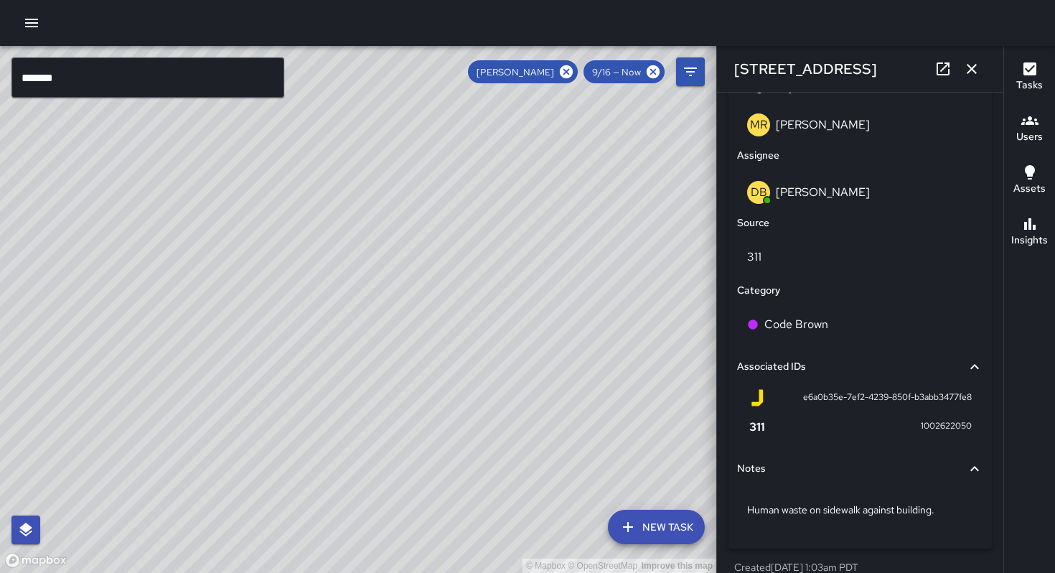
scroll to position [784, 0]
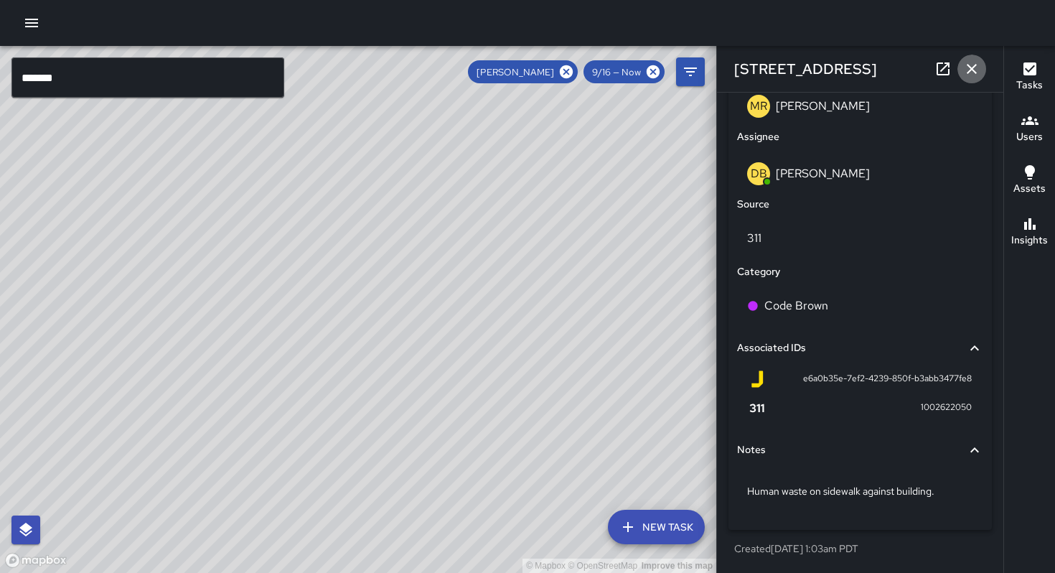
click at [982, 70] on button "button" at bounding box center [971, 69] width 29 height 29
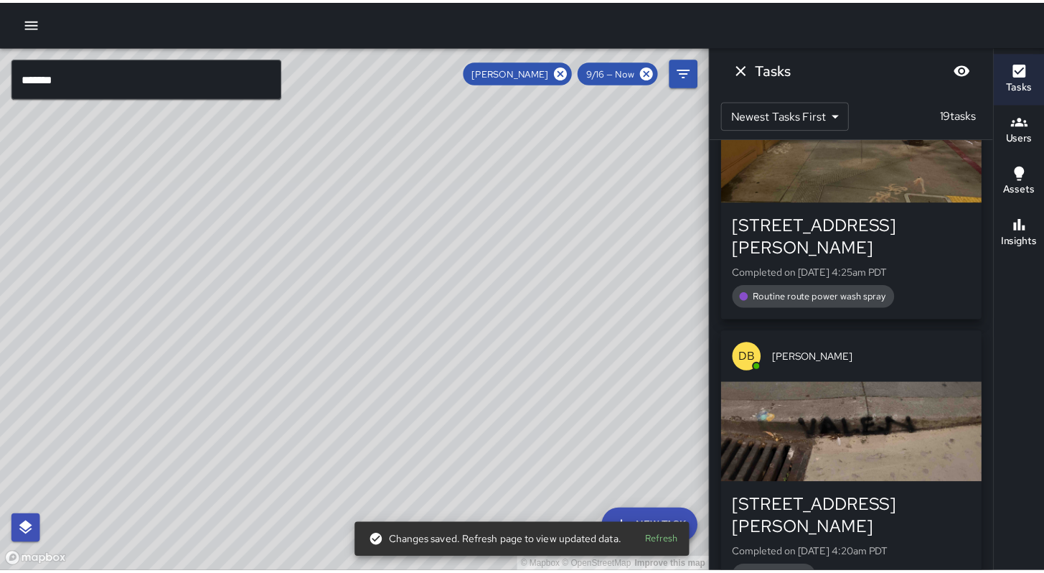
scroll to position [4355, 0]
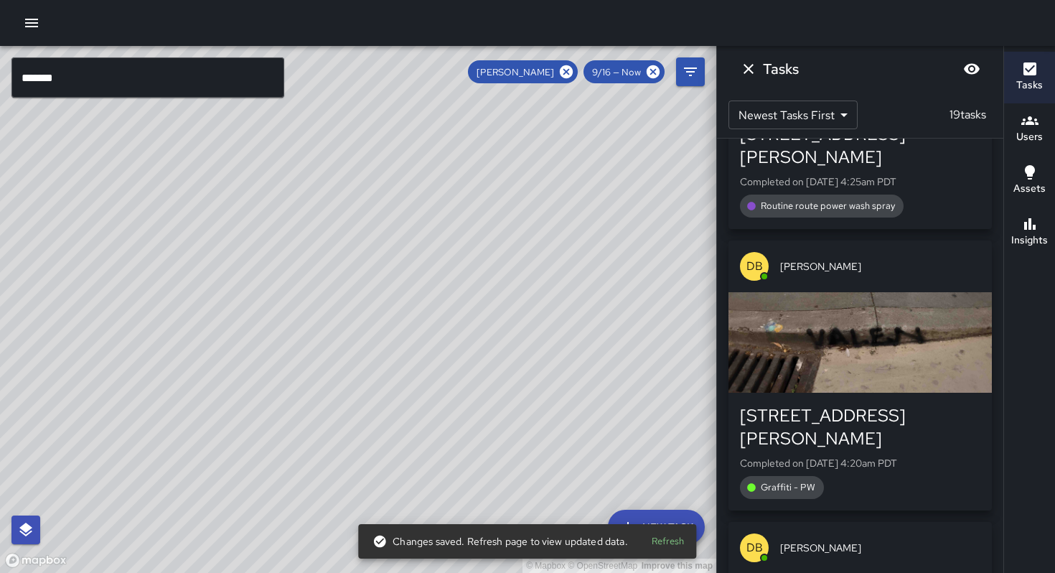
click at [748, 75] on icon "Dismiss" at bounding box center [748, 68] width 17 height 17
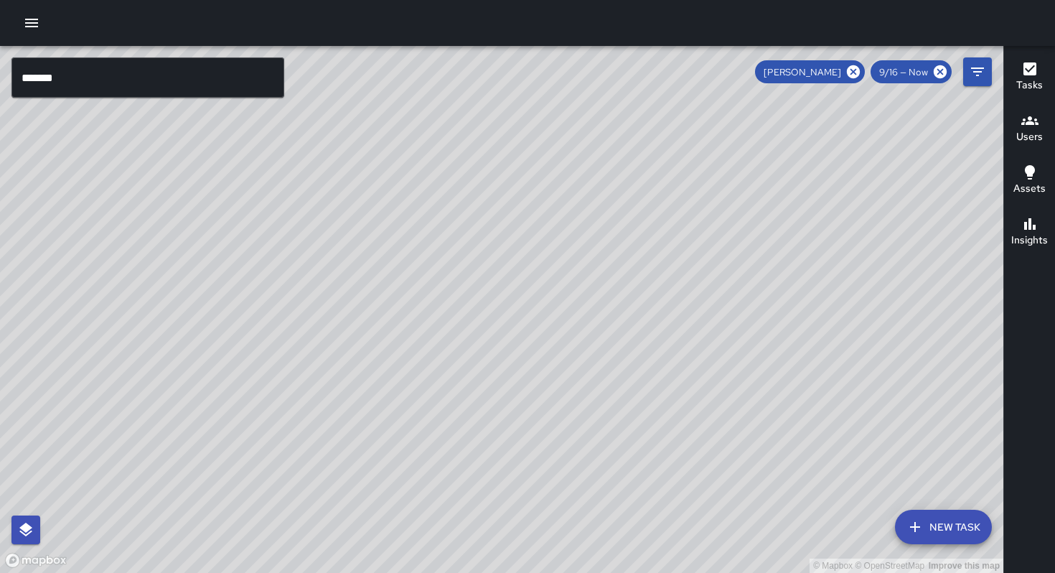
drag, startPoint x: 552, startPoint y: 240, endPoint x: 546, endPoint y: 199, distance: 42.0
click at [546, 200] on div "© Mapbox © OpenStreetMap Improve this map" at bounding box center [501, 309] width 1003 height 527
drag, startPoint x: 586, startPoint y: 276, endPoint x: 582, endPoint y: 248, distance: 28.9
click at [582, 248] on div "© Mapbox © OpenStreetMap Improve this map" at bounding box center [501, 309] width 1003 height 527
drag, startPoint x: 580, startPoint y: 249, endPoint x: 660, endPoint y: 419, distance: 187.8
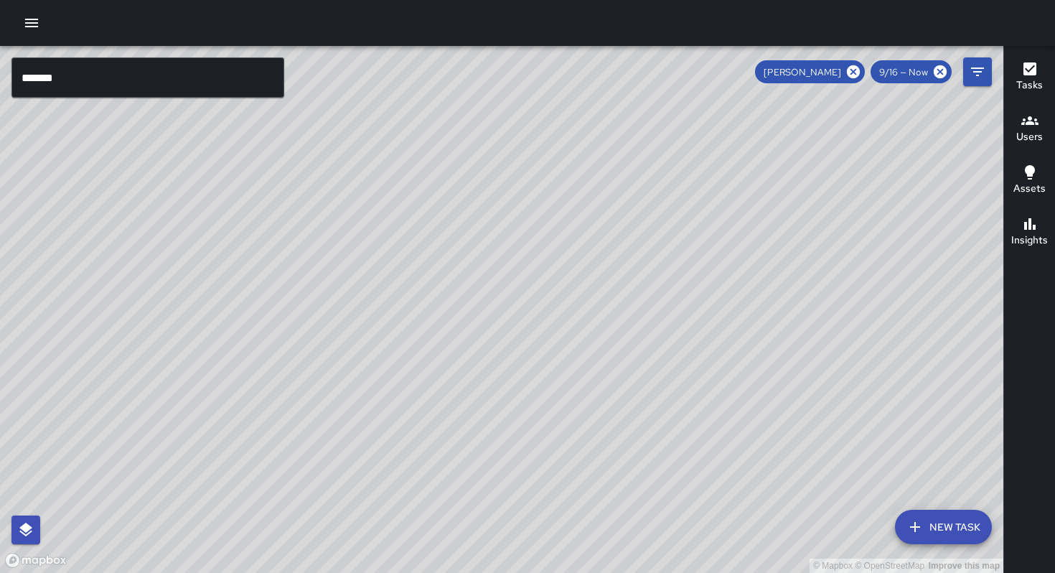
click at [657, 423] on div "© Mapbox © OpenStreetMap Improve this map" at bounding box center [501, 309] width 1003 height 527
drag, startPoint x: 594, startPoint y: 313, endPoint x: 736, endPoint y: 378, distance: 155.5
click at [739, 390] on div "© Mapbox © OpenStreetMap Improve this map" at bounding box center [501, 309] width 1003 height 527
drag, startPoint x: 763, startPoint y: 401, endPoint x: 761, endPoint y: 382, distance: 18.8
click at [792, 438] on div "© Mapbox © OpenStreetMap Improve this map" at bounding box center [501, 309] width 1003 height 527
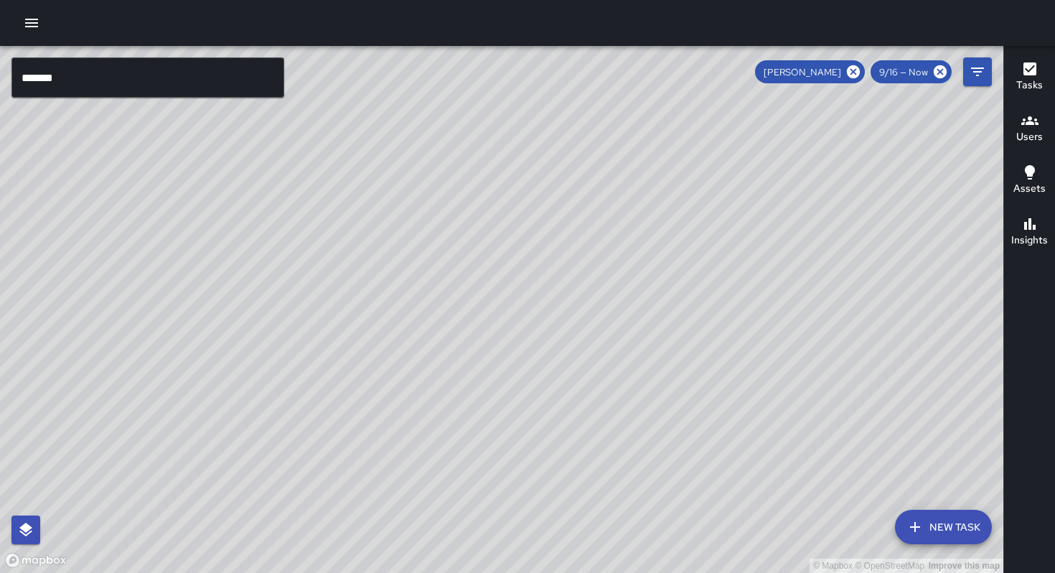
drag, startPoint x: 746, startPoint y: 357, endPoint x: 769, endPoint y: 398, distance: 46.7
click at [777, 397] on div "© Mapbox © OpenStreetMap Improve this map" at bounding box center [501, 309] width 1003 height 527
drag, startPoint x: 749, startPoint y: 378, endPoint x: 814, endPoint y: 243, distance: 150.2
click at [807, 256] on div "© Mapbox © OpenStreetMap Improve this map" at bounding box center [501, 309] width 1003 height 527
drag, startPoint x: 768, startPoint y: 318, endPoint x: 782, endPoint y: 276, distance: 44.7
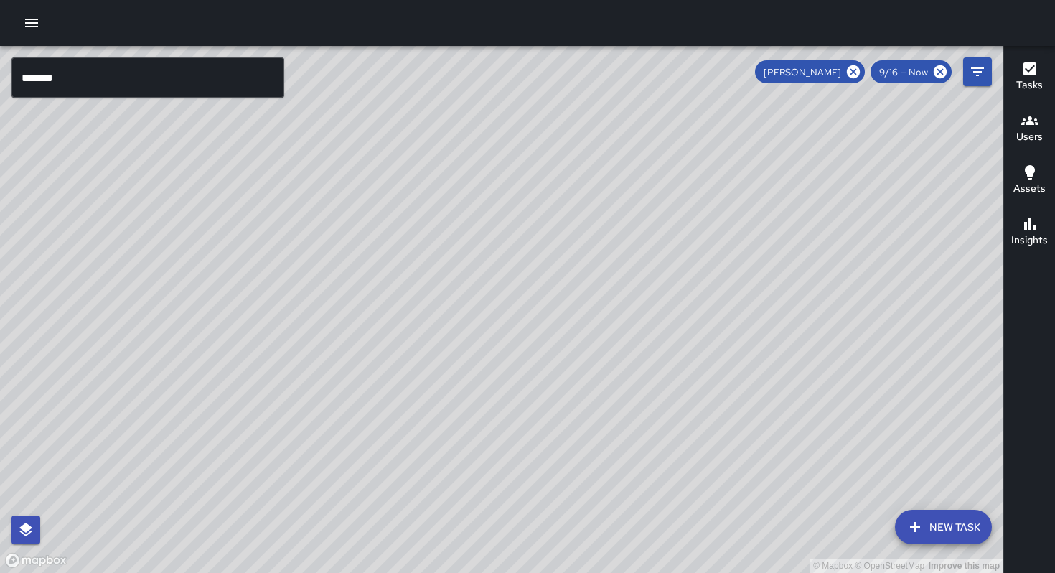
click at [779, 281] on div "© Mapbox © OpenStreetMap Improve this map" at bounding box center [501, 309] width 1003 height 527
drag, startPoint x: 589, startPoint y: 309, endPoint x: 696, endPoint y: 324, distance: 108.7
click at [739, 333] on div "© Mapbox © OpenStreetMap Improve this map" at bounding box center [501, 309] width 1003 height 527
drag, startPoint x: 556, startPoint y: 301, endPoint x: 612, endPoint y: 328, distance: 62.0
click at [594, 319] on div "© Mapbox © OpenStreetMap Improve this map" at bounding box center [501, 309] width 1003 height 527
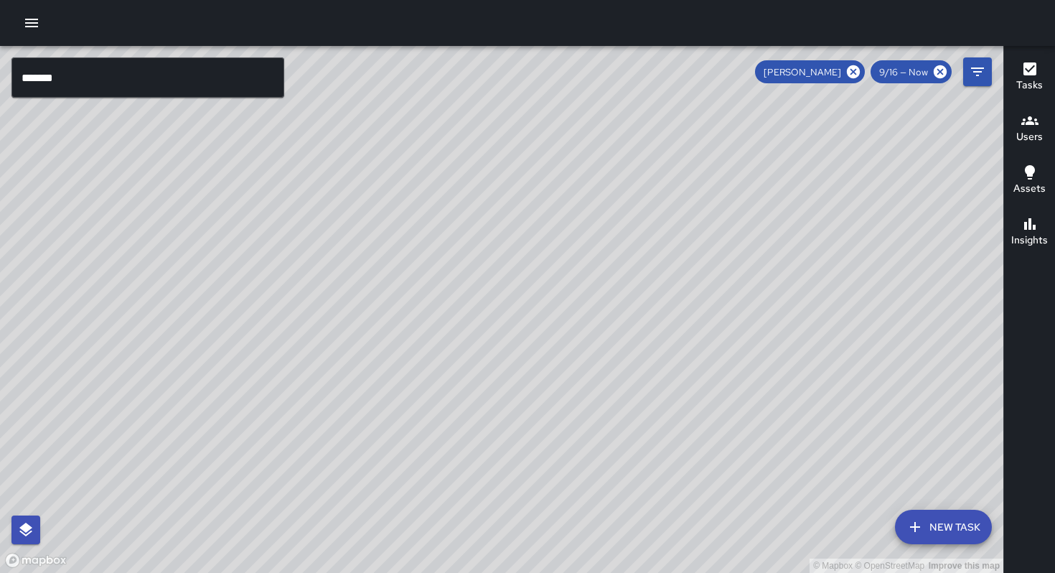
drag, startPoint x: 688, startPoint y: 372, endPoint x: 621, endPoint y: 271, distance: 121.2
click at [621, 271] on div "© Mapbox © OpenStreetMap Improve this map" at bounding box center [501, 309] width 1003 height 527
click at [617, 297] on div "© Mapbox © OpenStreetMap Improve this map" at bounding box center [501, 309] width 1003 height 527
drag, startPoint x: 624, startPoint y: 385, endPoint x: 599, endPoint y: 309, distance: 79.4
click at [600, 309] on div "© Mapbox © OpenStreetMap Improve this map DB [PERSON_NAME] Supervisor Tasks 14 …" at bounding box center [501, 309] width 1003 height 527
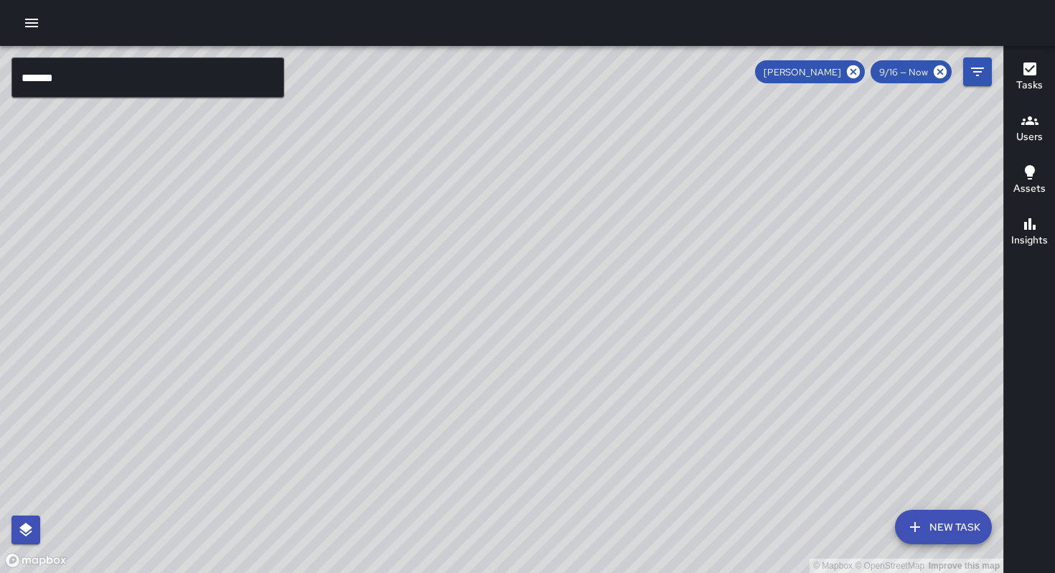
drag, startPoint x: 663, startPoint y: 403, endPoint x: 612, endPoint y: 374, distance: 58.5
click at [612, 374] on div "© Mapbox © OpenStreetMap Improve this map" at bounding box center [501, 309] width 1003 height 527
drag, startPoint x: 769, startPoint y: 385, endPoint x: 699, endPoint y: 406, distance: 73.4
click at [661, 466] on div "© Mapbox © OpenStreetMap Improve this map" at bounding box center [501, 309] width 1003 height 527
click at [711, 405] on div "© Mapbox © OpenStreetMap Improve this map" at bounding box center [501, 309] width 1003 height 527
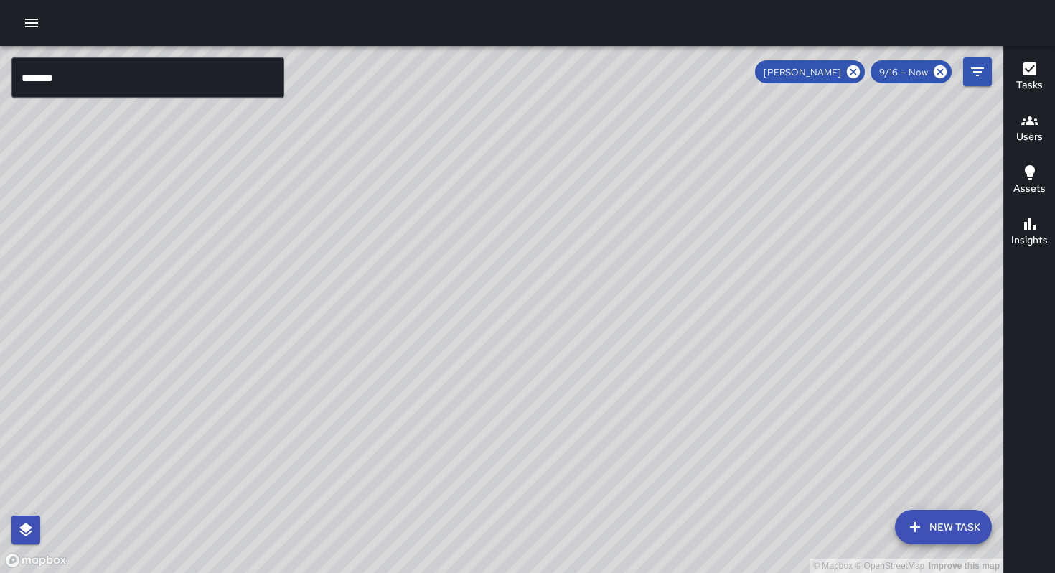
drag, startPoint x: 746, startPoint y: 384, endPoint x: 689, endPoint y: 446, distance: 84.8
click at [683, 456] on div "© Mapbox © OpenStreetMap Improve this map" at bounding box center [501, 309] width 1003 height 527
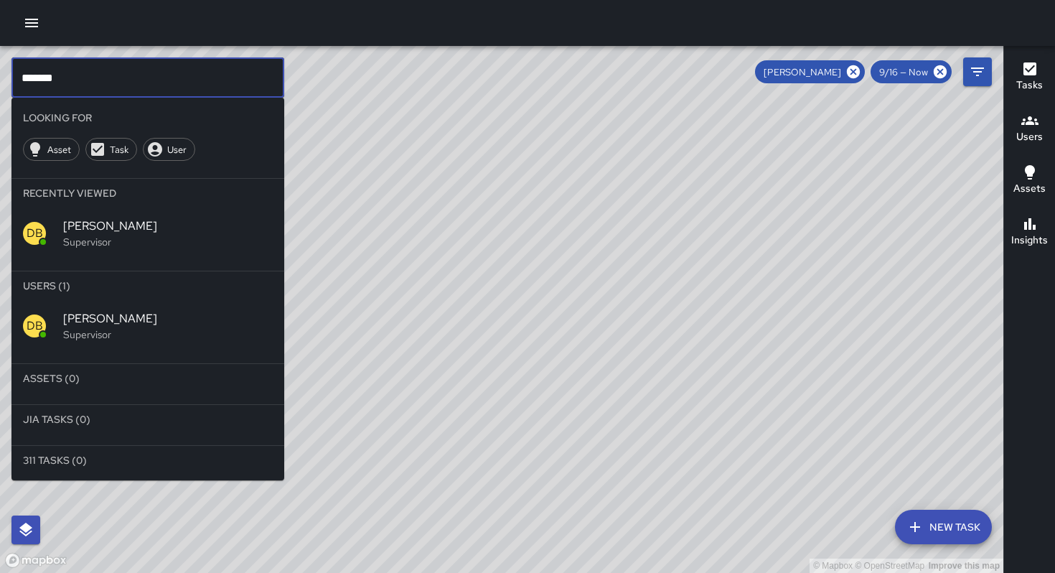
drag, startPoint x: 95, startPoint y: 85, endPoint x: 0, endPoint y: 85, distance: 94.7
click at [0, 85] on div "© Mapbox © OpenStreetMap Improve this map ******* ​ Looking For Asset Task User…" at bounding box center [501, 309] width 1003 height 527
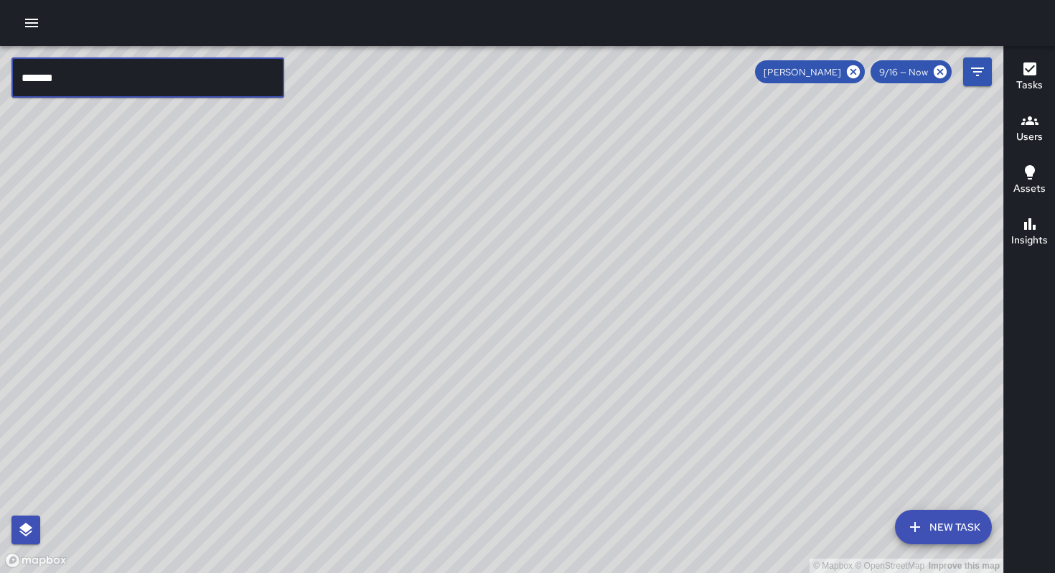
drag, startPoint x: 79, startPoint y: 75, endPoint x: 0, endPoint y: 81, distance: 79.2
click at [0, 81] on div "© Mapbox © OpenStreetMap Improve this map ******* ​ New Task [PERSON_NAME] 9/16…" at bounding box center [501, 309] width 1003 height 527
click at [34, 22] on icon "button" at bounding box center [31, 22] width 17 height 17
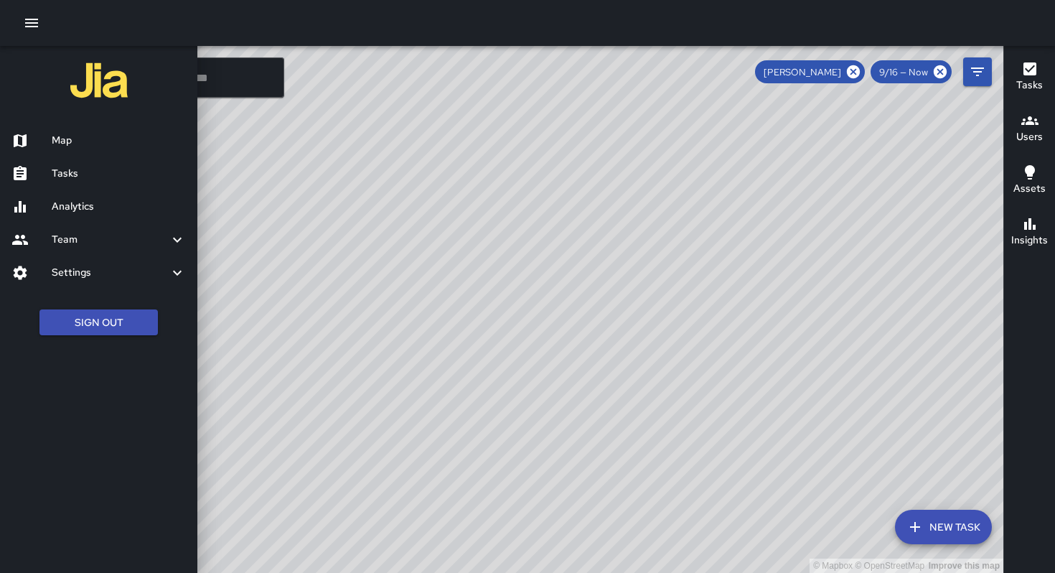
click at [83, 171] on h6 "Tasks" at bounding box center [119, 174] width 134 height 16
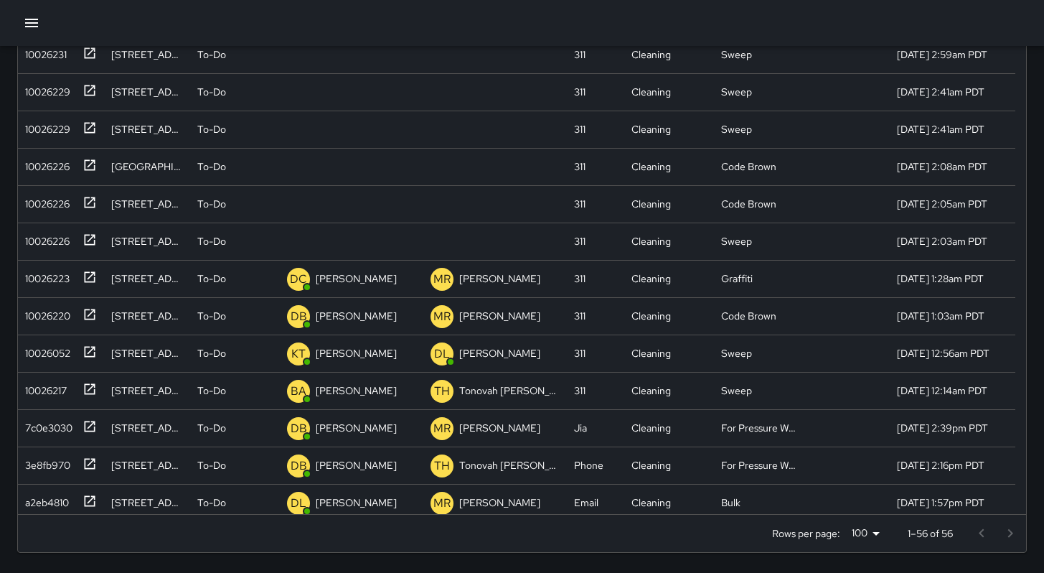
scroll to position [210, 0]
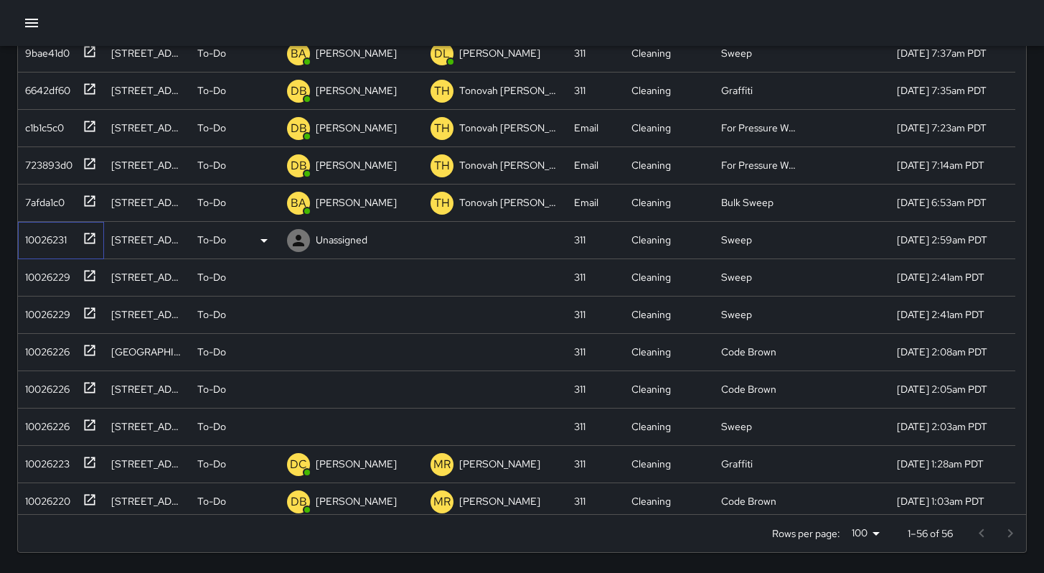
click at [46, 244] on div "10026231" at bounding box center [42, 237] width 47 height 20
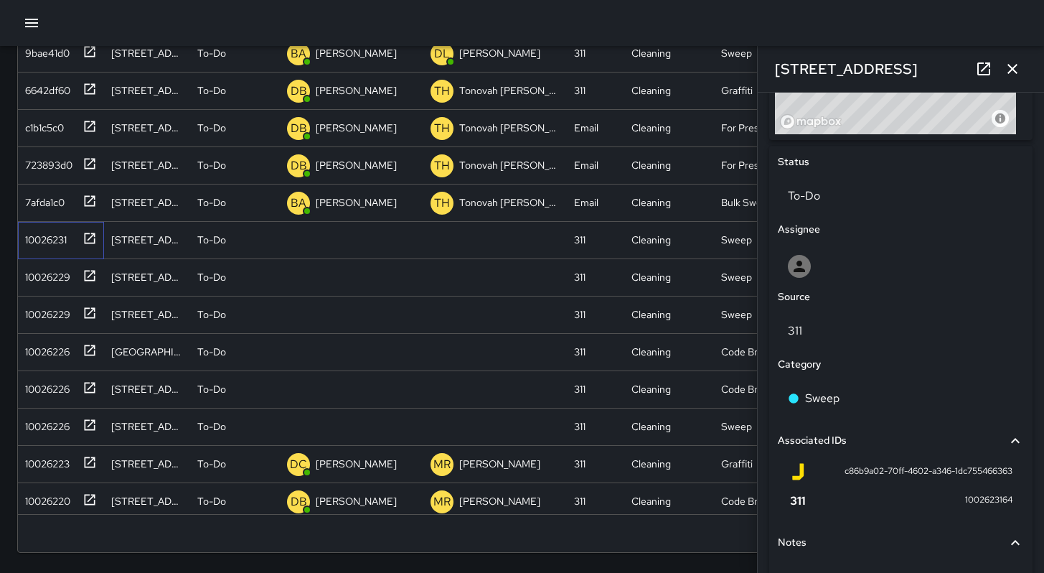
scroll to position [711, 0]
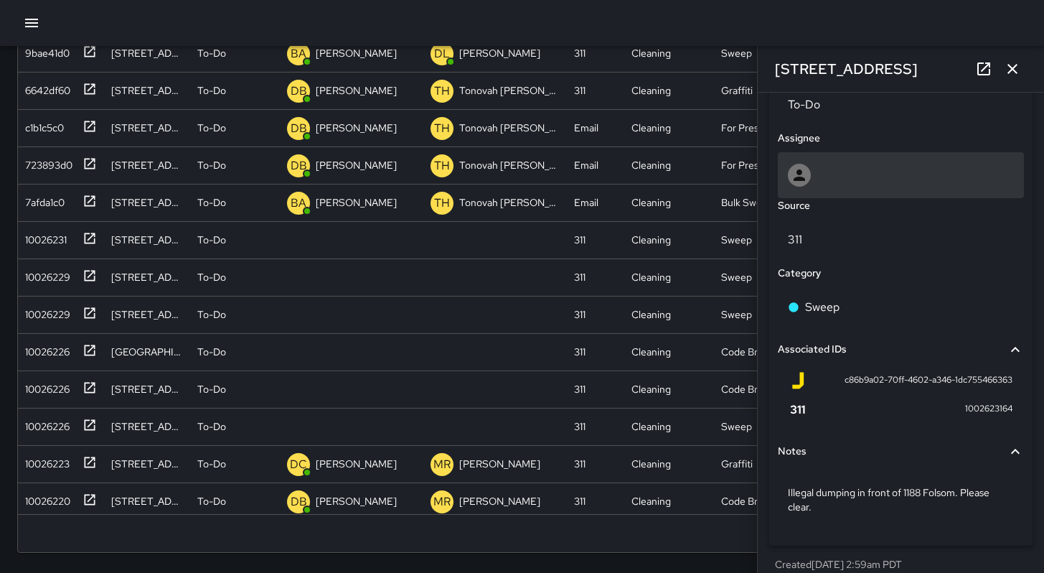
click at [824, 175] on div at bounding box center [901, 175] width 226 height 23
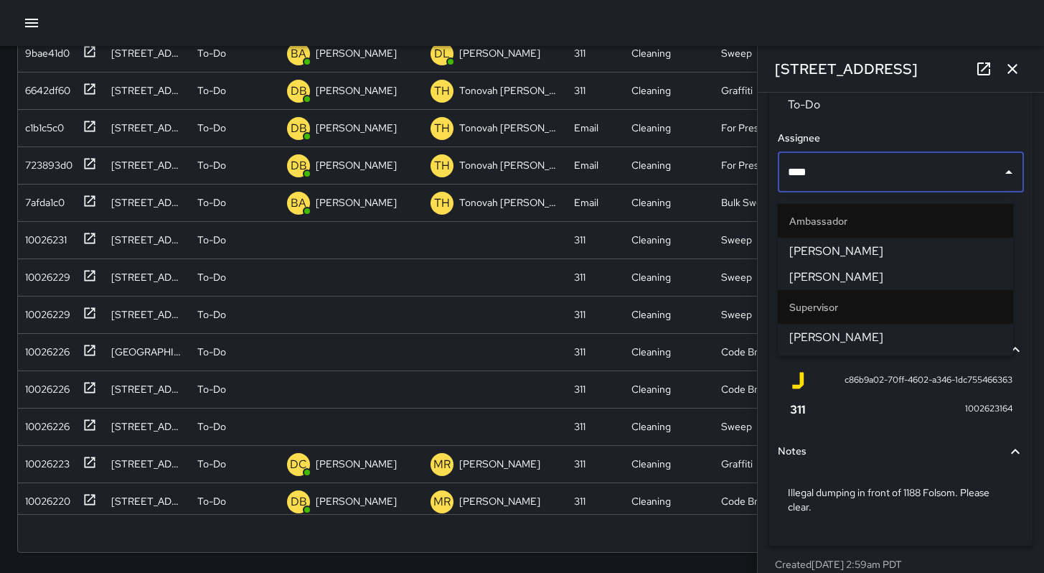
type input "*****"
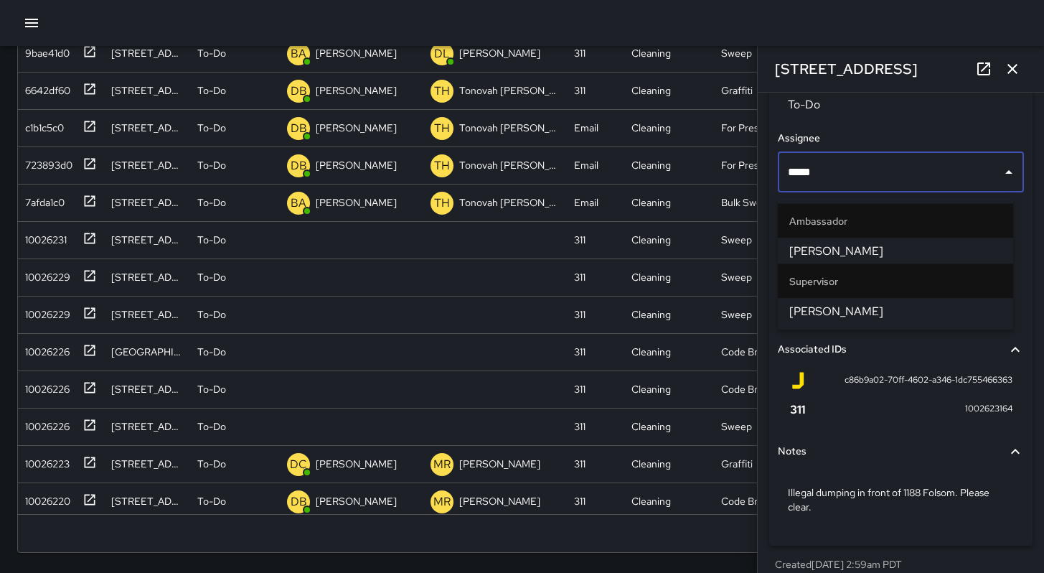
click at [846, 306] on span "[PERSON_NAME]" at bounding box center [896, 311] width 212 height 17
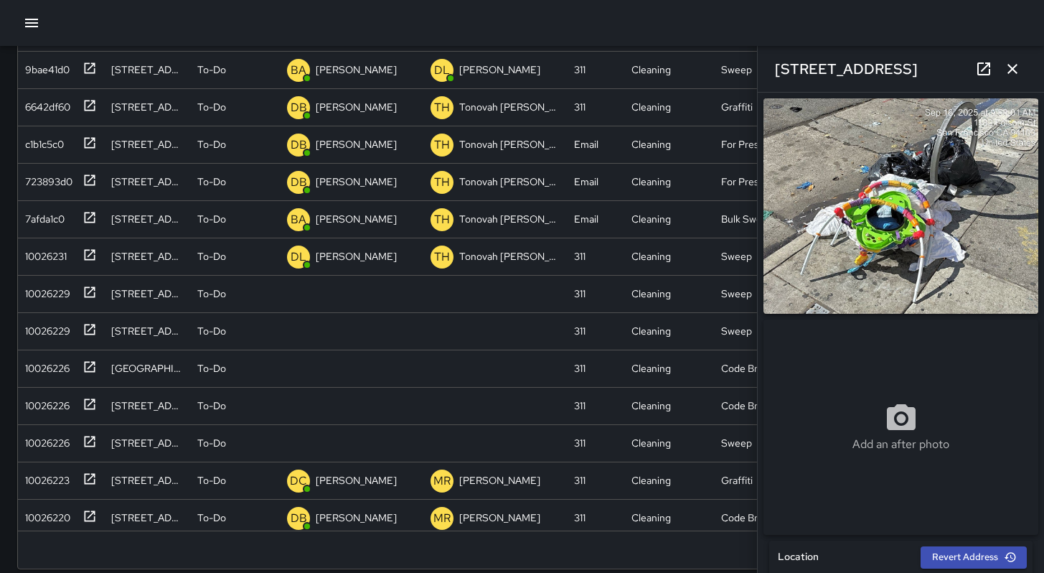
scroll to position [254, 0]
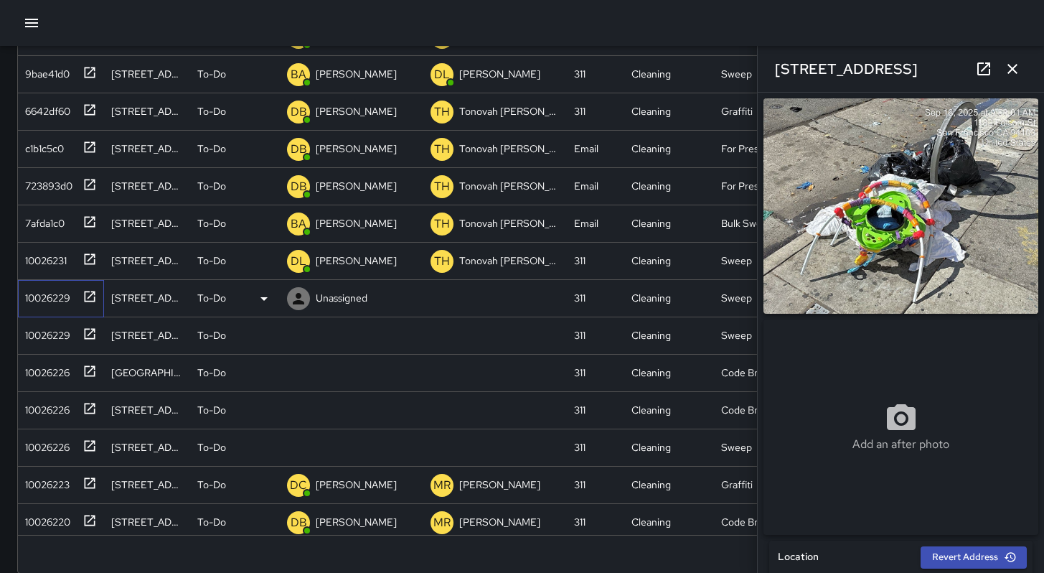
click at [36, 299] on div "10026229" at bounding box center [44, 295] width 51 height 20
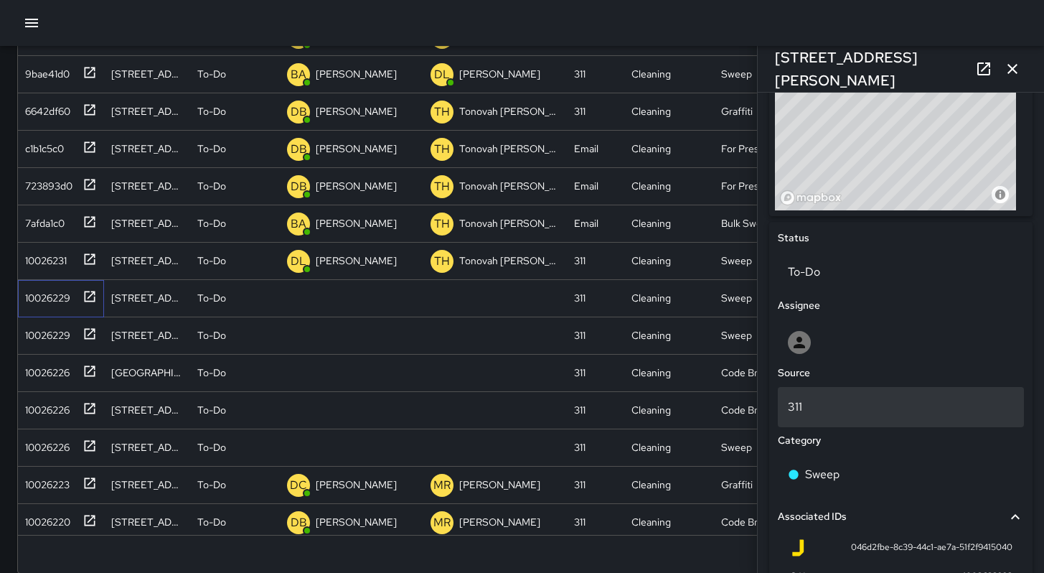
scroll to position [551, 0]
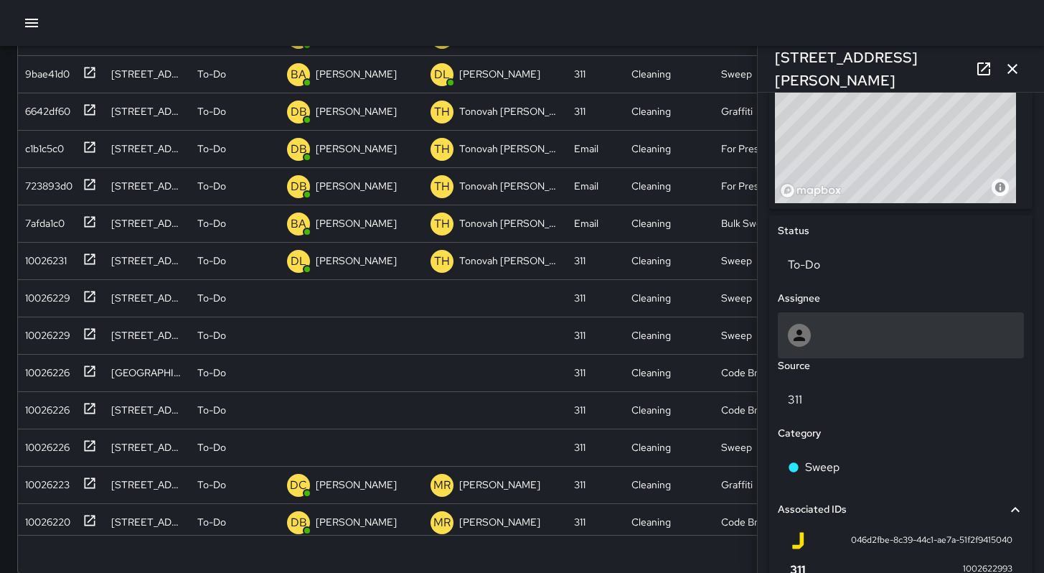
click at [833, 345] on div at bounding box center [901, 335] width 226 height 23
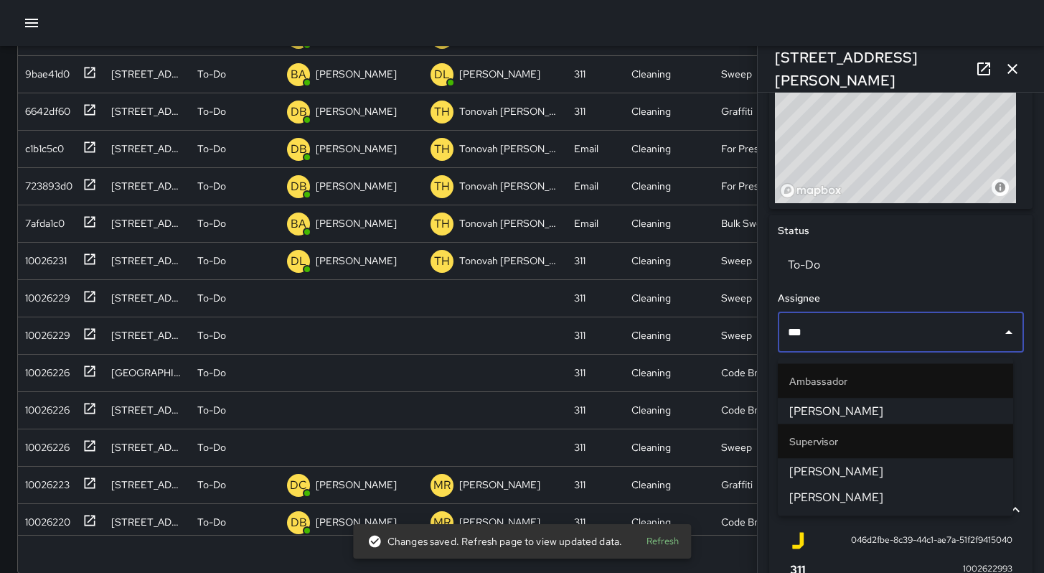
type input "****"
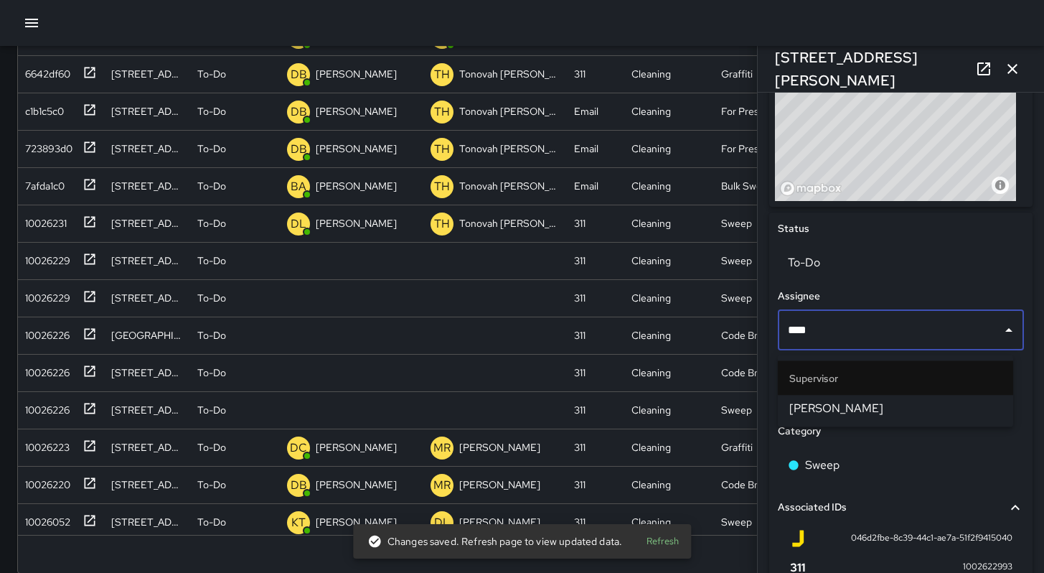
scroll to position [553, 0]
click at [881, 424] on ul "Supervisor [PERSON_NAME]" at bounding box center [895, 391] width 235 height 72
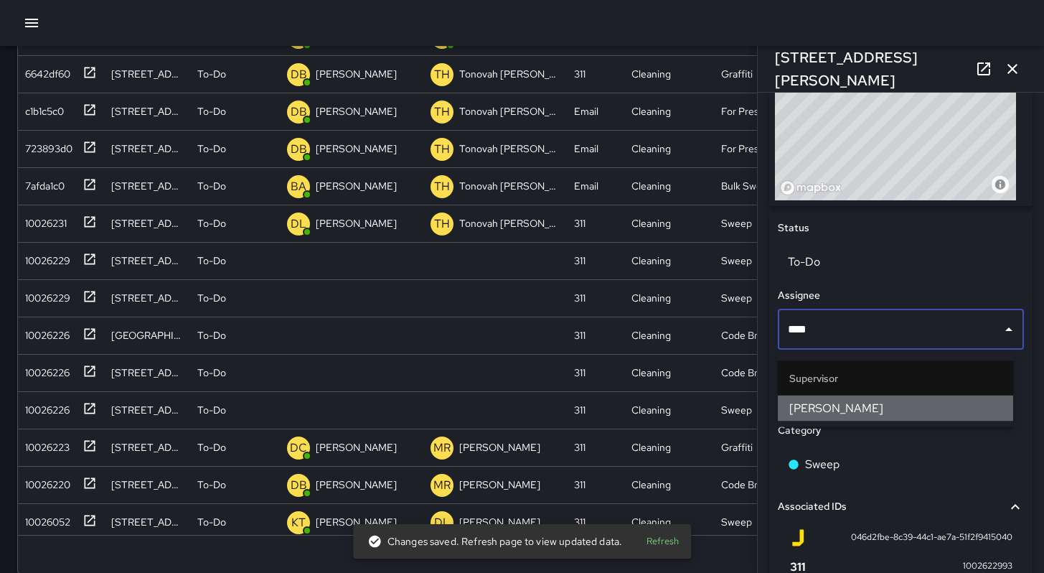
click at [879, 420] on li "[PERSON_NAME]" at bounding box center [895, 408] width 235 height 26
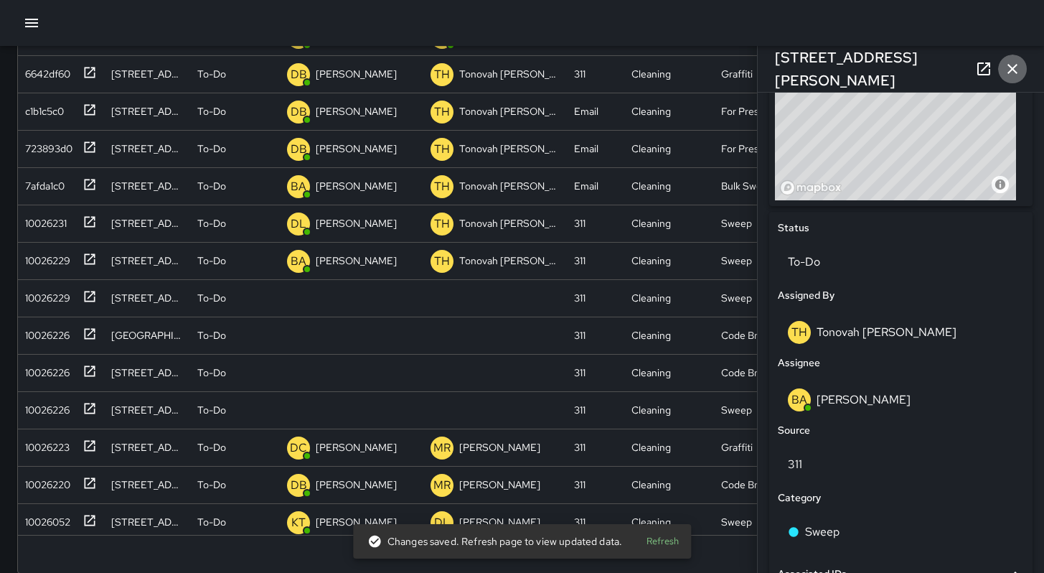
click at [1008, 75] on icon "button" at bounding box center [1012, 68] width 17 height 17
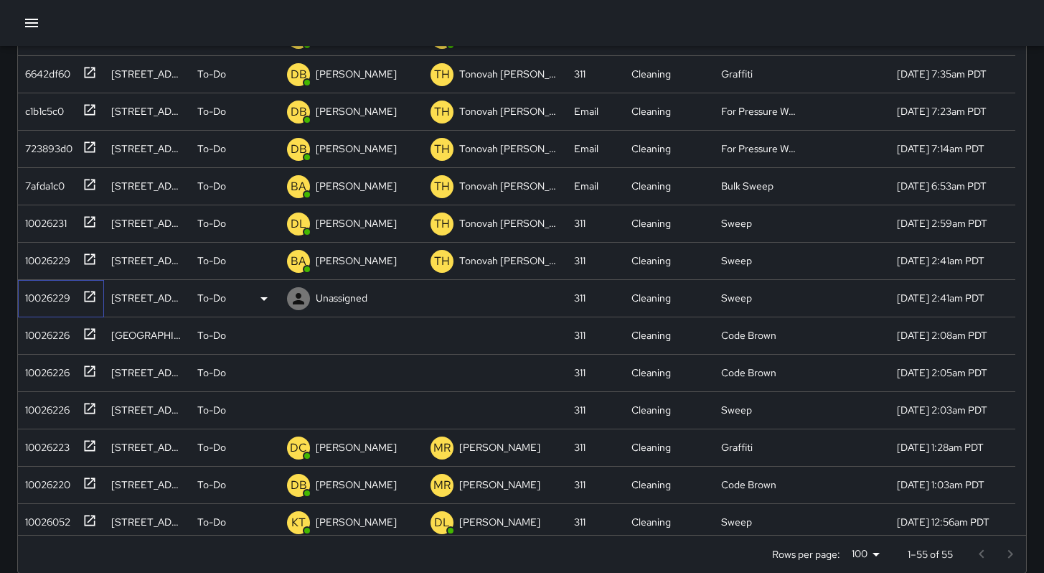
click at [44, 300] on div "10026229" at bounding box center [44, 295] width 51 height 20
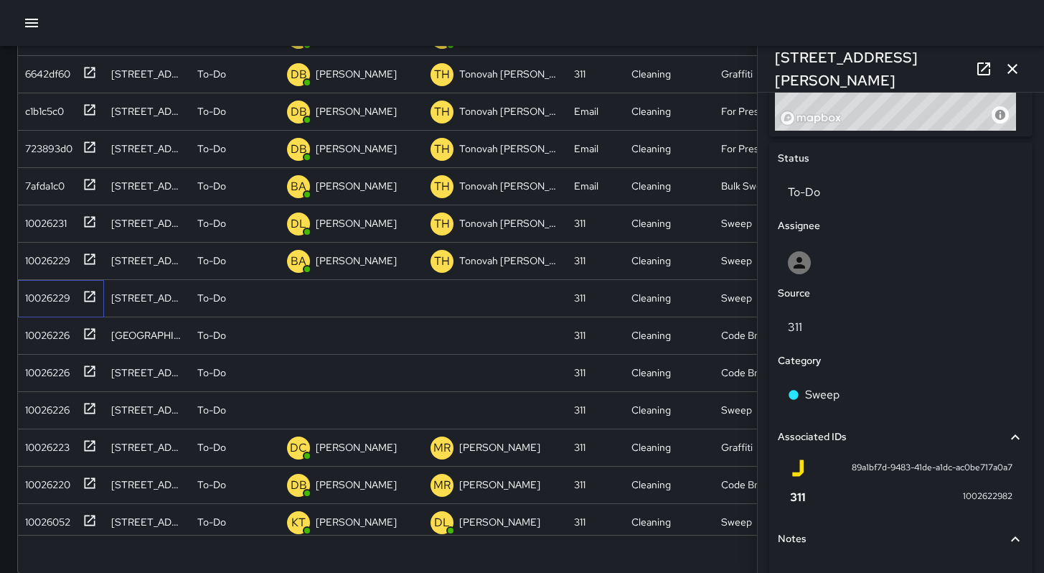
scroll to position [717, 0]
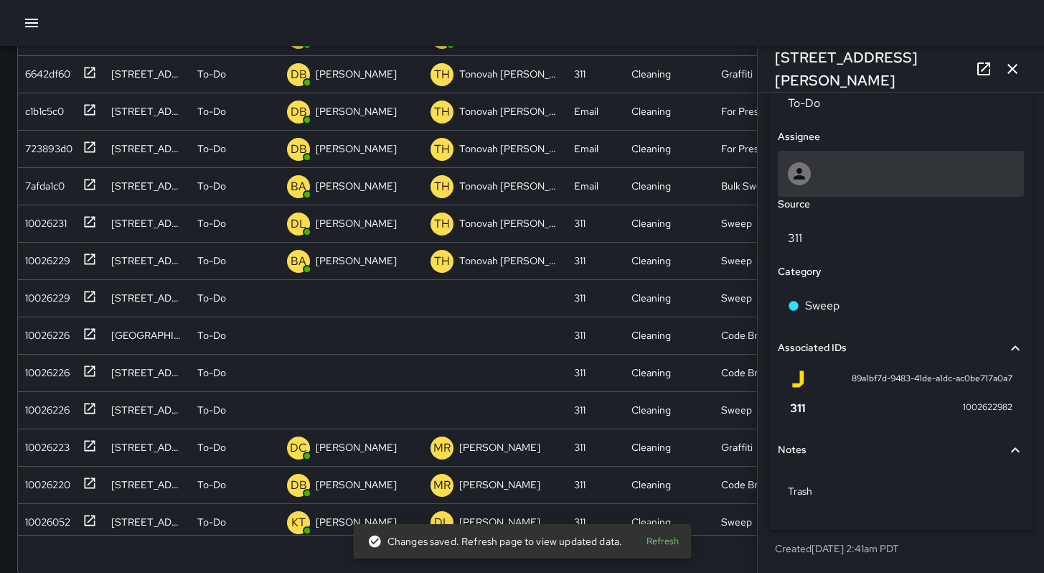
click at [838, 159] on div at bounding box center [901, 174] width 246 height 46
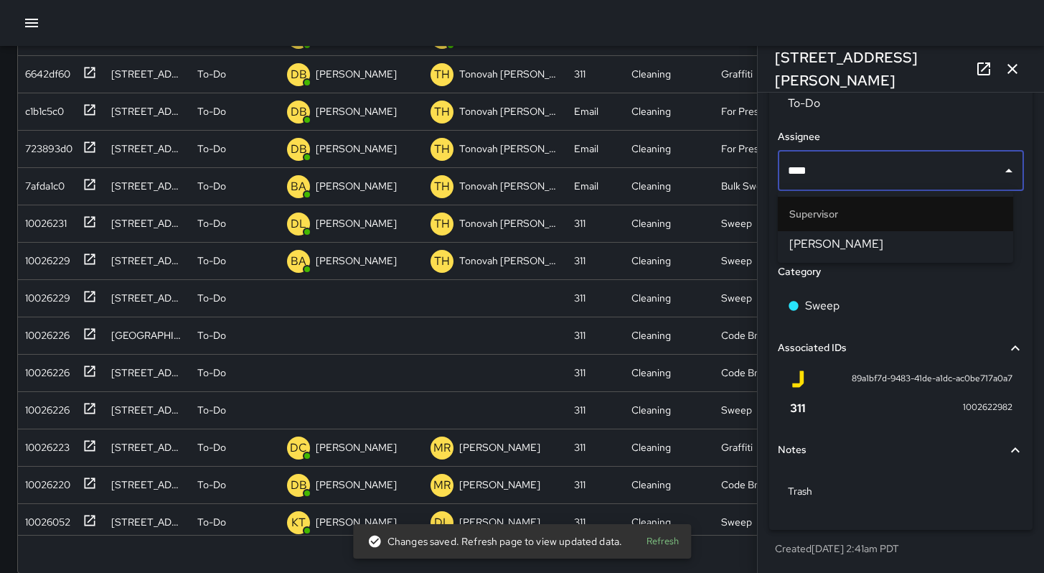
type input "*****"
click at [809, 243] on span "[PERSON_NAME]" at bounding box center [896, 243] width 212 height 17
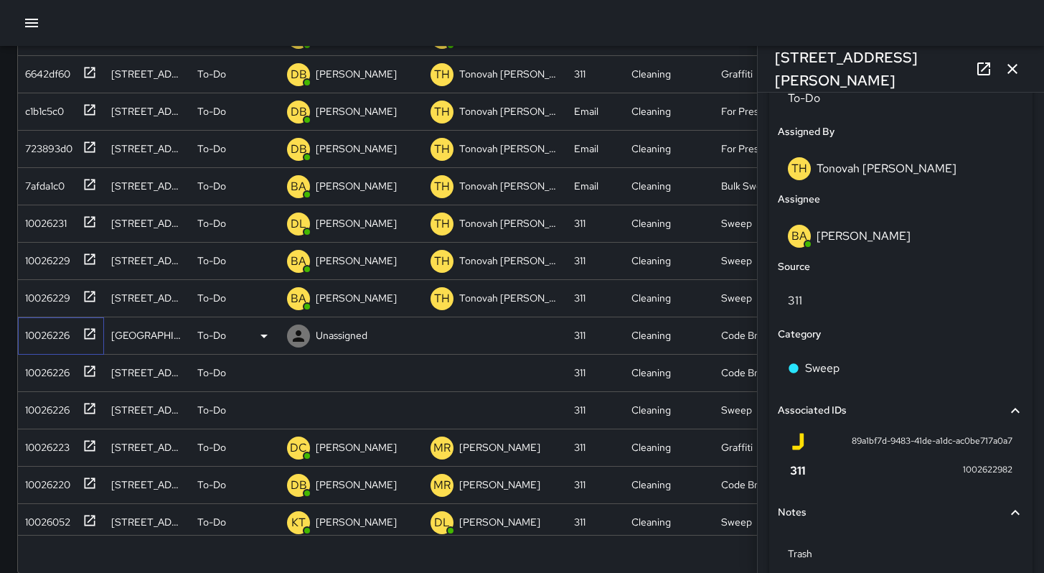
click at [48, 342] on div "10026226" at bounding box center [58, 333] width 78 height 24
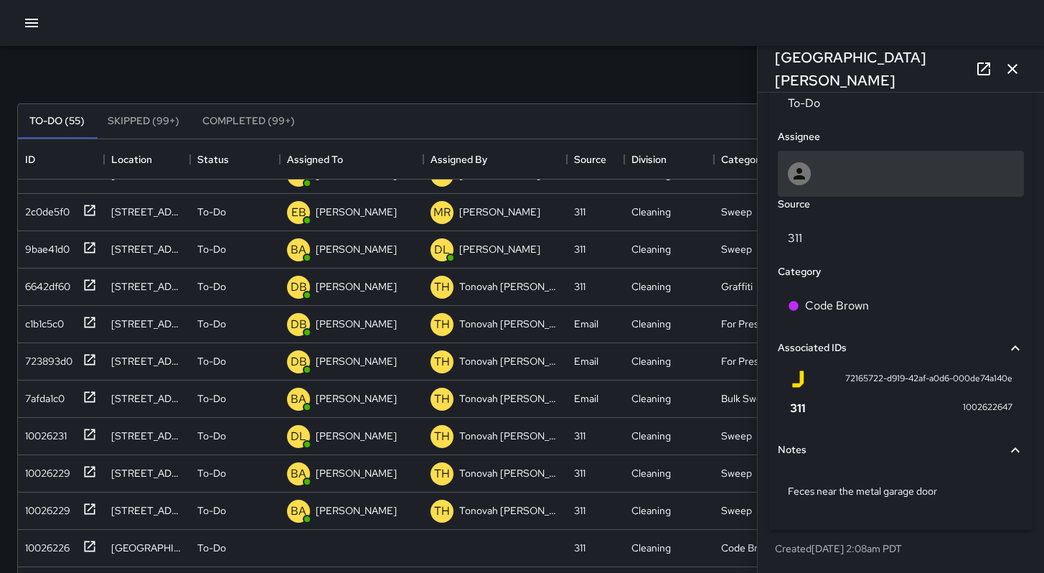
click at [847, 174] on div at bounding box center [901, 173] width 226 height 23
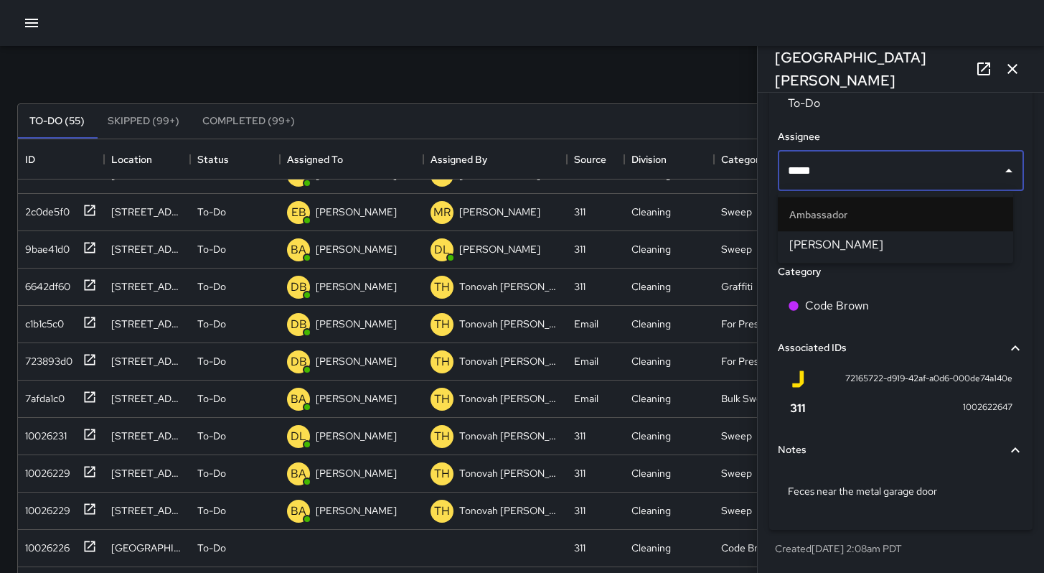
type input "******"
click at [836, 240] on span "[PERSON_NAME]" at bounding box center [896, 244] width 212 height 17
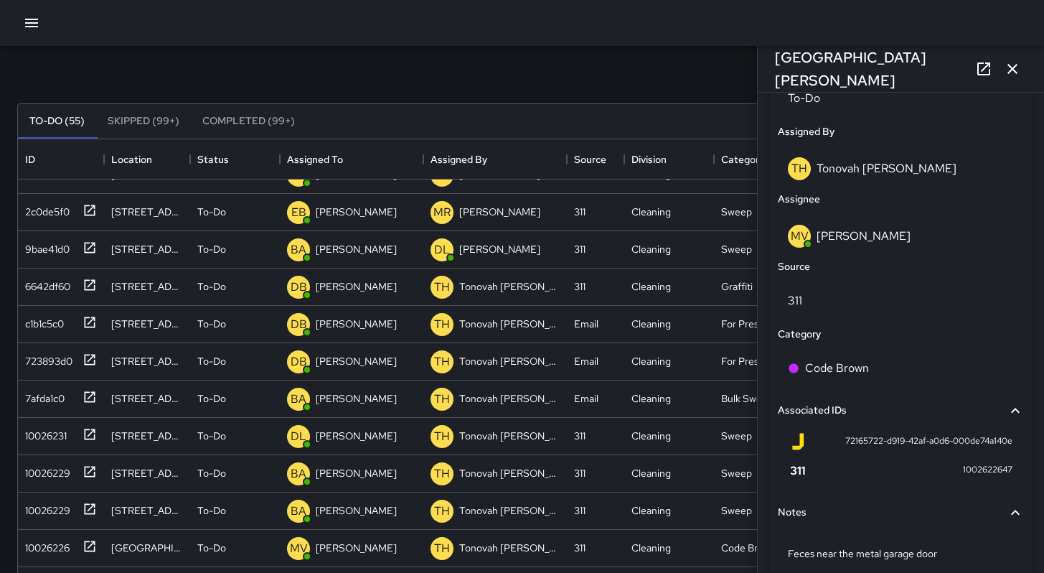
click at [1010, 76] on icon "button" at bounding box center [1012, 68] width 17 height 17
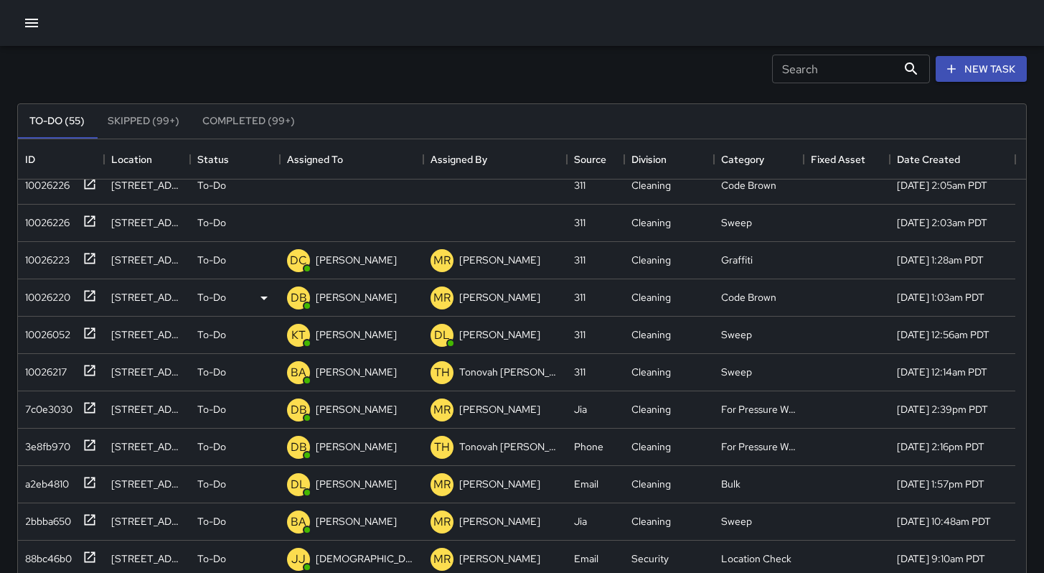
scroll to position [507, 0]
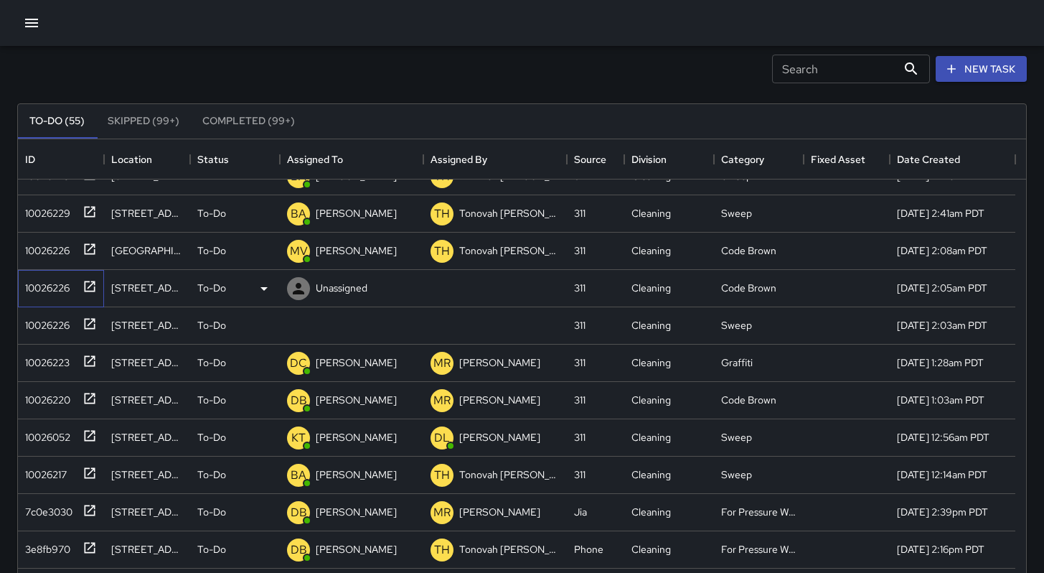
click at [29, 278] on div "10026226" at bounding box center [44, 285] width 50 height 20
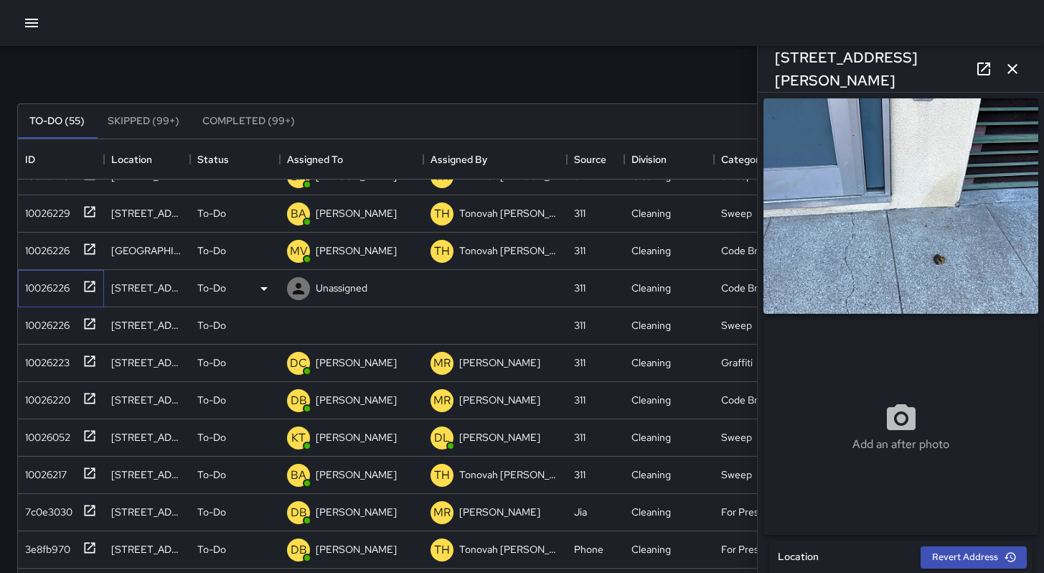
type input "**********"
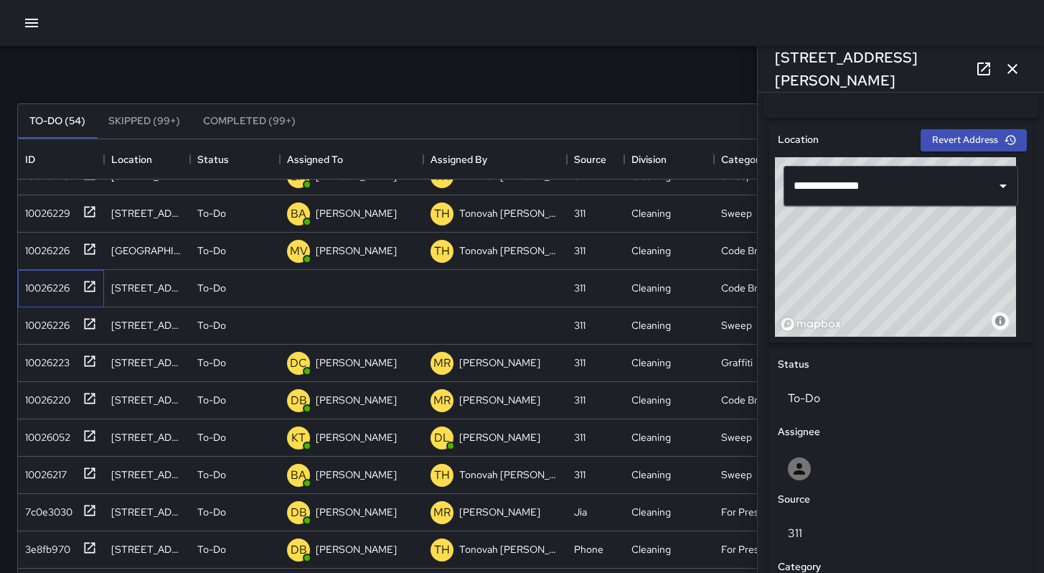
scroll to position [717, 0]
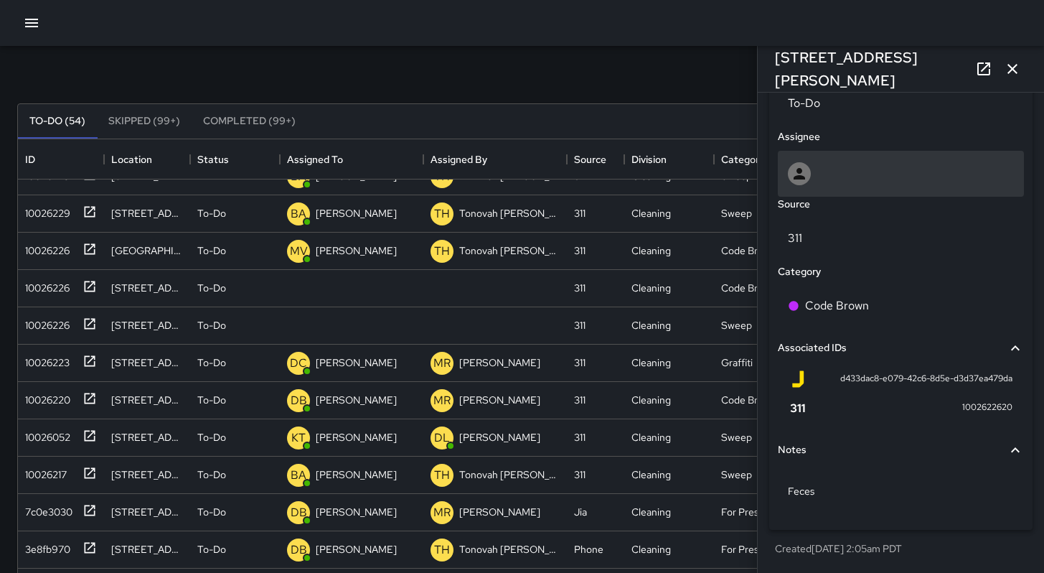
click at [827, 174] on div at bounding box center [901, 173] width 226 height 23
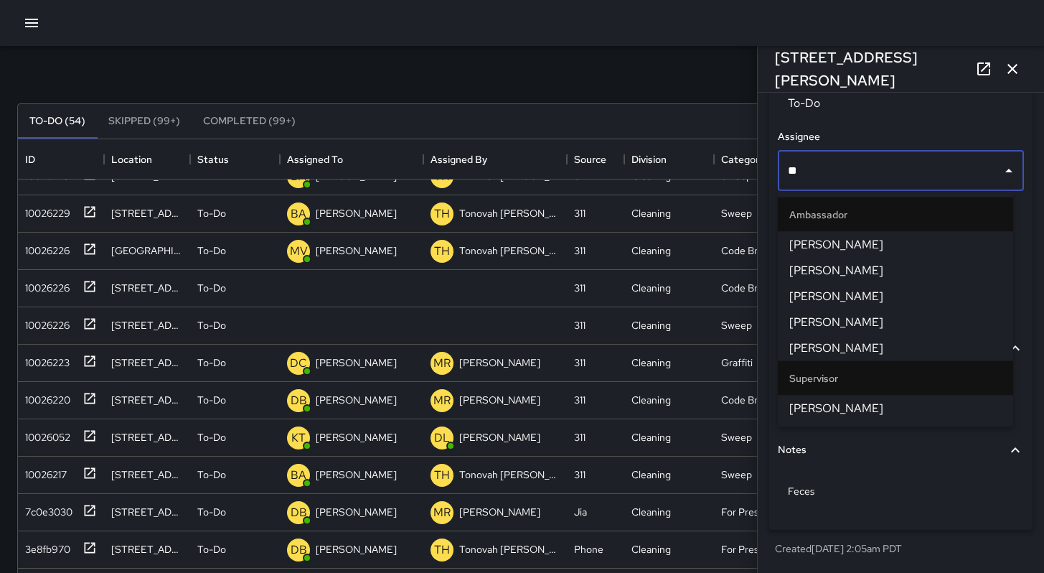
type input "***"
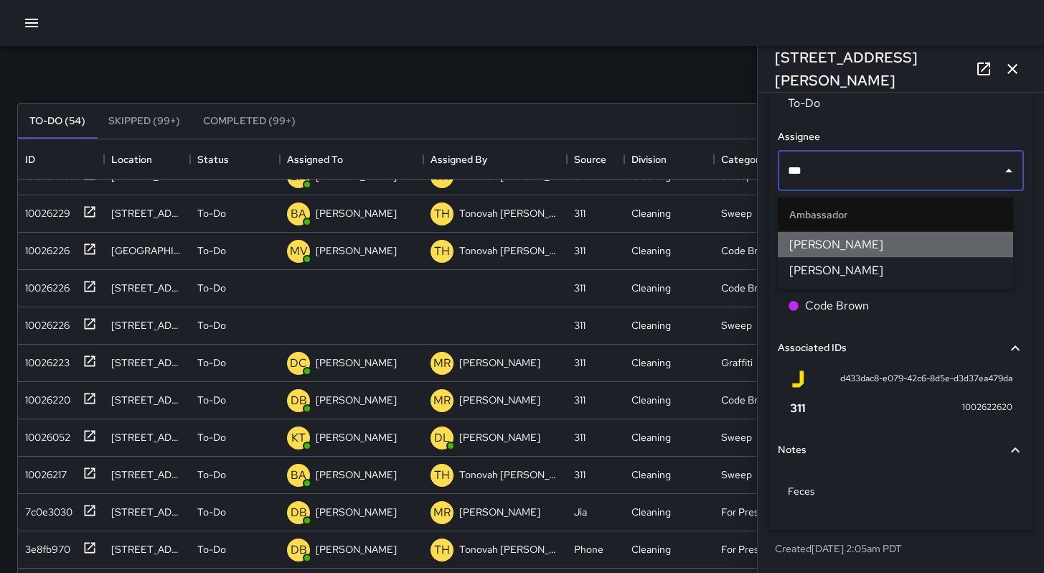
click at [836, 243] on span "[PERSON_NAME]" at bounding box center [896, 244] width 212 height 17
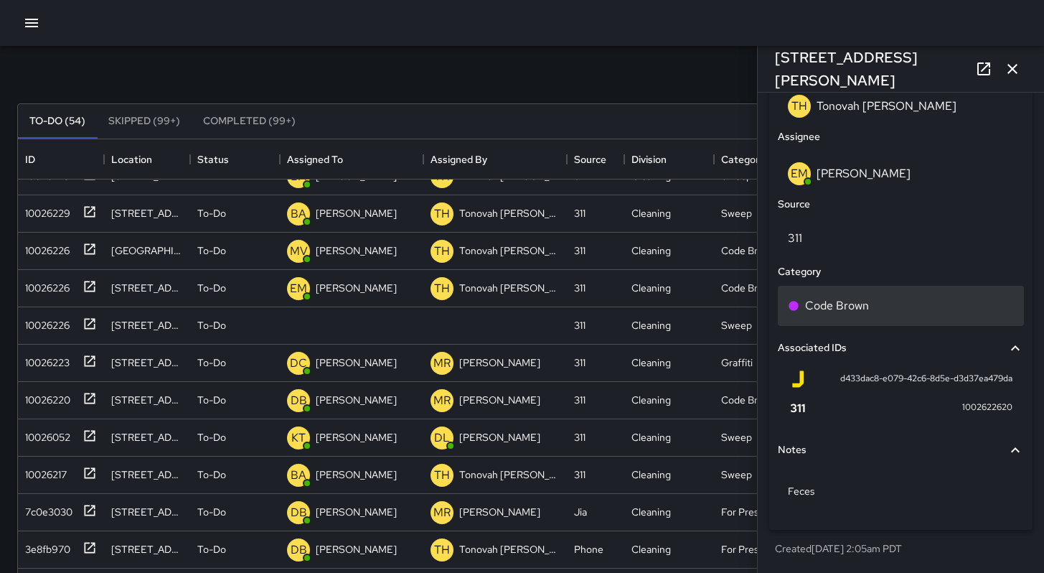
scroll to position [784, 0]
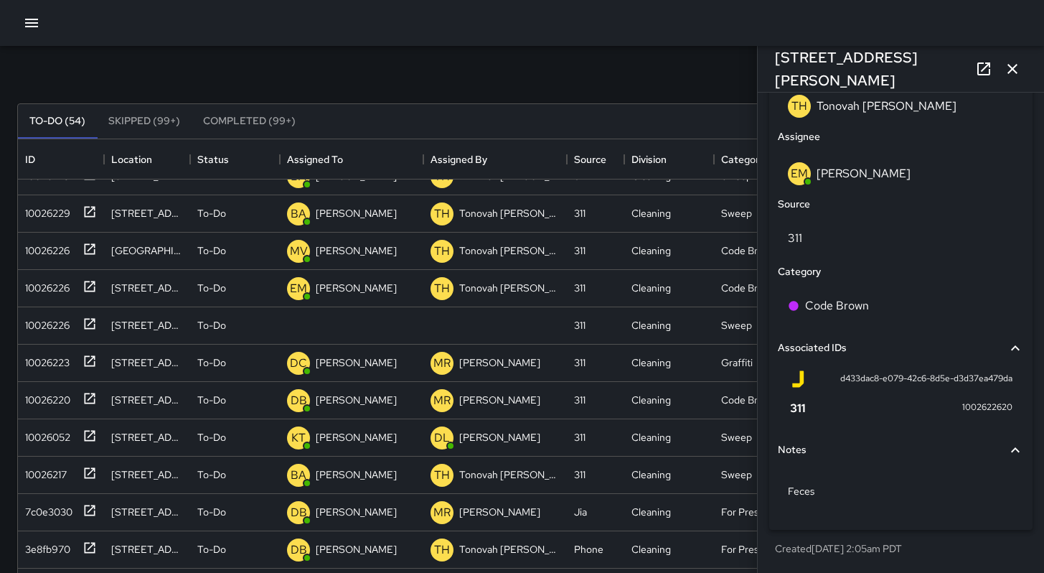
click at [1008, 68] on icon "button" at bounding box center [1012, 68] width 17 height 17
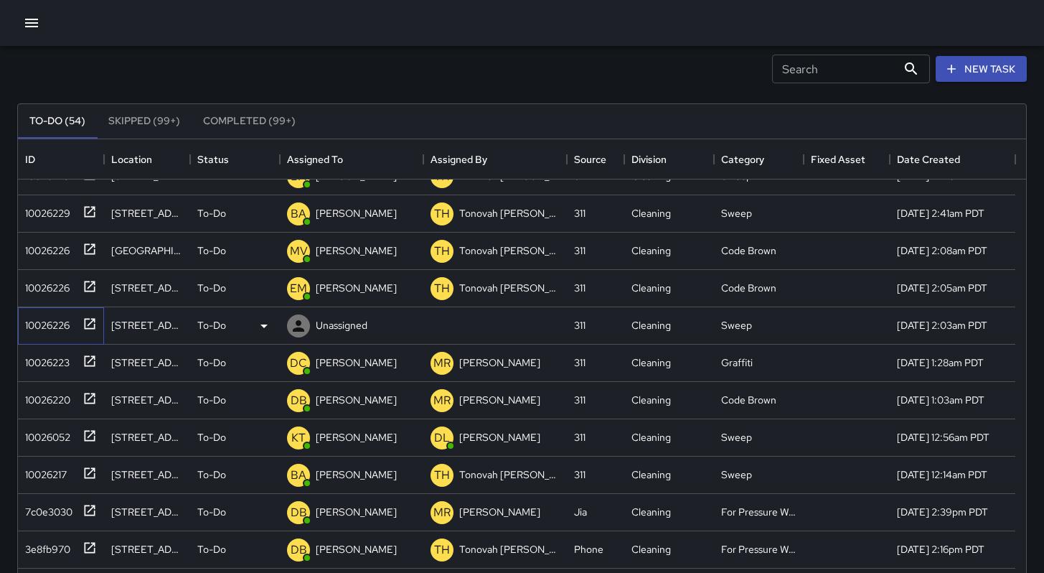
click at [66, 327] on div "10026226" at bounding box center [44, 322] width 50 height 20
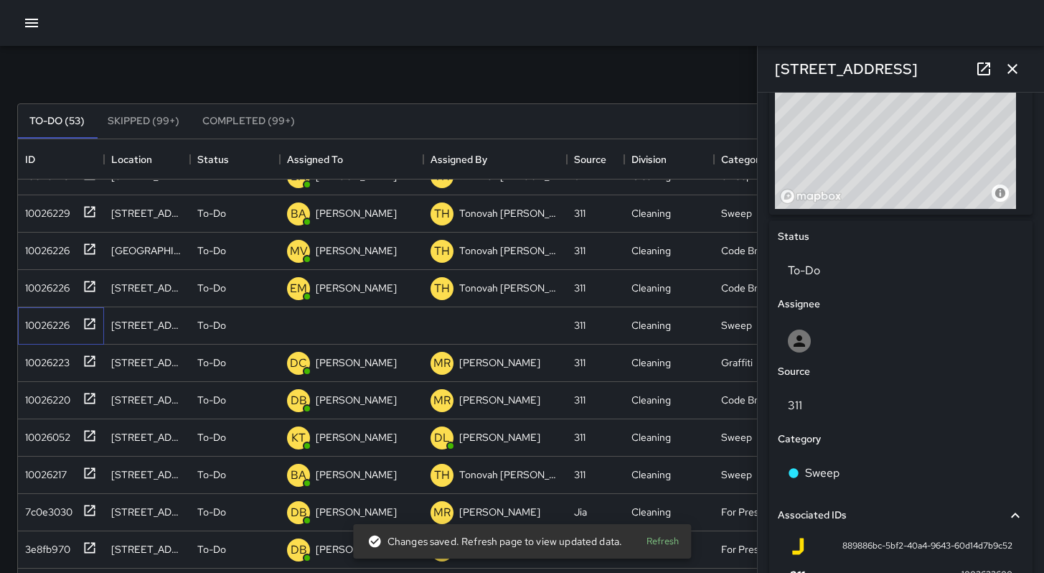
scroll to position [614, 0]
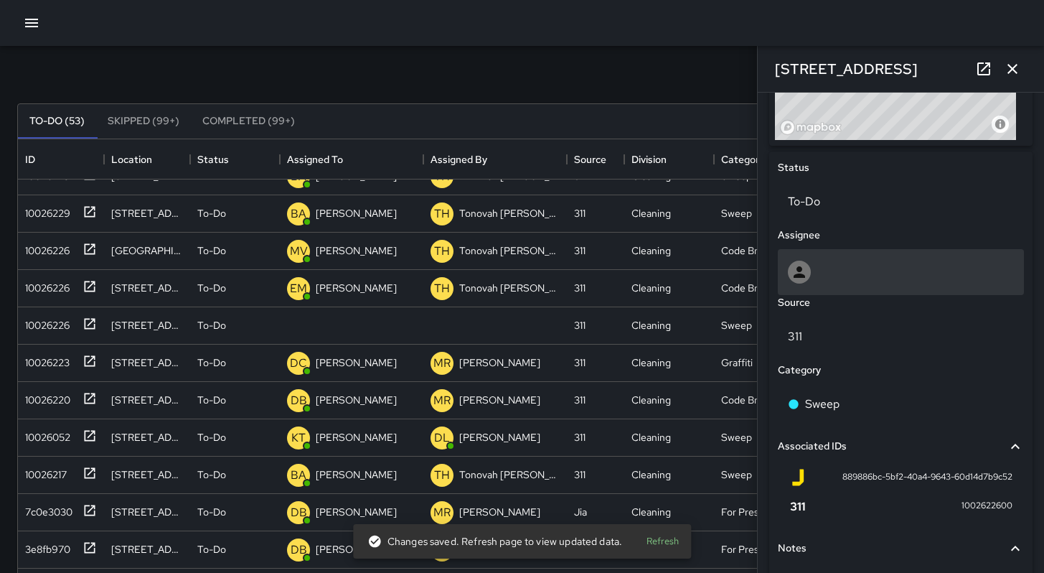
click at [820, 284] on div at bounding box center [901, 272] width 226 height 23
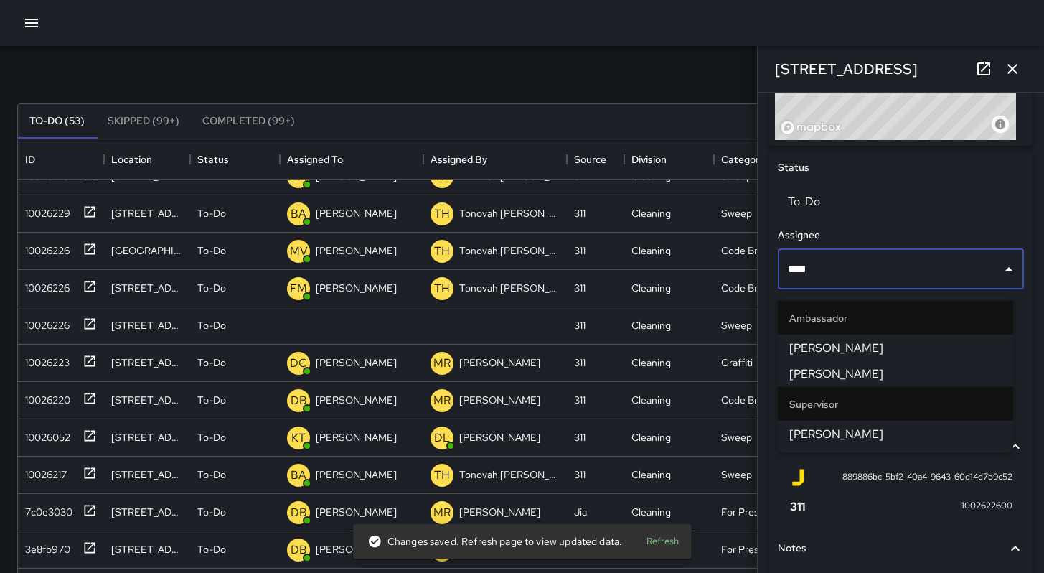
type input "*****"
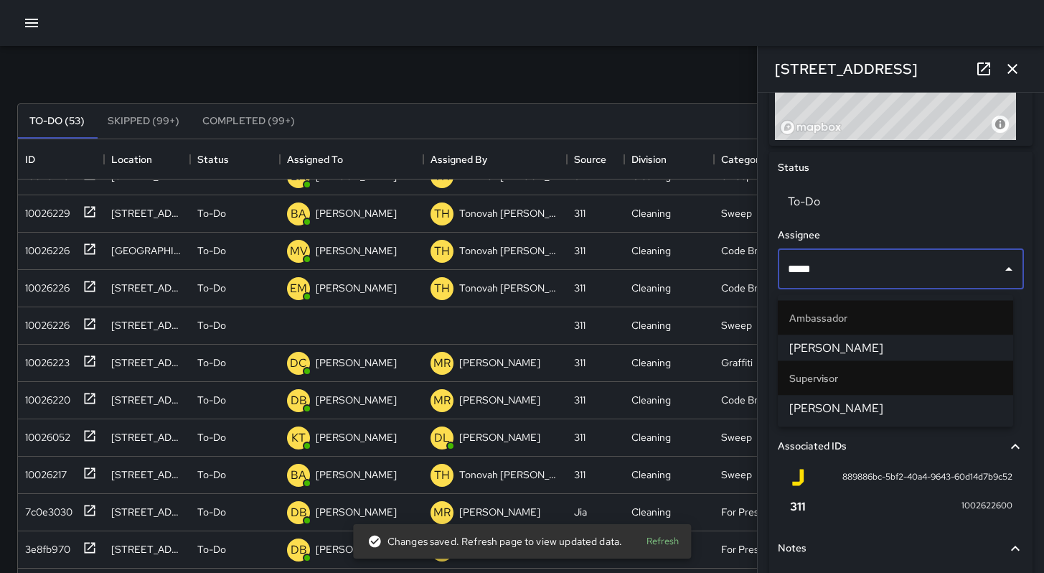
click at [846, 400] on span "[PERSON_NAME]" at bounding box center [896, 408] width 212 height 17
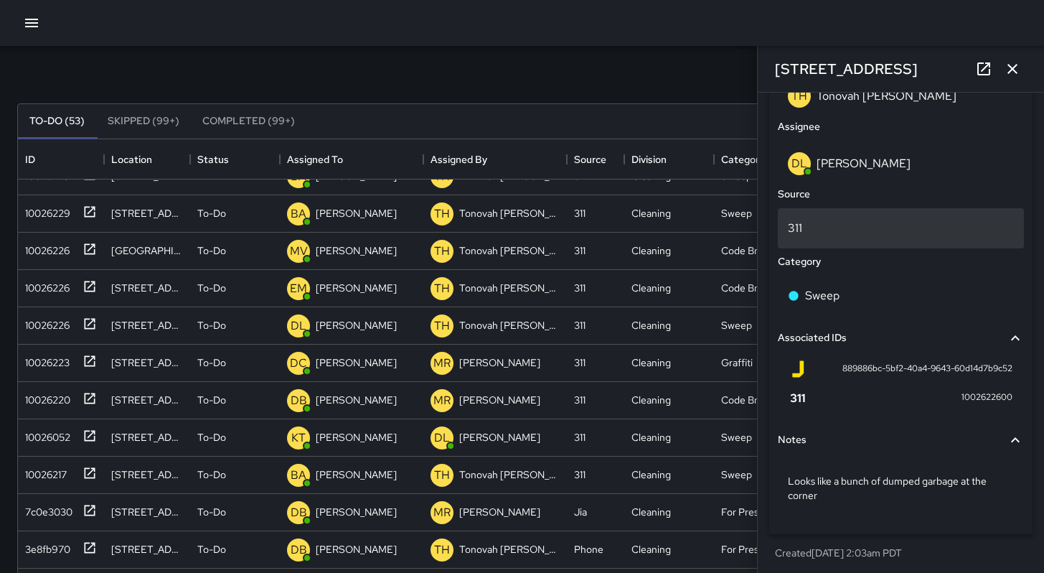
scroll to position [799, 0]
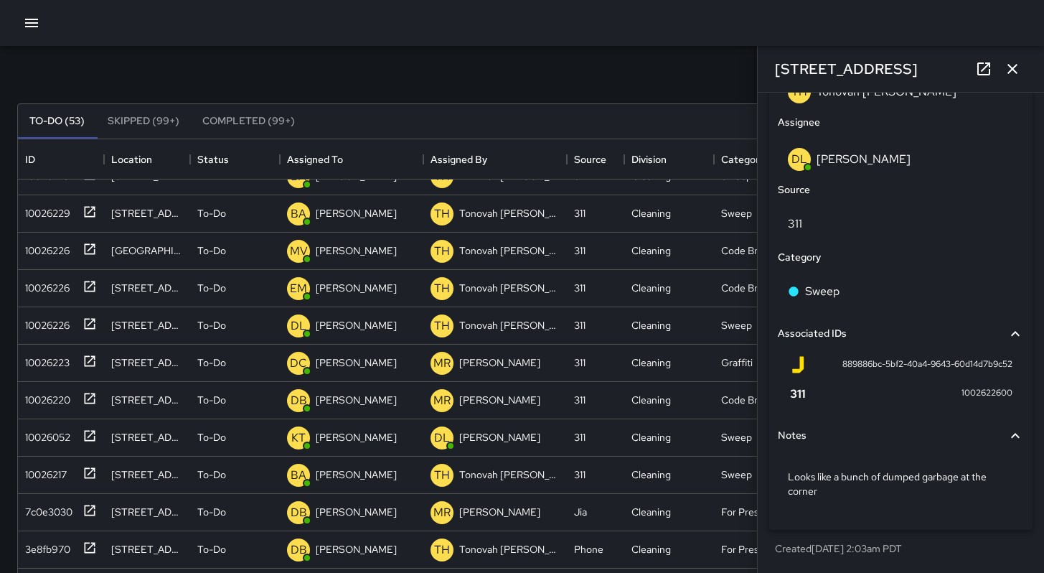
click at [1011, 72] on icon "button" at bounding box center [1012, 68] width 17 height 17
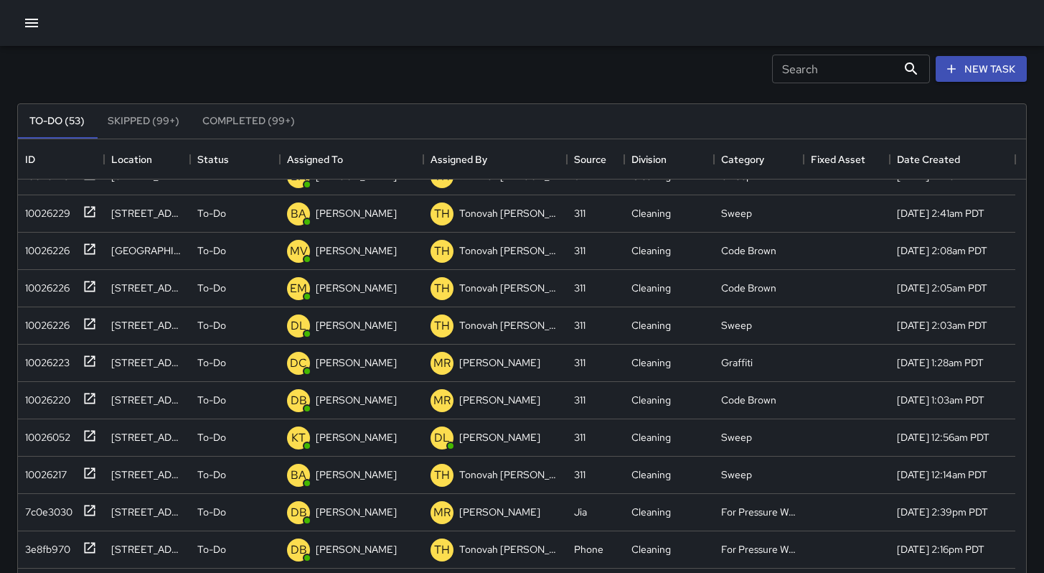
click at [581, 74] on div "Search Search New Task" at bounding box center [522, 69] width 1016 height 75
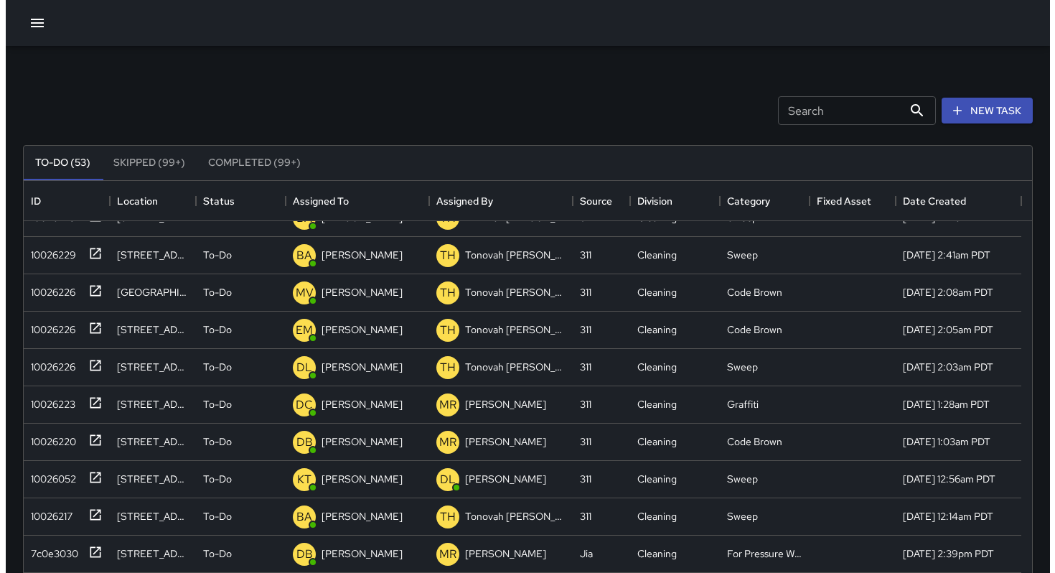
scroll to position [0, 0]
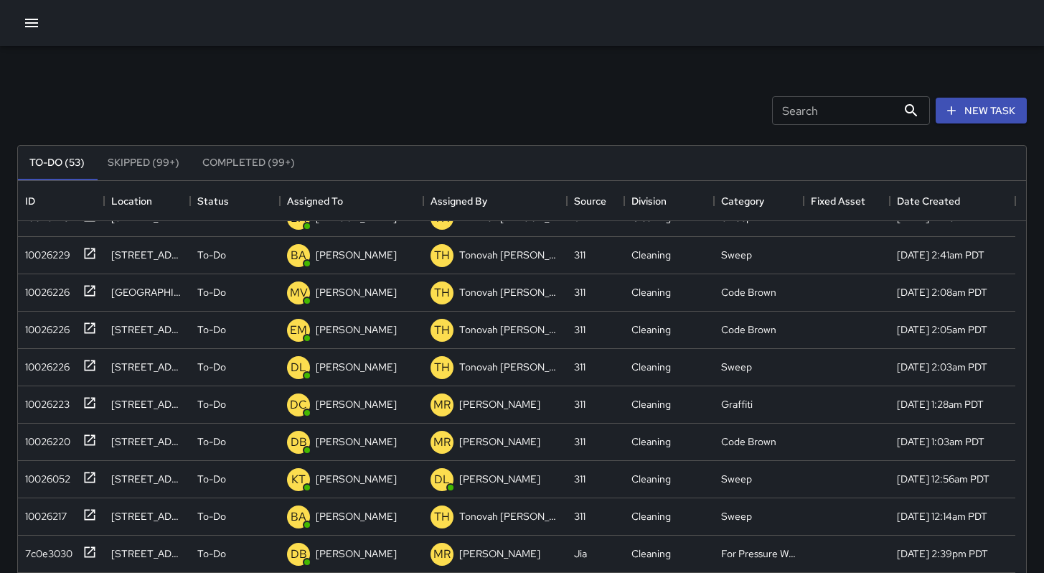
click at [34, 20] on icon "button" at bounding box center [31, 22] width 17 height 17
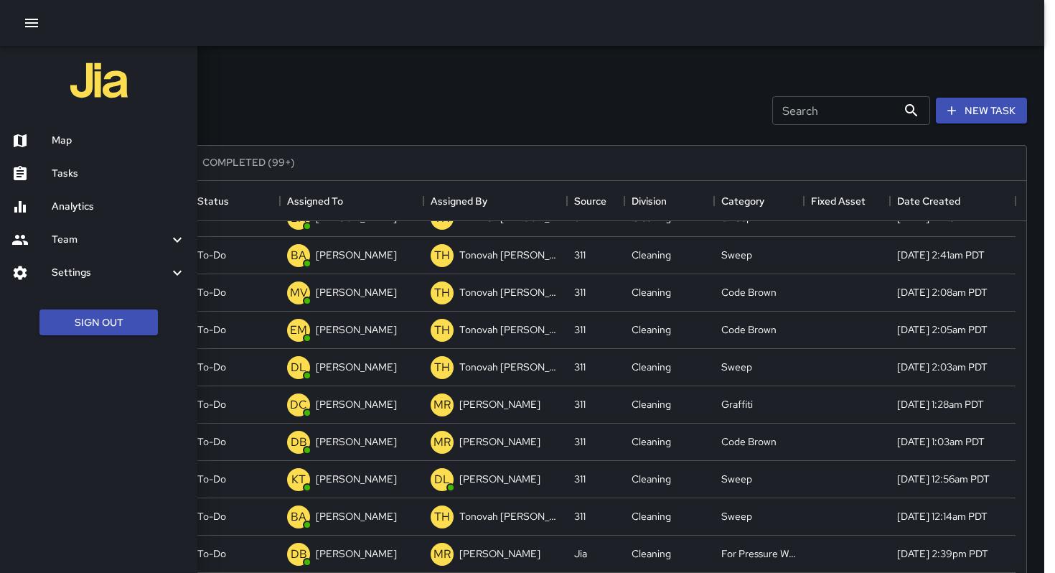
click at [74, 142] on h6 "Map" at bounding box center [119, 141] width 134 height 16
